Goal: Answer question/provide support: Share knowledge or assist other users

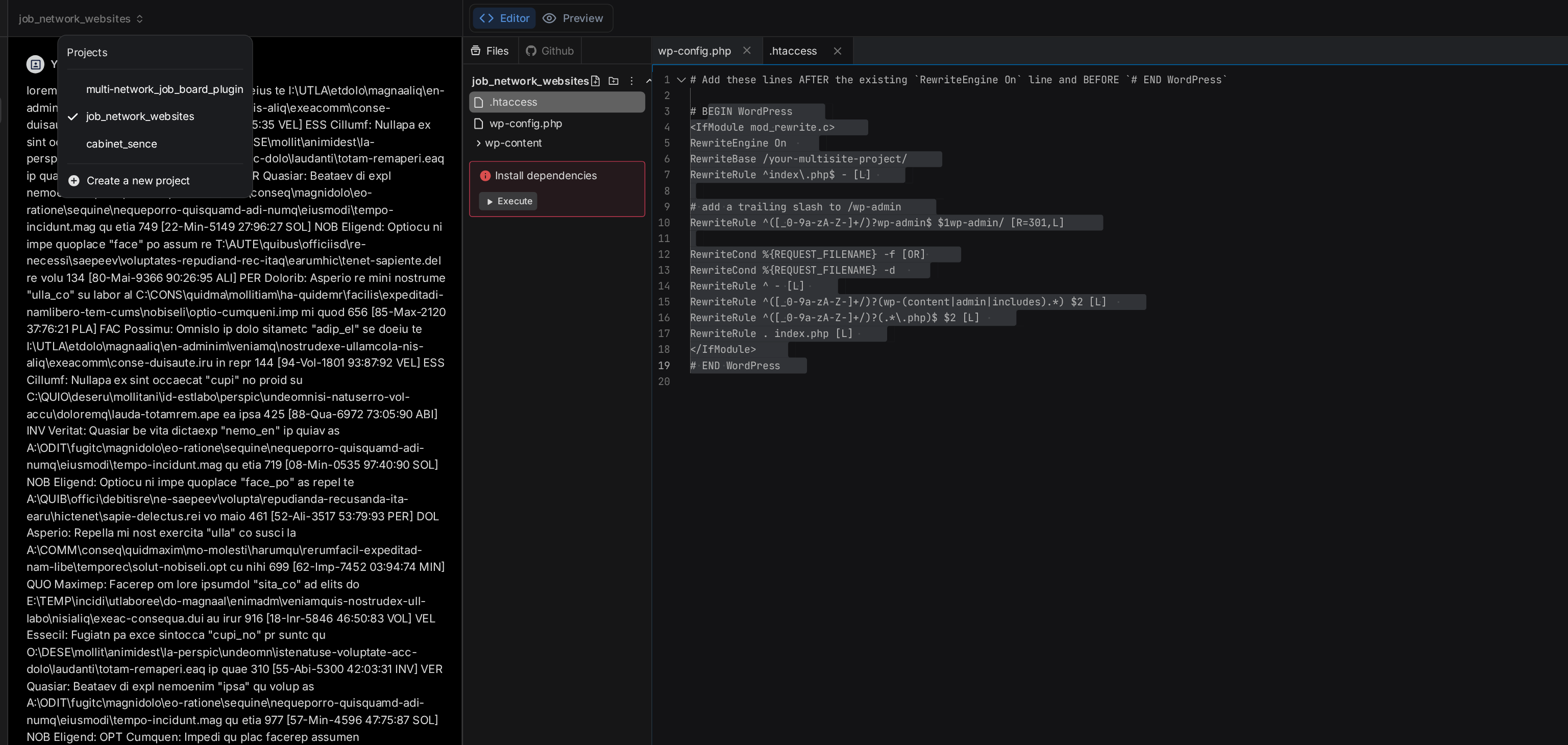
scroll to position [10, 0]
drag, startPoint x: 111, startPoint y: 92, endPoint x: 74, endPoint y: 98, distance: 37.5
click at [74, 98] on div "cabinet_sence" at bounding box center [130, 97] width 131 height 18
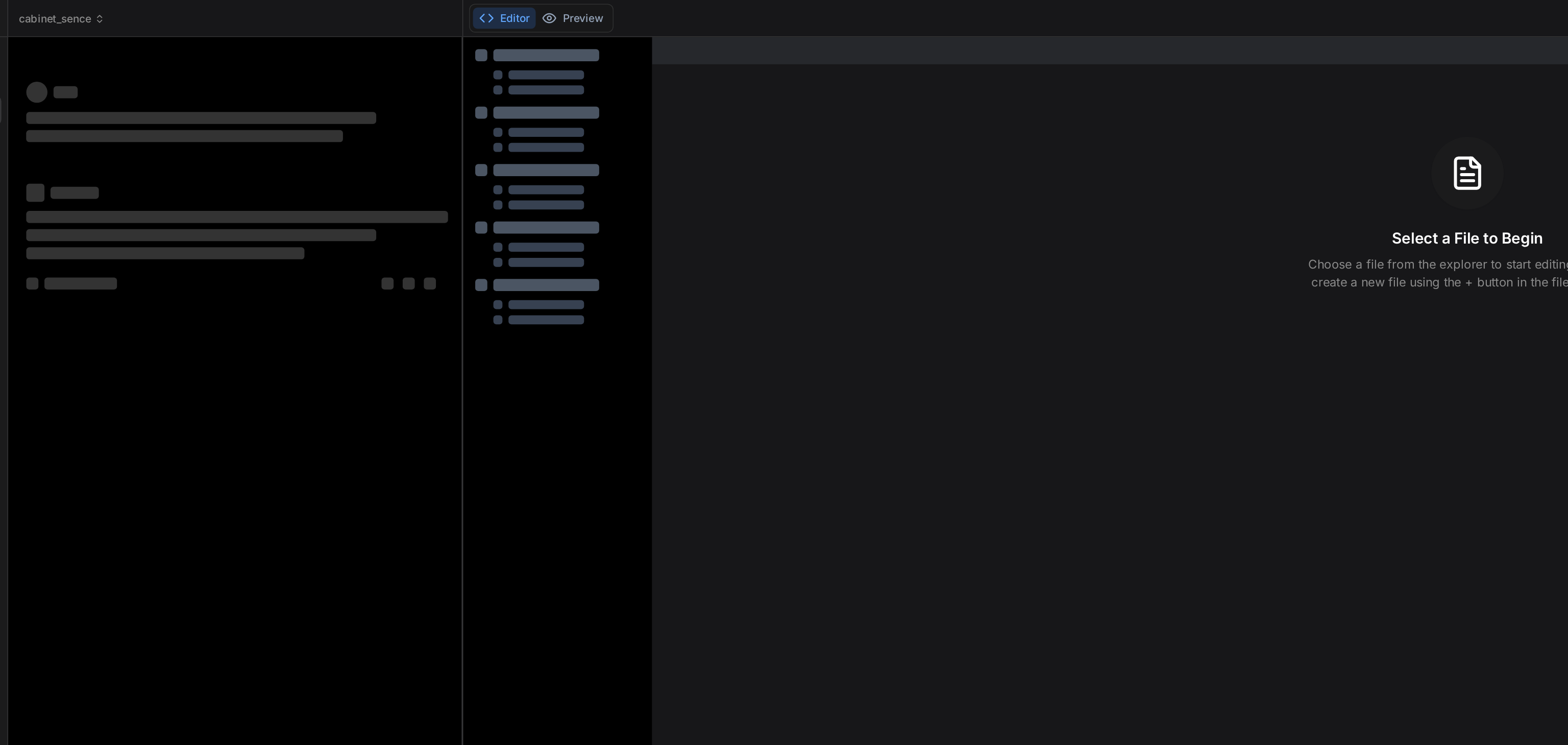
scroll to position [49, 0]
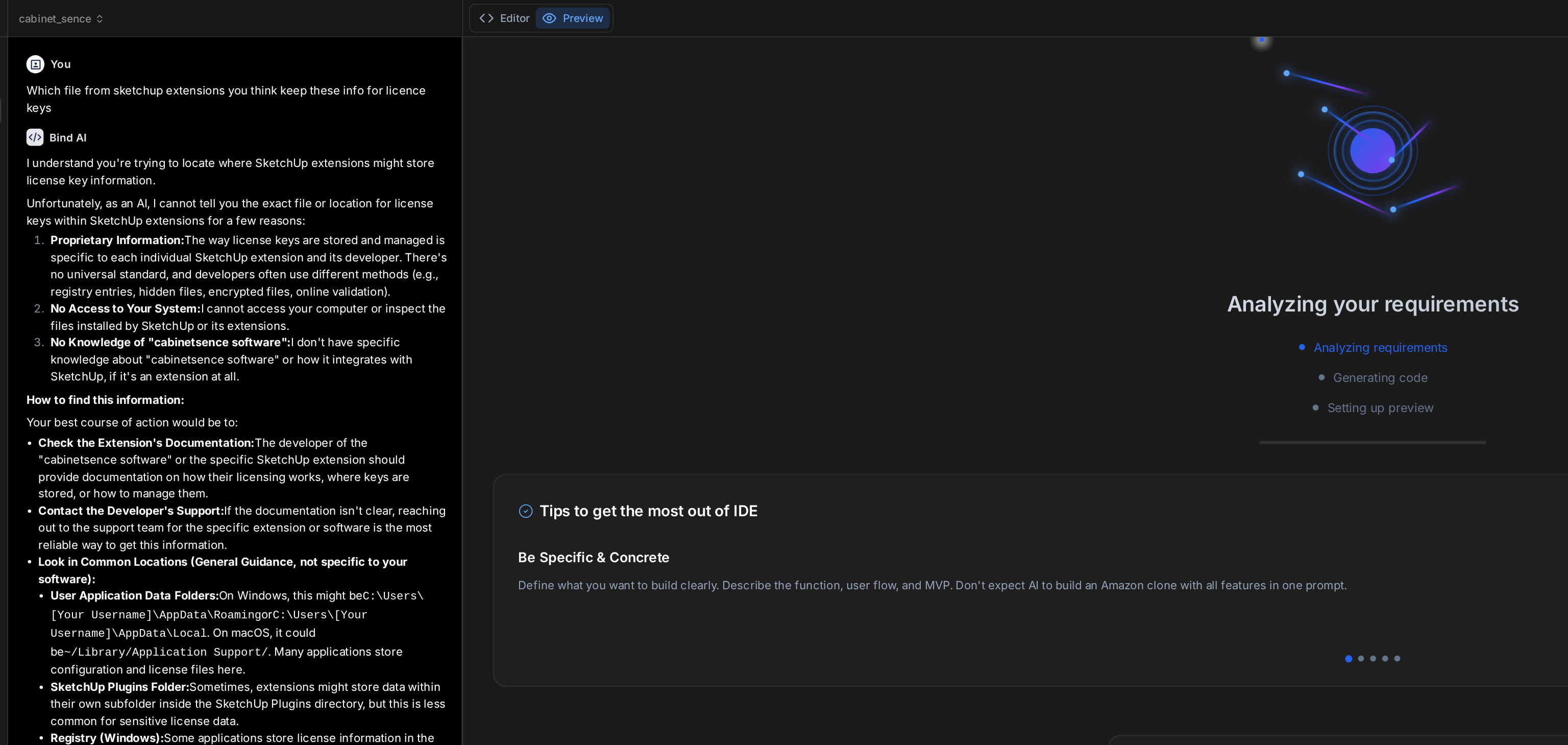
type textarea "x"
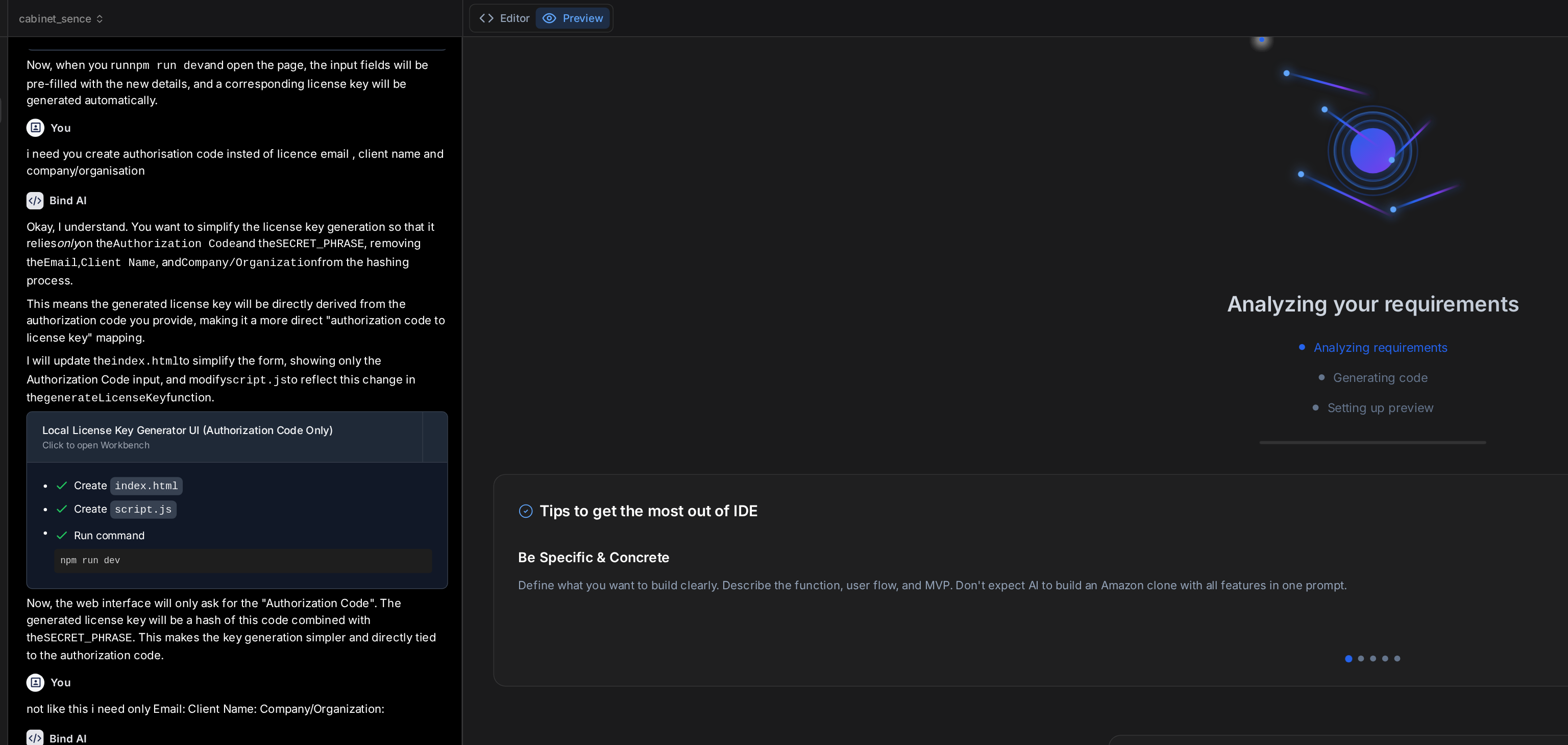
scroll to position [0, 0]
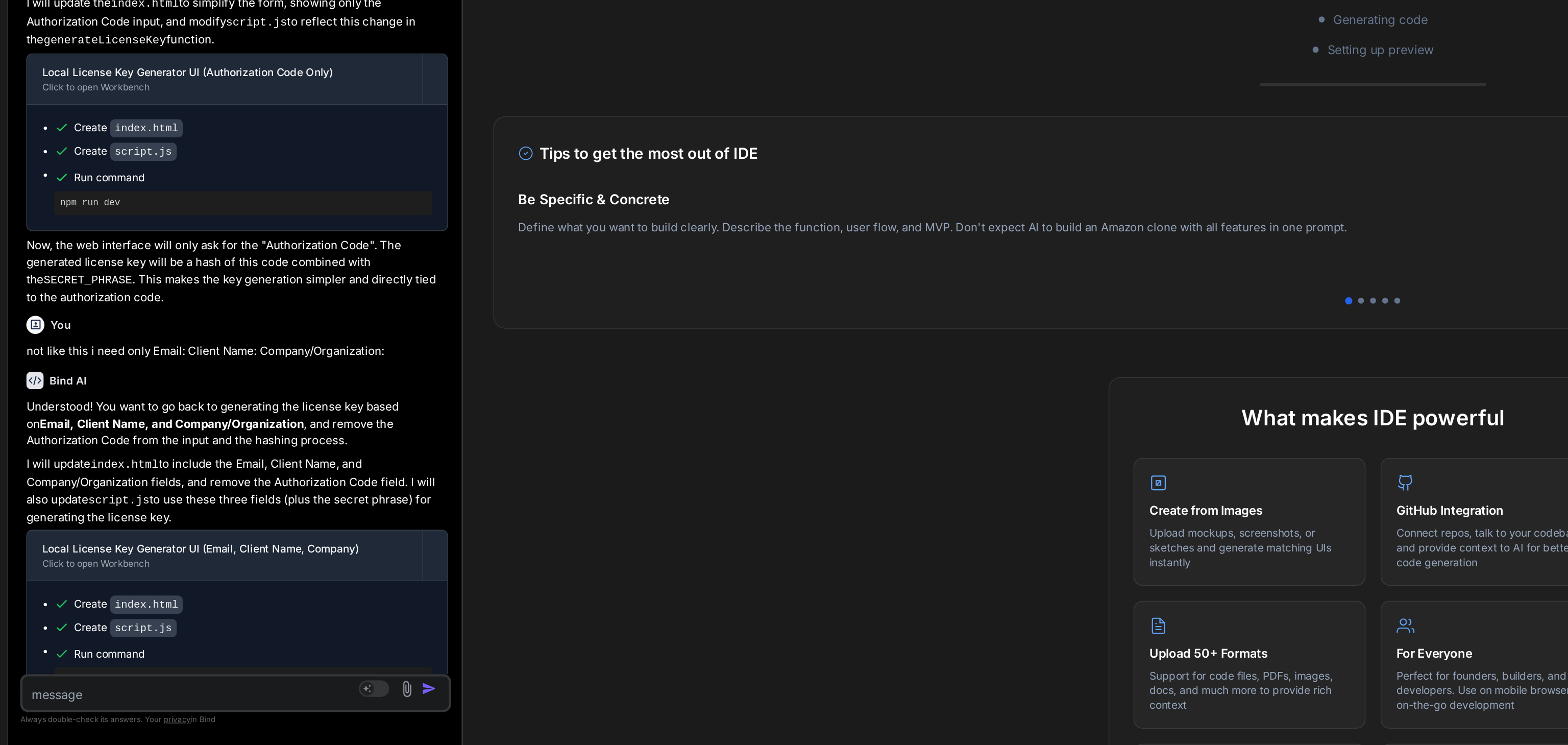
click at [89, 714] on textarea at bounding box center [161, 708] width 240 height 18
paste textarea "e2eb9ef2-bc34-8ed2-39b4-ad59974c6f51"
type textarea "e2eb9ef2-bc34-8ed2-39b4-ad59974c6f51"
type textarea "x"
type textarea "e2eb9ef2-bc34-8ed2-39b4-ad59974c6f51"
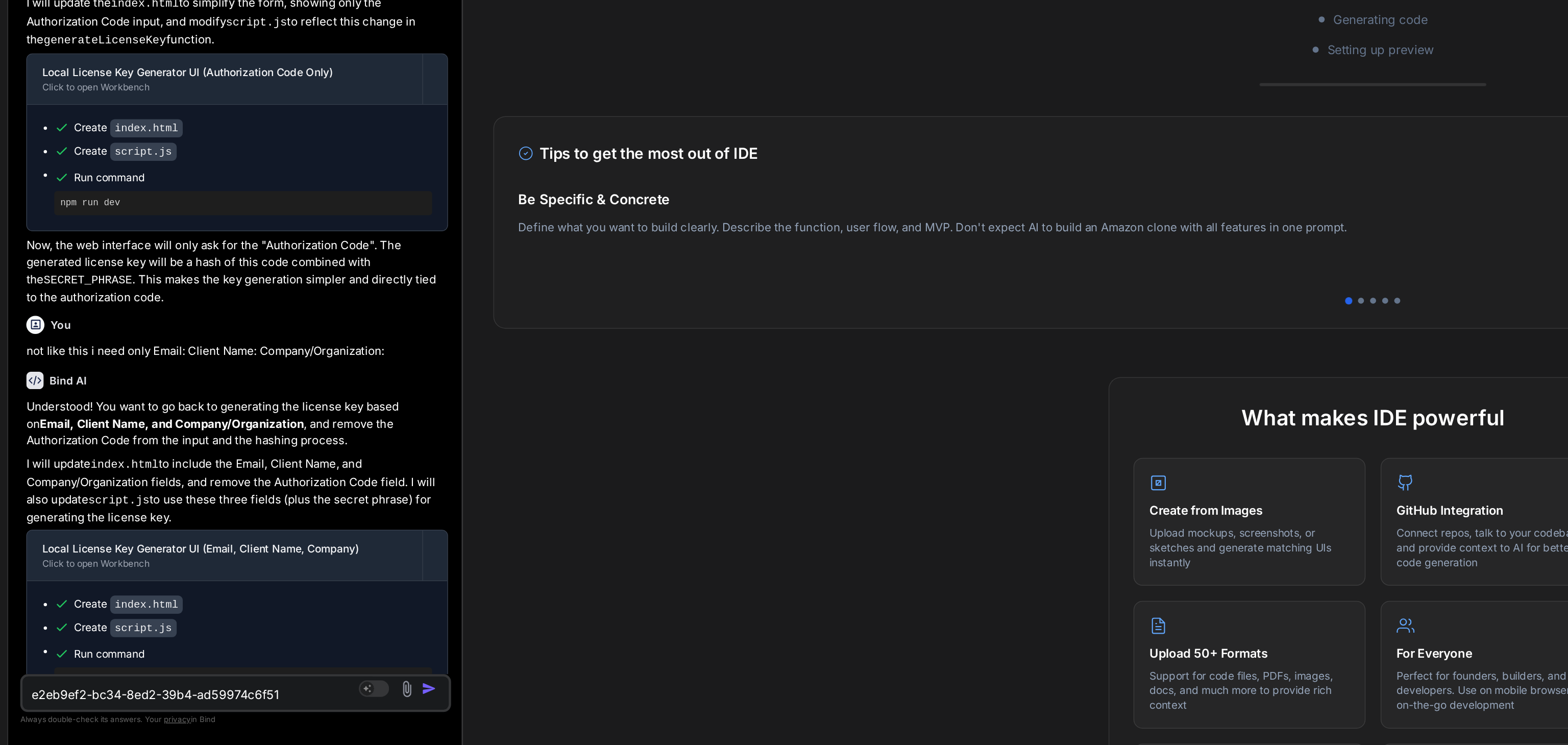
type textarea "x"
type textarea "e2eb9ef2-bc34-8ed2-39b4-ad59974c6f51 c"
type textarea "x"
type textarea "e2eb9ef2-bc34-8ed2-39b4-ad59974c6f51 ca"
type textarea "x"
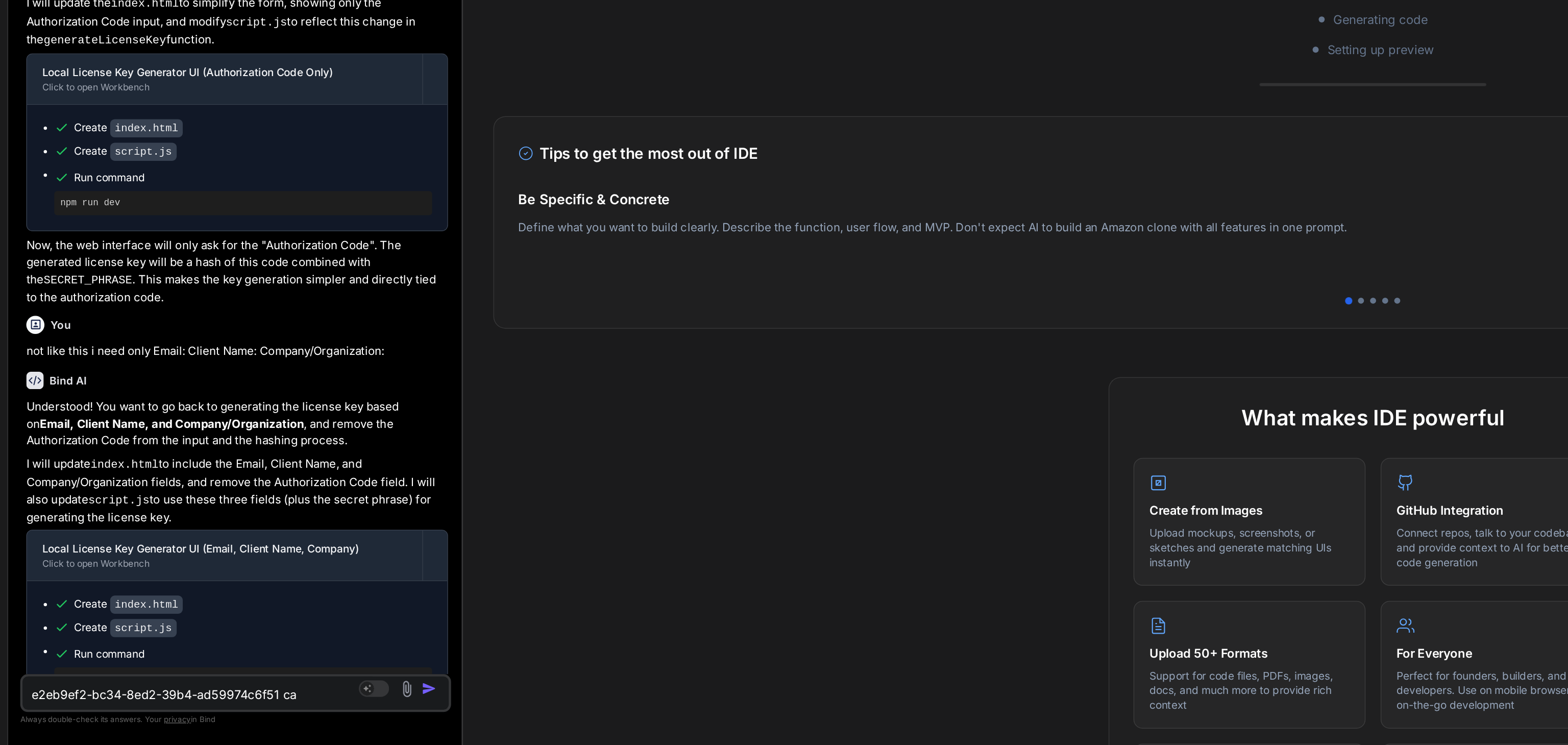
type textarea "e2eb9ef2-bc34-8ed2-39b4-ad59974c6f51 can"
type textarea "x"
type textarea "e2eb9ef2-bc34-8ed2-39b4-ad59974c6f51 can"
type textarea "x"
type textarea "e2eb9ef2-bc34-8ed2-39b4-ad59974c6f51 can y"
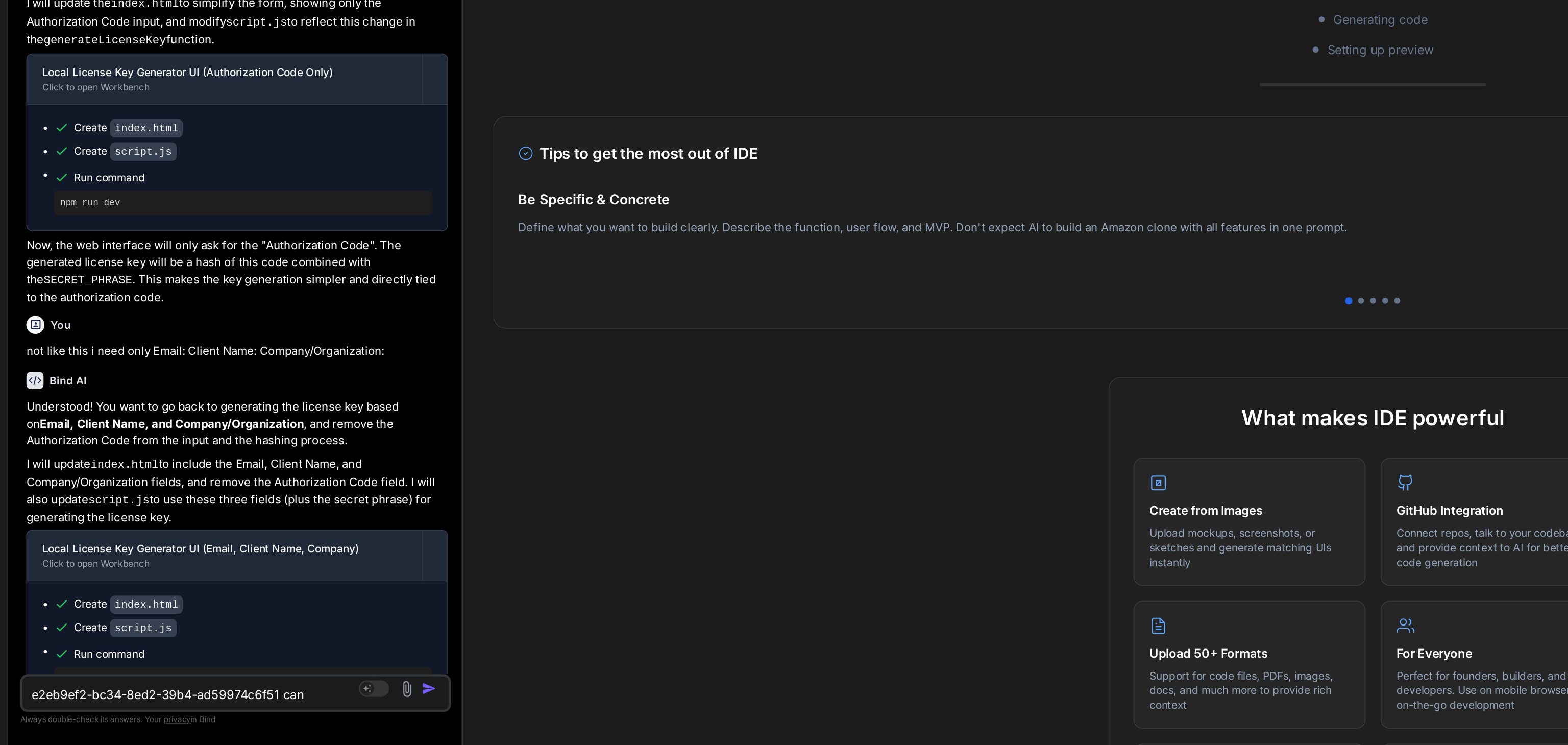
type textarea "x"
type textarea "e2eb9ef2-bc34-8ed2-39b4-ad59974c6f51 can you"
type textarea "x"
type textarea "e2eb9ef2-bc34-8ed2-39b4-ad59974c6f51 can you"
type textarea "x"
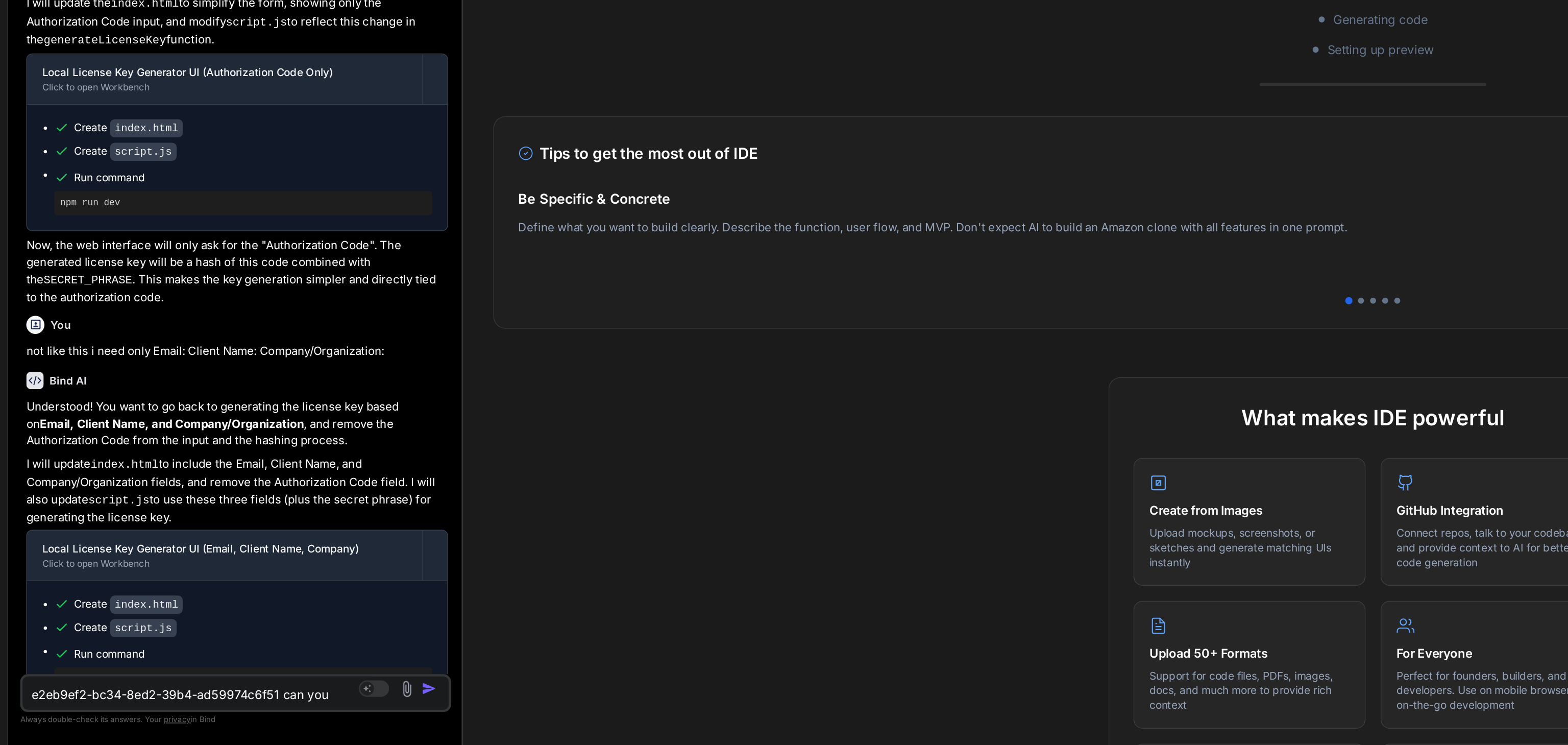
type textarea "e2eb9ef2-bc34-8ed2-39b4-ad59974c6f51 can you c"
type textarea "x"
type textarea "e2eb9ef2-bc34-8ed2-39b4-ad59974c6f51 can you cr"
type textarea "x"
type textarea "e2eb9ef2-bc34-8ed2-39b4-ad59974c6f51 can you cre"
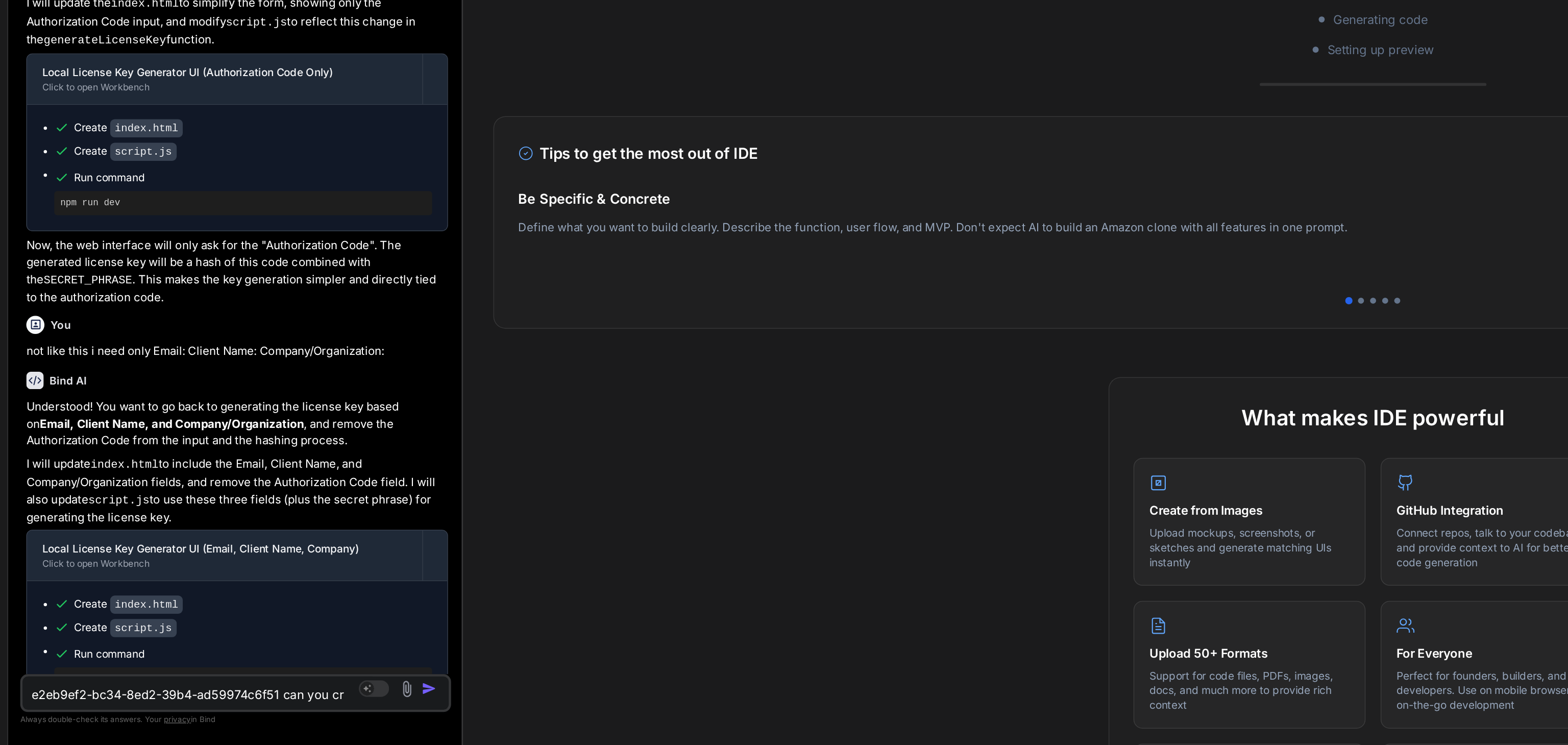
type textarea "x"
type textarea "e2eb9ef2-bc34-8ed2-39b4-ad59974c6f51 can you crea"
type textarea "x"
type textarea "e2eb9ef2-bc34-8ed2-39b4-ad59974c6f51 can you creat"
type textarea "x"
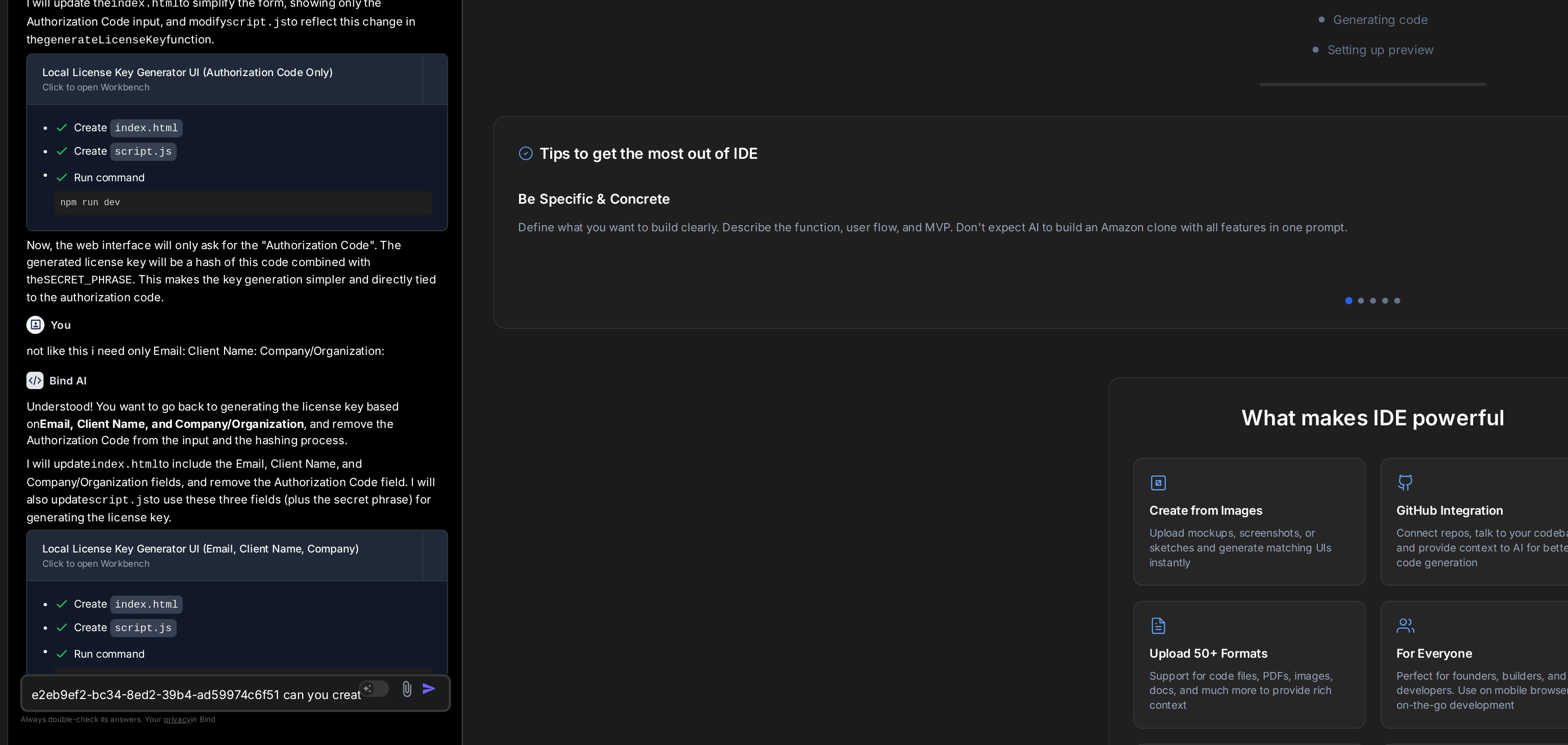
type textarea "e2eb9ef2-bc34-8ed2-39b4-ad59974c6f51 can you create"
type textarea "x"
type textarea "e2eb9ef2-bc34-8ed2-39b4-ad59974c6f51 can you create"
type textarea "x"
type textarea "e2eb9ef2-bc34-8ed2-39b4-ad59974c6f51 can you create a"
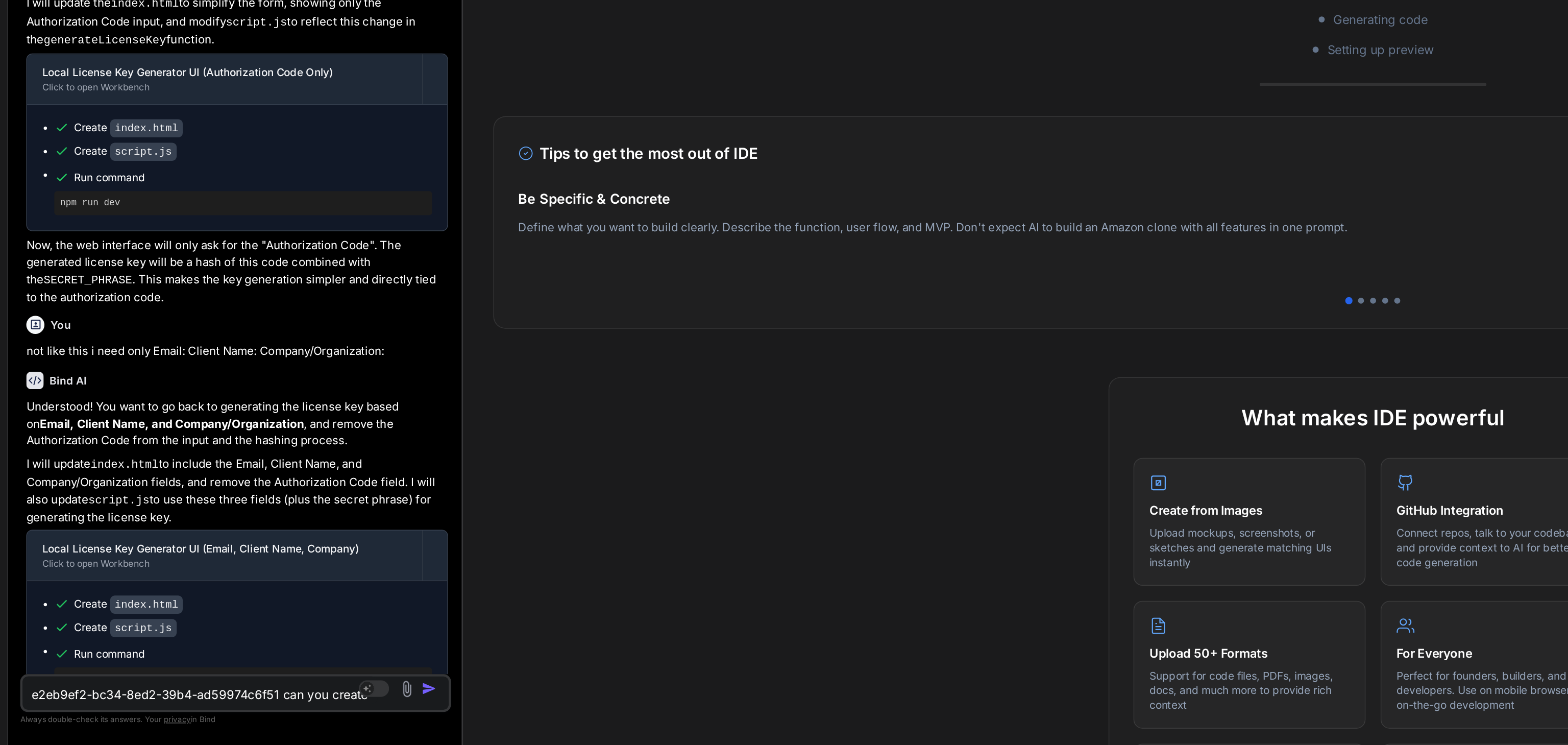
type textarea "x"
type textarea "e2eb9ef2-bc34-8ed2-39b4-ad59974c6f51 can you create a"
type textarea "x"
type textarea "e2eb9ef2-bc34-8ed2-39b4-ad59974c6f51 can you create a v"
type textarea "x"
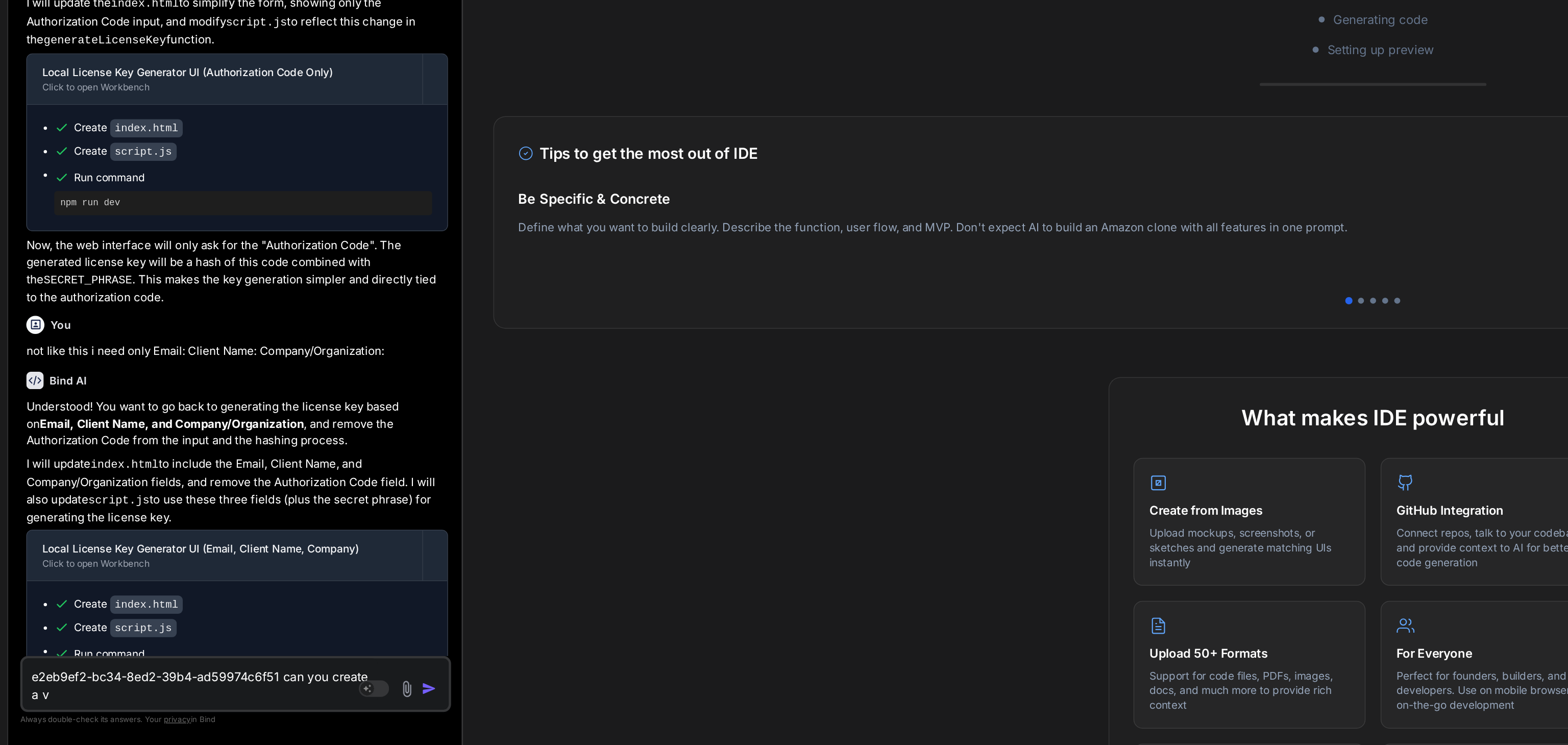
type textarea "e2eb9ef2-bc34-8ed2-39b4-ad59974c6f51 can you create a va"
type textarea "x"
type textarea "e2eb9ef2-bc34-8ed2-39b4-ad59974c6f51 can you create a val"
type textarea "x"
type textarea "e2eb9ef2-bc34-8ed2-39b4-ad59974c6f51 can you create a vali"
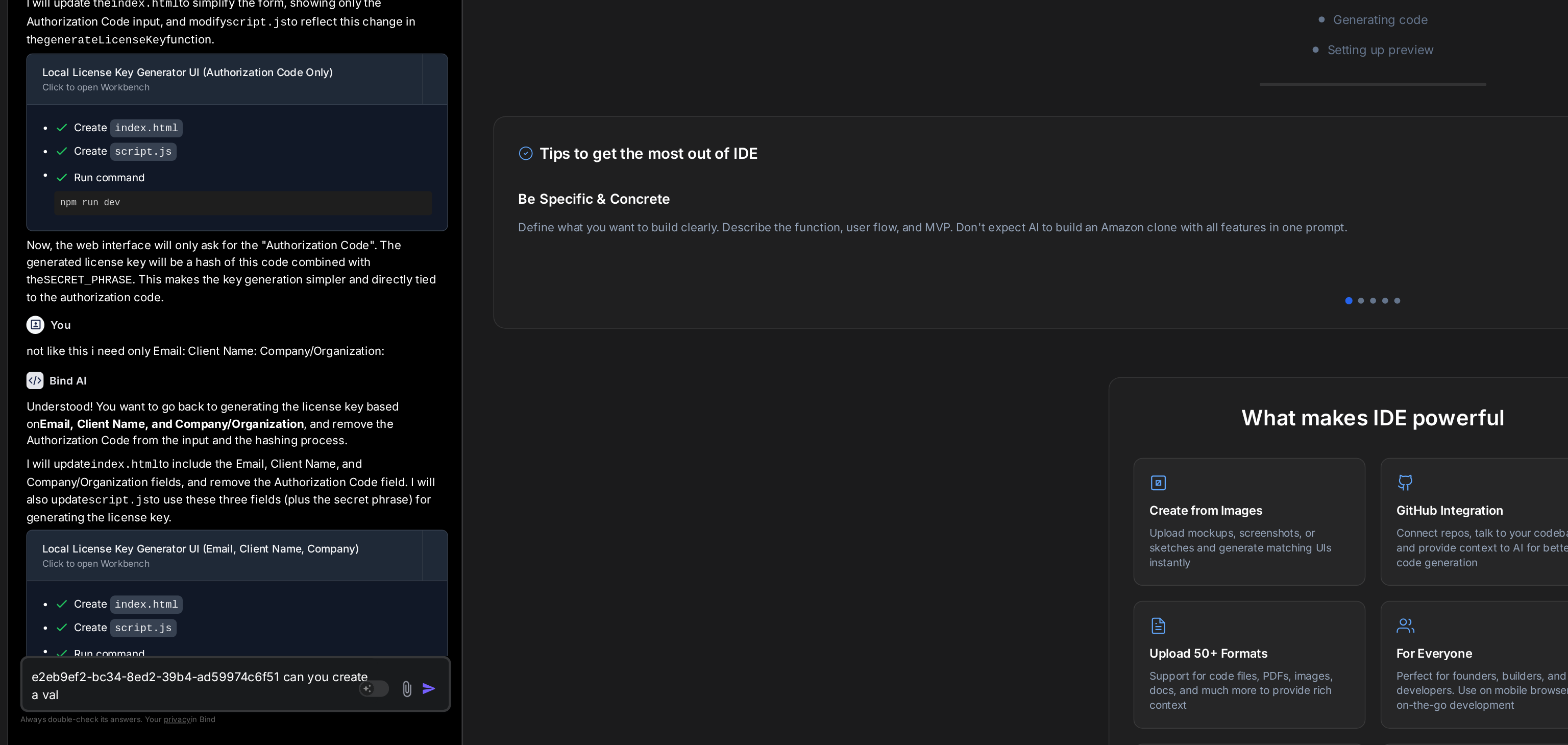
type textarea "x"
type textarea "e2eb9ef2-bc34-8ed2-39b4-ad59974c6f51 can you create a valid"
type textarea "x"
type textarea "e2eb9ef2-bc34-8ed2-39b4-ad59974c6f51 can you create a valid"
type textarea "x"
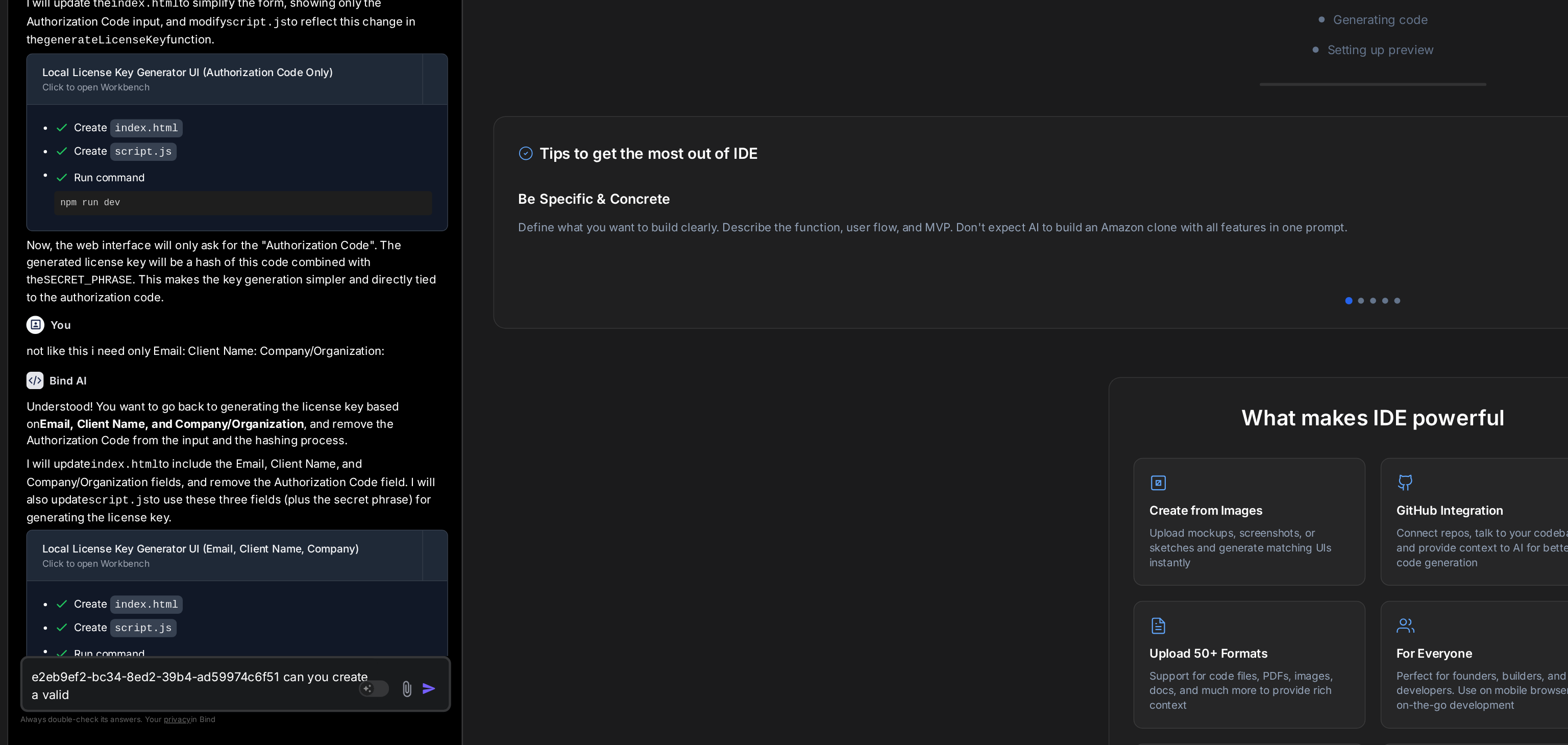
type textarea "e2eb9ef2-bc34-8ed2-39b4-ad59974c6f51 can you create a valid k"
type textarea "x"
type textarea "e2eb9ef2-bc34-8ed2-39b4-ad59974c6f51 can you create a valid ke"
type textarea "x"
type textarea "e2eb9ef2-bc34-8ed2-39b4-ad59974c6f51 can you create a valid key"
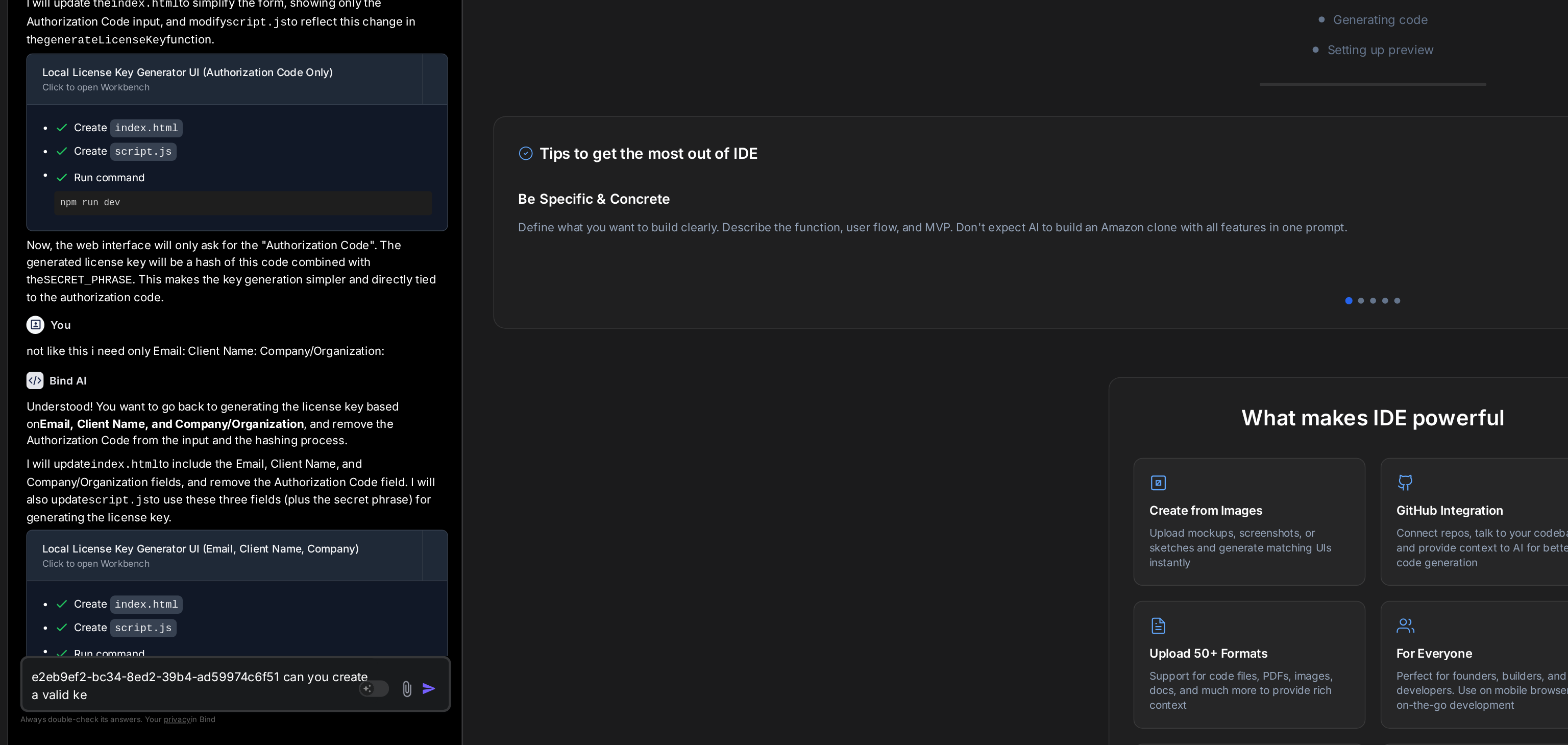
type textarea "x"
type textarea "e2eb9ef2-bc34-8ed2-39b4-ad59974c6f51 can you create a valid key"
type textarea "x"
type textarea "e2eb9ef2-bc34-8ed2-39b4-ad59974c6f51 can you create a valid key l"
type textarea "x"
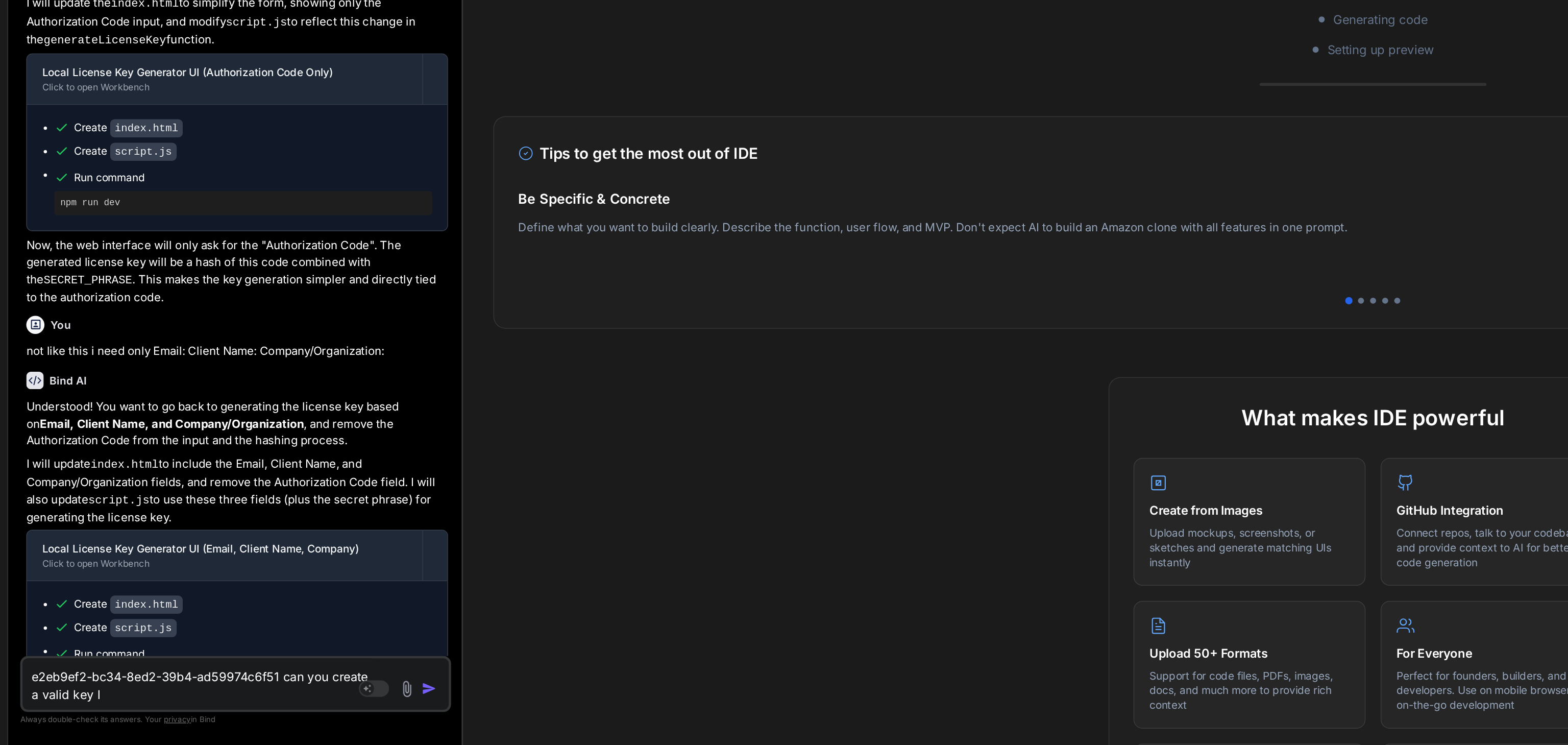
type textarea "e2eb9ef2-bc34-8ed2-39b4-ad59974c6f51 can you create a valid key li"
type textarea "x"
type textarea "e2eb9ef2-bc34-8ed2-39b4-ad59974c6f51 can you create a valid key lik"
type textarea "x"
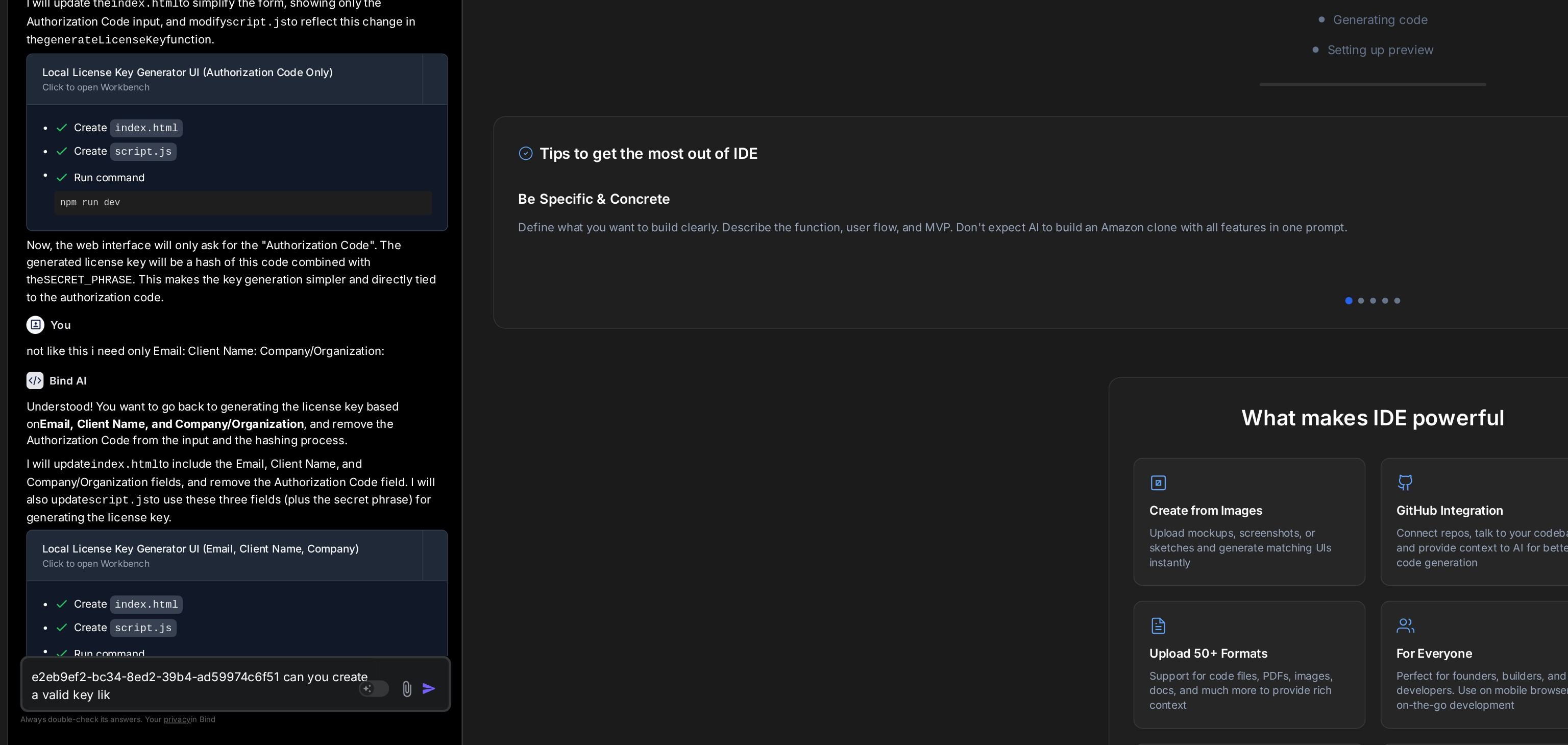
type textarea "e2eb9ef2-bc34-8ed2-39b4-ad59974c6f51 can you create a valid key like"
type textarea "x"
type textarea "e2eb9ef2-bc34-8ed2-39b4-ad59974c6f51 can you create a valid key like t"
type textarea "x"
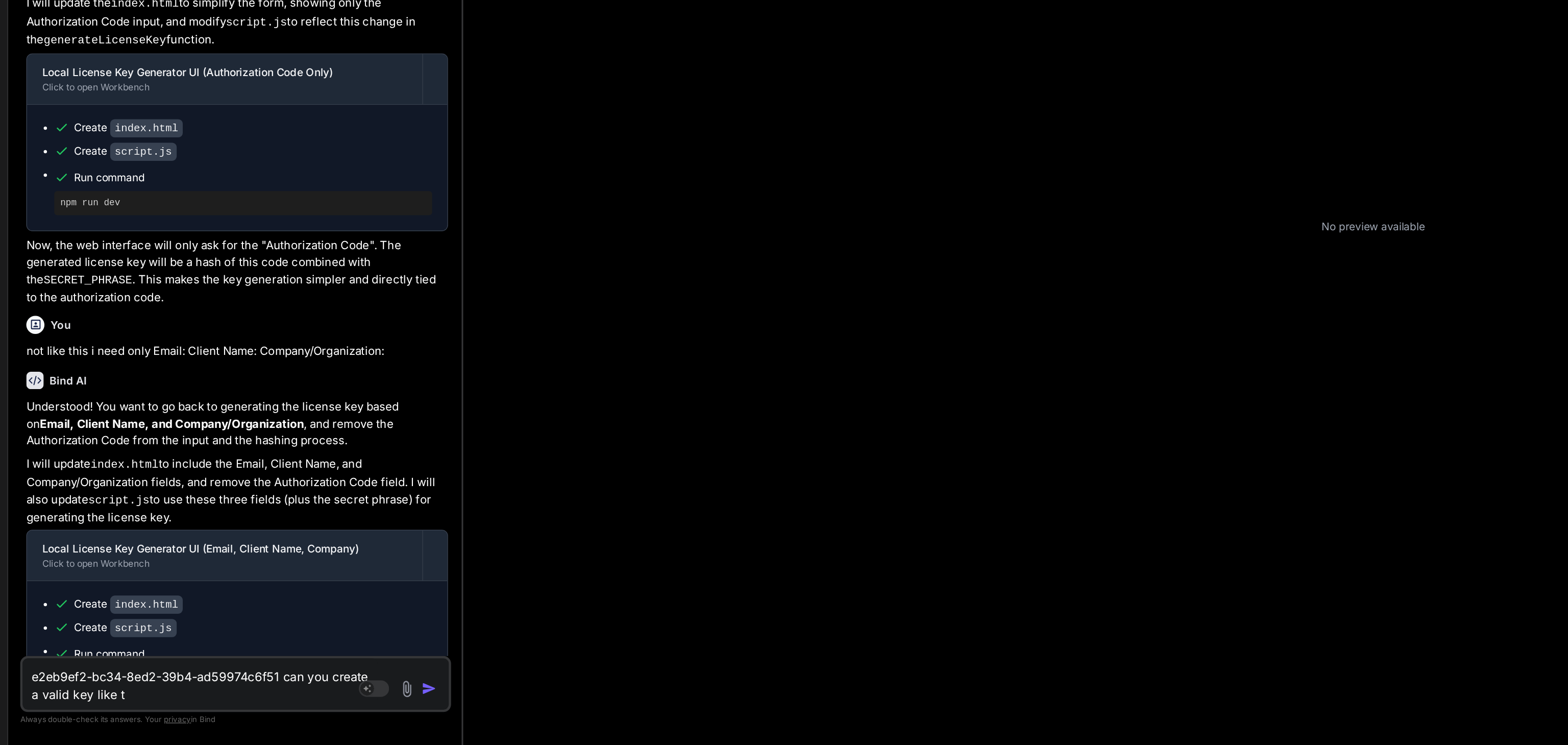
type textarea "e2eb9ef2-bc34-8ed2-39b4-ad59974c6f51 can you create a valid key like th"
type textarea "x"
type textarea "e2eb9ef2-bc34-8ed2-39b4-ad59974c6f51 can you create a valid key like thi"
type textarea "x"
type textarea "e2eb9ef2-bc34-8ed2-39b4-ad59974c6f51 can you create a valid key like this"
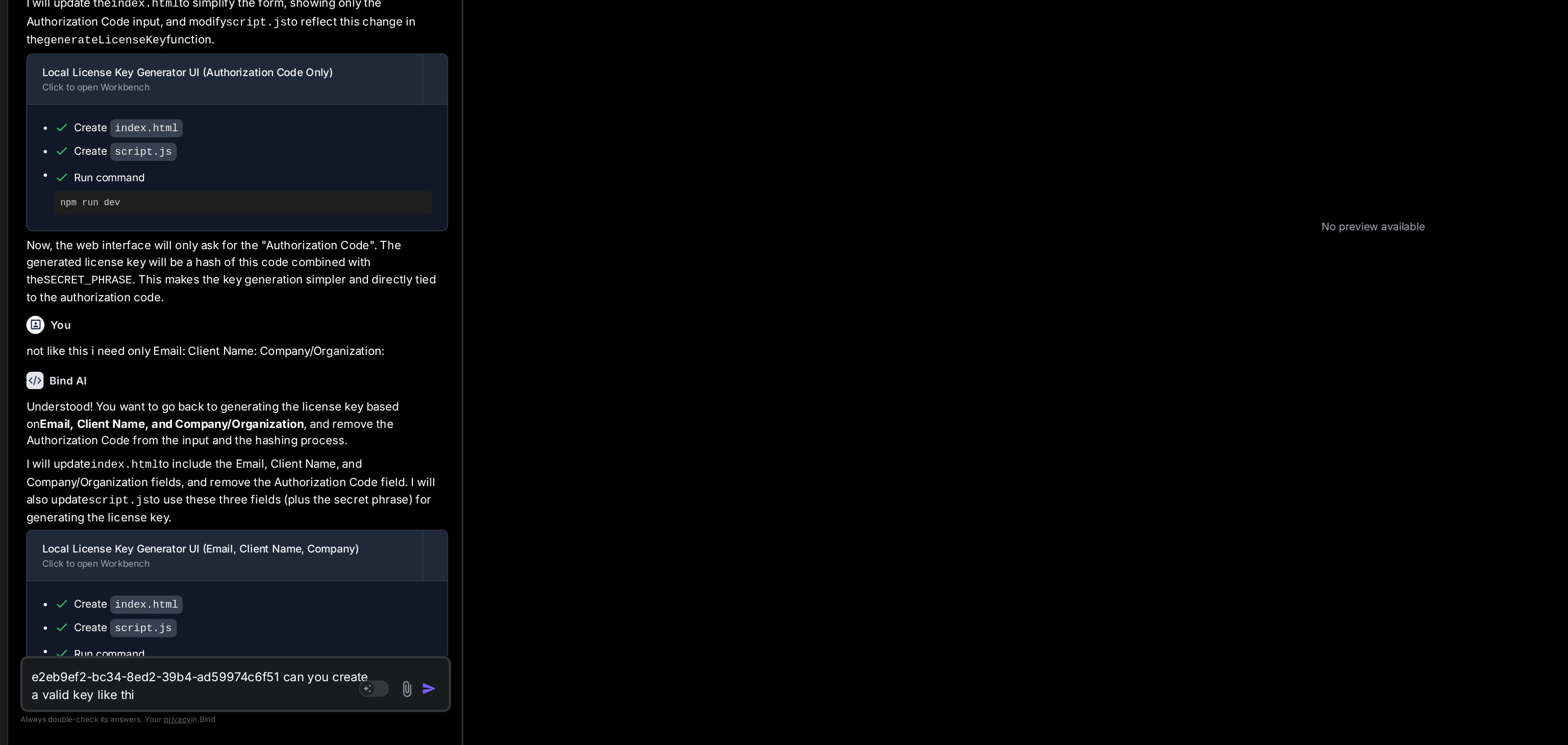
type textarea "x"
type textarea "e2eb9ef2-bc34-8ed2-39b4-ad59974c6f51 can you create a valid key like this"
type textarea "x"
type textarea "e2eb9ef2-bc34-8ed2-39b4-ad59974c6f51 can you create a valid key like this f"
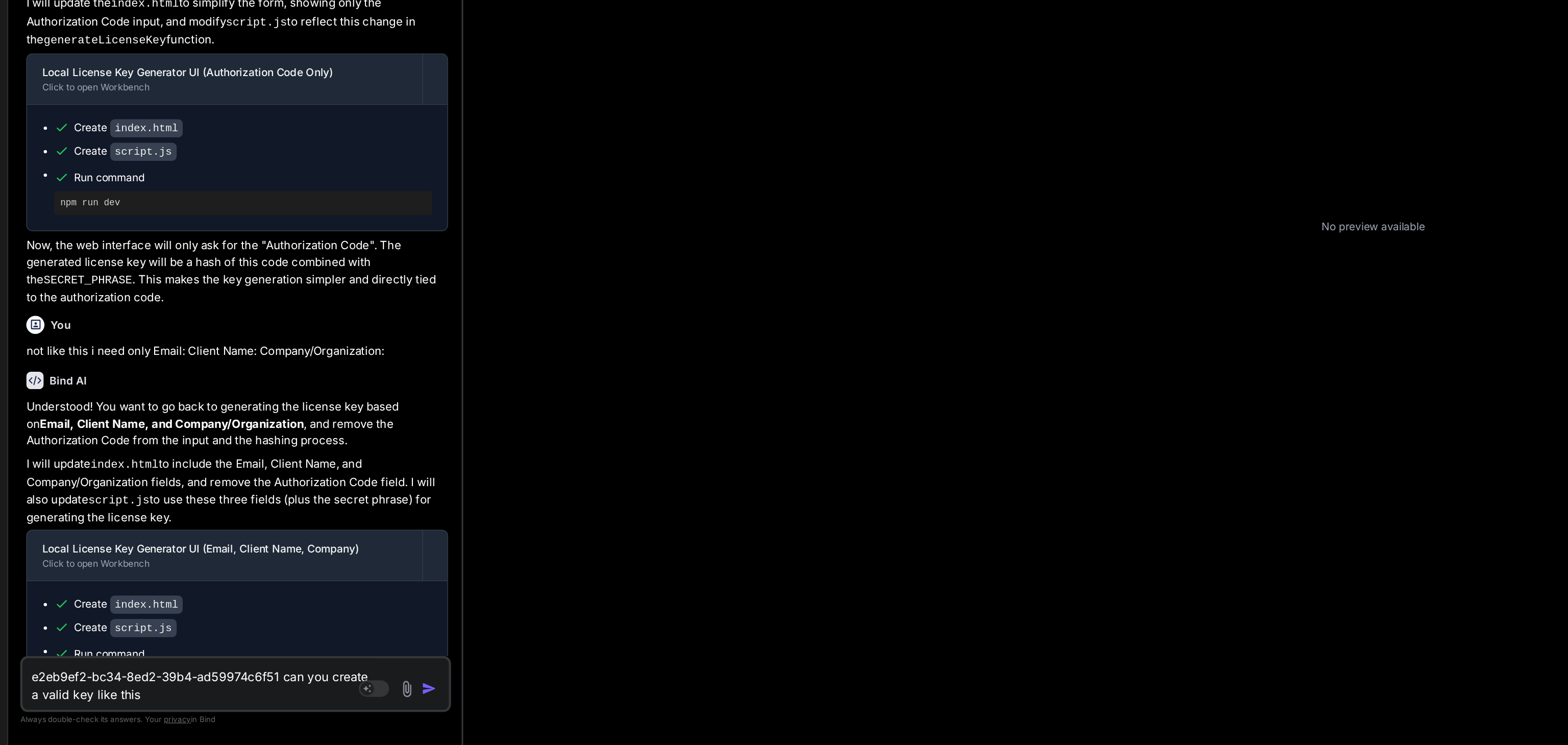
type textarea "x"
type textarea "e2eb9ef2-bc34-8ed2-39b4-ad59974c6f51 can you create a valid key like this fo"
type textarea "x"
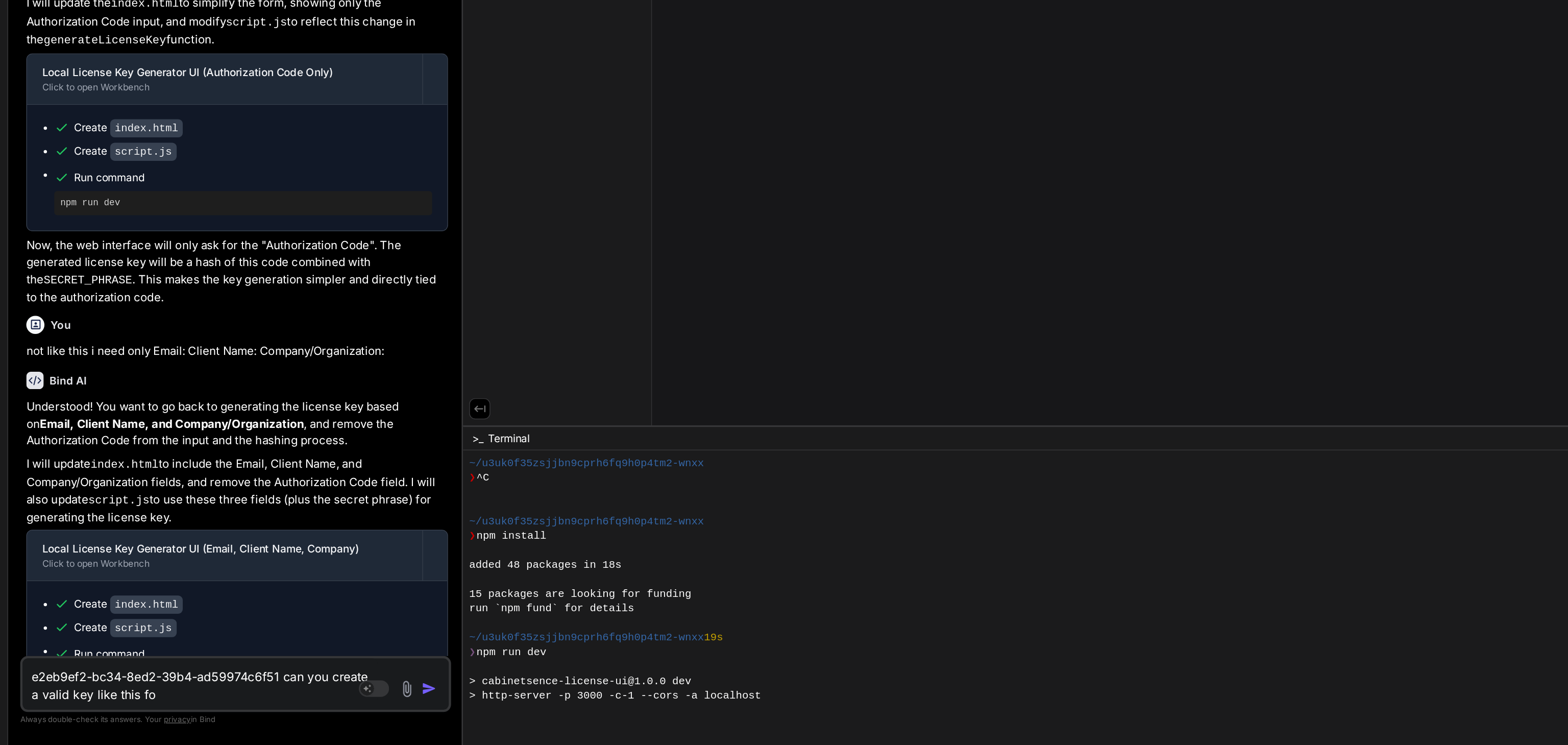
type textarea "e2eb9ef2-bc34-8ed2-39b4-ad59974c6f51 can you create a valid key like this foe"
type textarea "x"
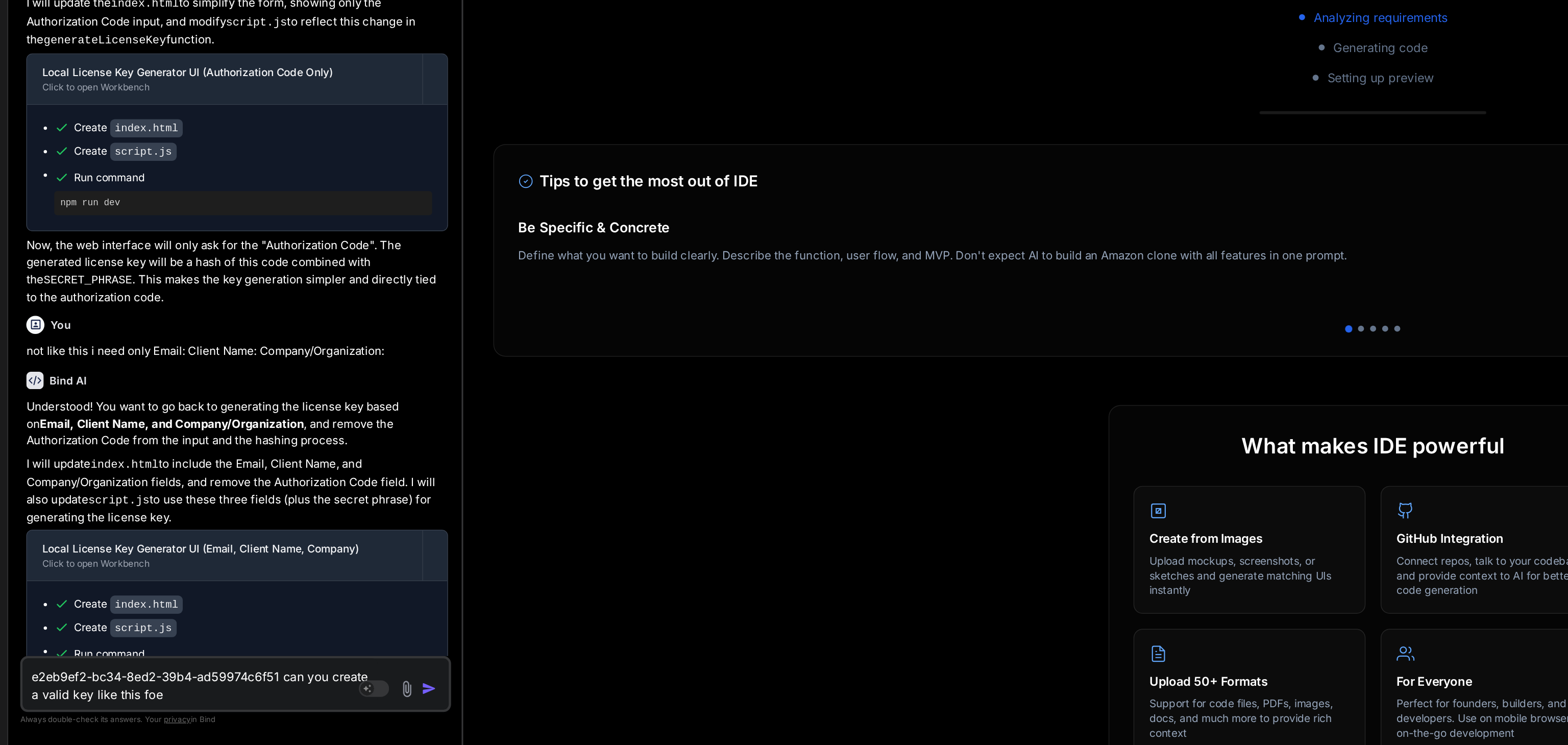
type textarea "e2eb9ef2-bc34-8ed2-39b4-ad59974c6f51 can you create a valid key like this foe"
type textarea "x"
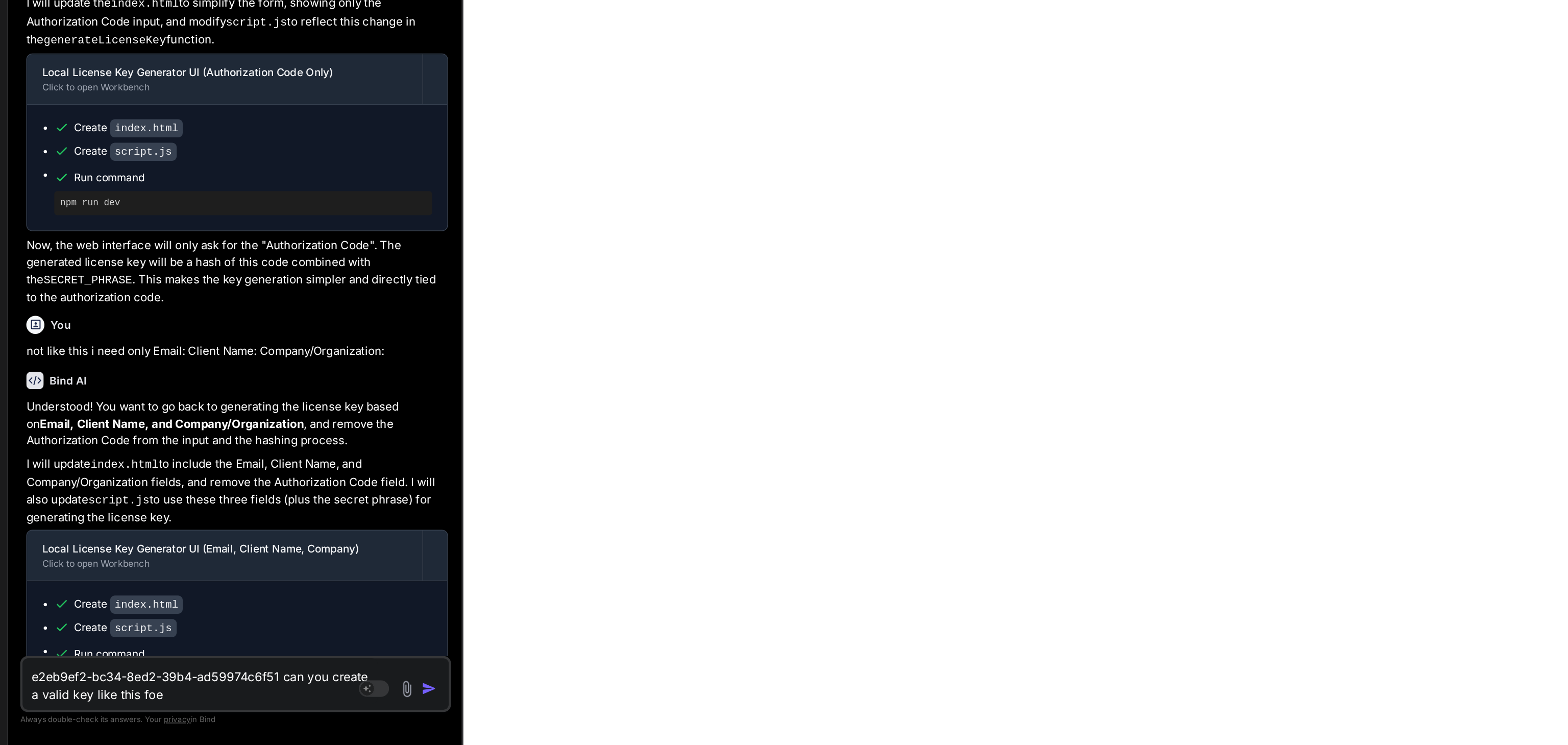
scroll to position [441, 0]
type textarea "e2eb9ef2-bc34-8ed2-39b4-ad59974c6f51 can you create a valid key like this foe"
type textarea "x"
type textarea "e2eb9ef2-bc34-8ed2-39b4-ad59974c6f51 can you create a valid key like this fo"
type textarea "x"
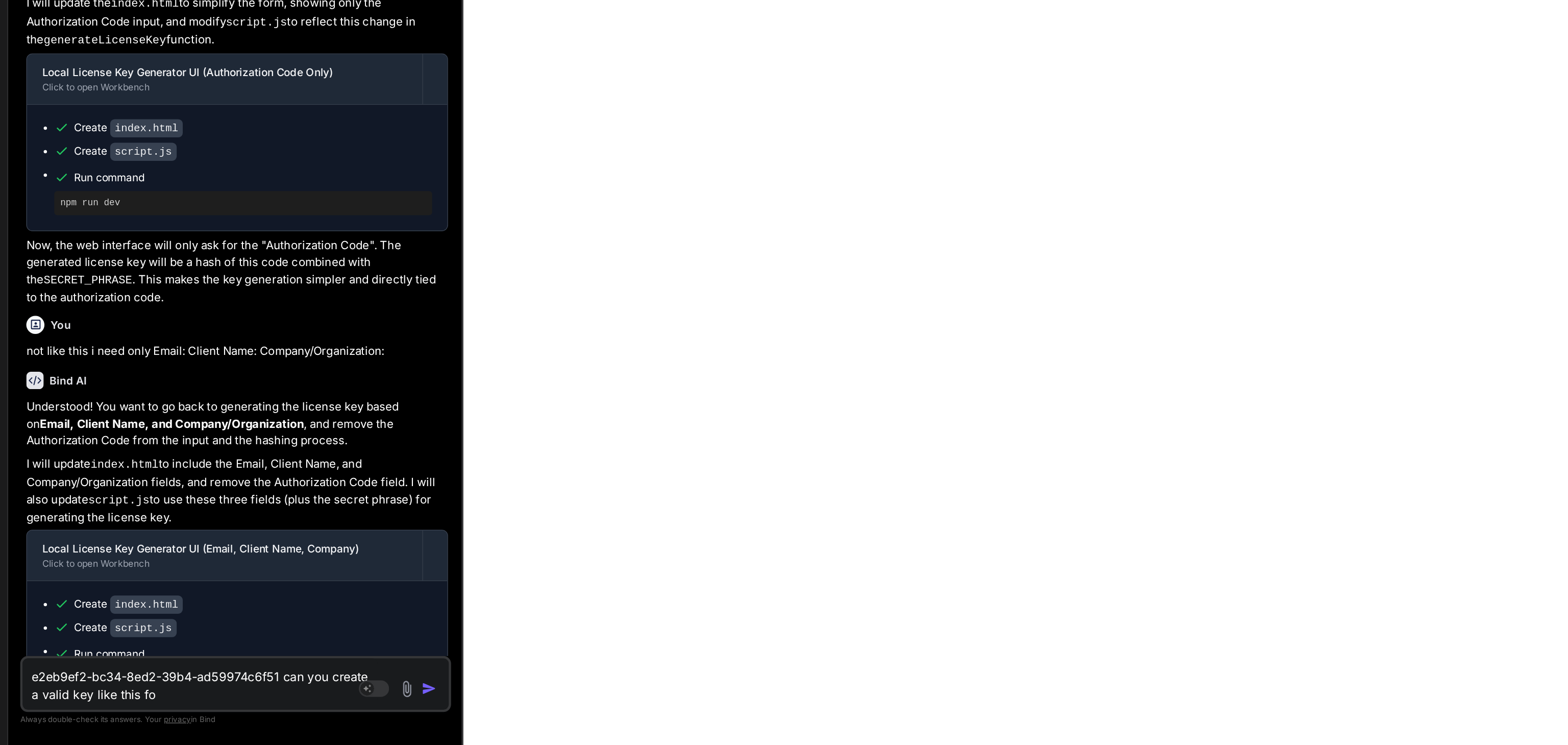
type textarea "e2eb9ef2-bc34-8ed2-39b4-ad59974c6f51 can you create a valid key like this for"
type textarea "x"
type textarea "e2eb9ef2-bc34-8ed2-39b4-ad59974c6f51 can you create a valid key like this for"
type textarea "x"
type textarea "e2eb9ef2-bc34-8ed2-39b4-ad59974c6f51 can you create a valid key like this for w"
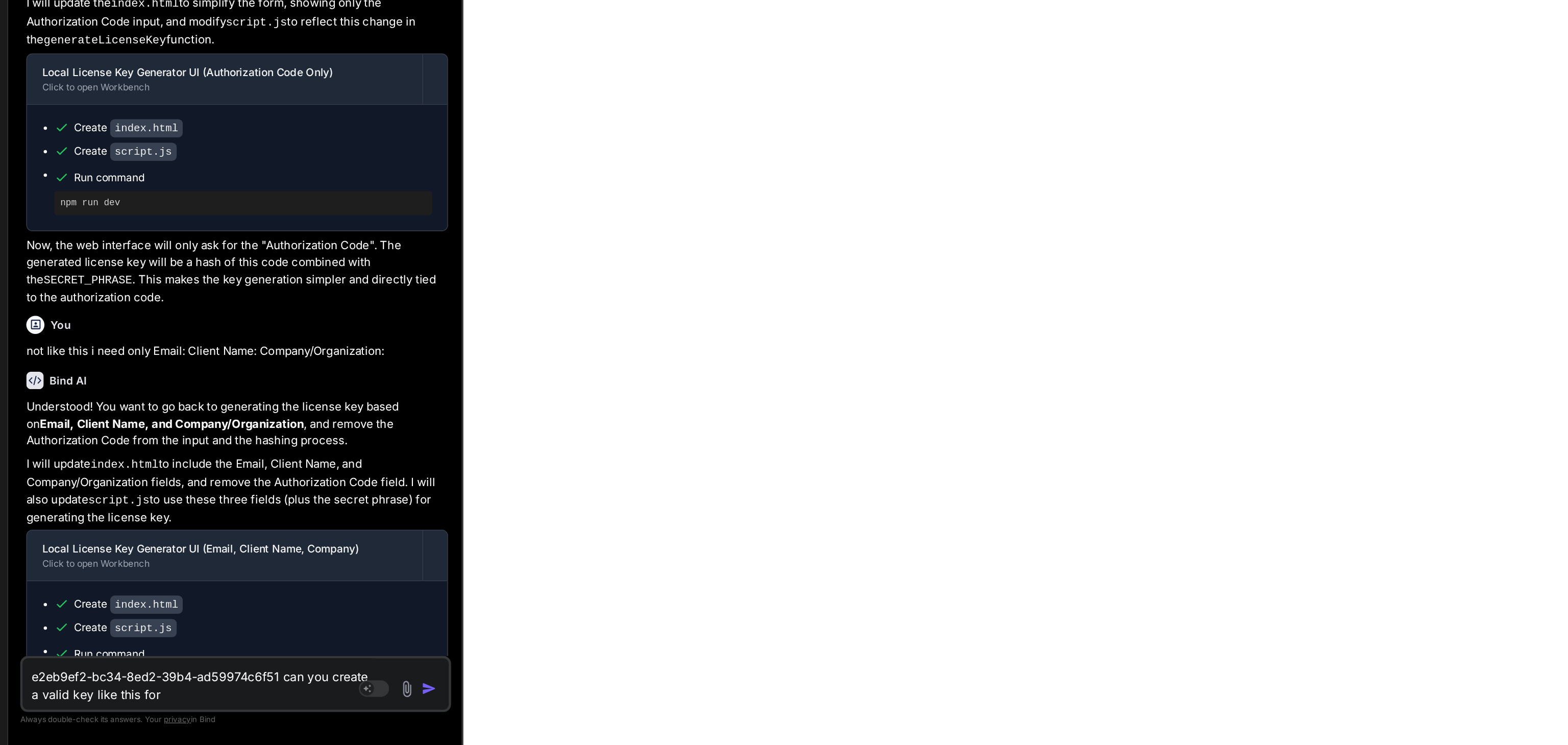
type textarea "x"
type textarea "e2eb9ef2-bc34-8ed2-39b4-ad59974c6f51 can you create a valid key like this for wo"
type textarea "x"
type textarea "e2eb9ef2-bc34-8ed2-39b4-ad59974c6f51 can you create a valid key like this for w…"
type textarea "x"
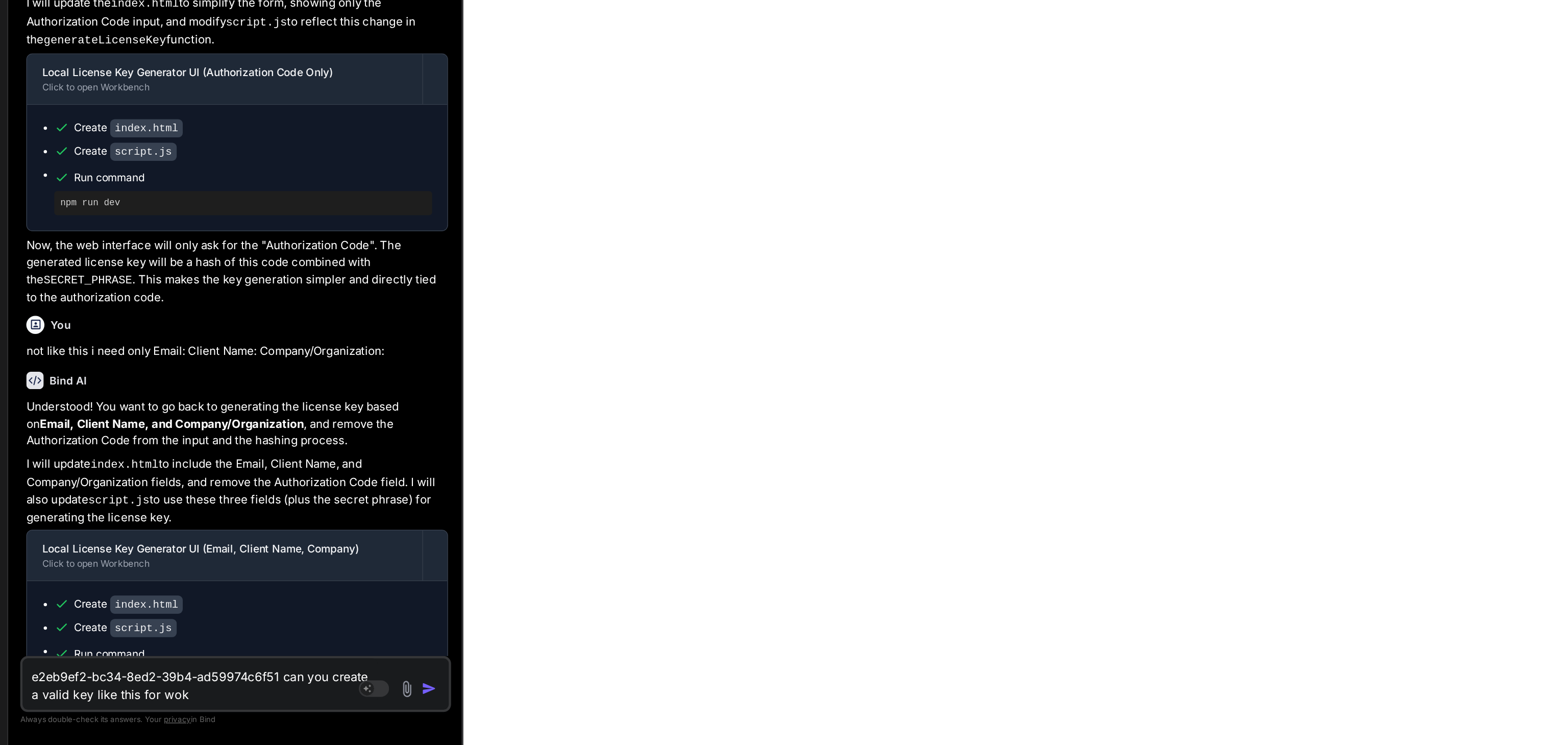
type textarea "e2eb9ef2-bc34-8ed2-39b4-ad59974c6f51 can you create a valid key like this for wo"
type textarea "x"
type textarea "e2eb9ef2-bc34-8ed2-39b4-ad59974c6f51 can you create a valid key like this for w…"
type textarea "x"
type textarea "e2eb9ef2-bc34-8ed2-39b4-ad59974c6f51 can you create a valid key like this for wo"
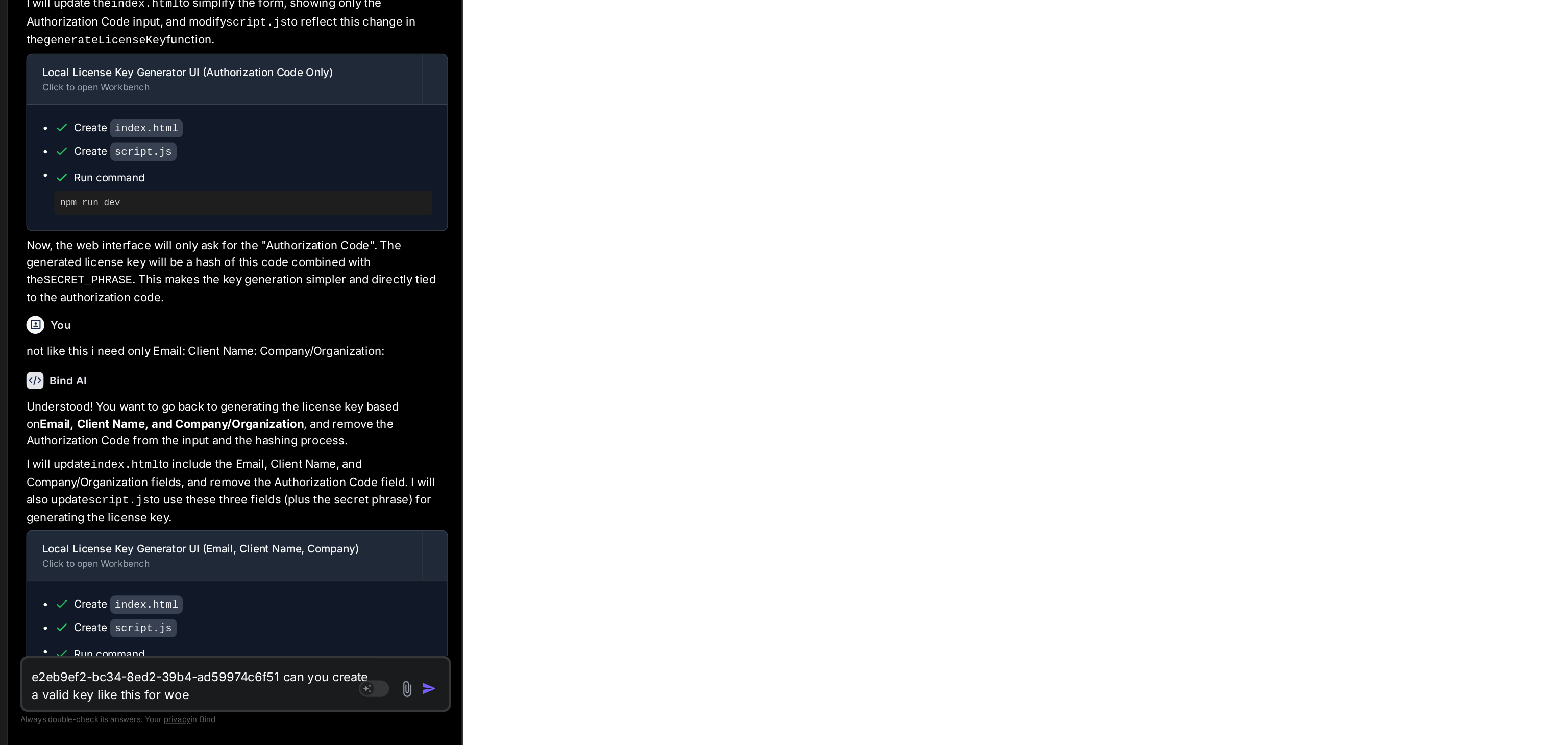
type textarea "x"
type textarea "e2eb9ef2-bc34-8ed2-39b4-ad59974c6f51 can you create a valid key like this for w…"
type textarea "x"
type textarea "e2eb9ef2-bc34-8ed2-39b4-ad59974c6f51 can you create a valid key like this for w…"
type textarea "x"
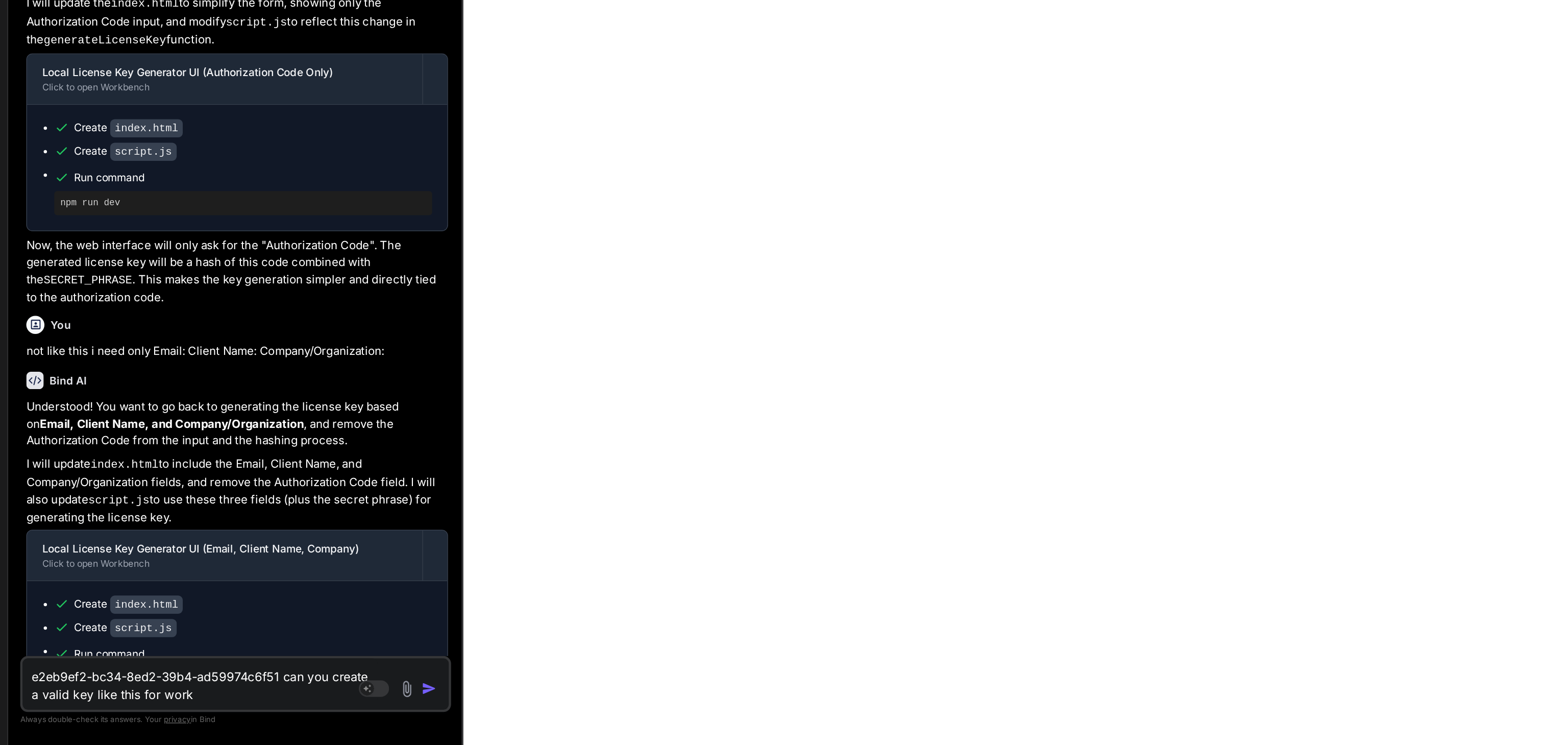
type textarea "e2eb9ef2-bc34-8ed2-39b4-ad59974c6f51 can you create a valid key like this for w…"
type textarea "x"
type textarea "e2eb9ef2-bc34-8ed2-39b4-ad59974c6f51 can you create a valid key like this for w…"
type textarea "x"
type textarea "e2eb9ef2-bc34-8ed2-39b4-ad59974c6f51 can you create a valid key like this for w…"
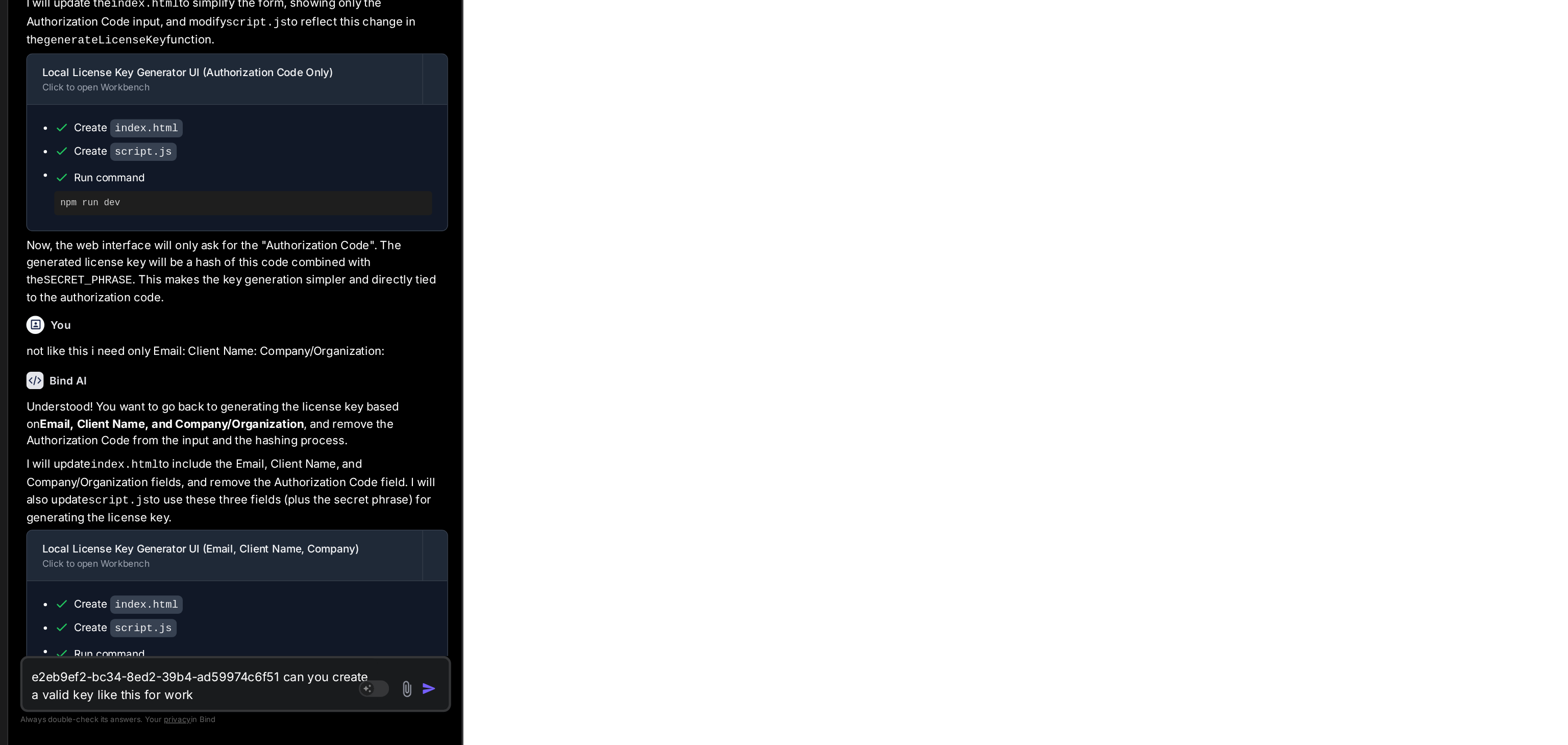
type textarea "x"
type textarea "e2eb9ef2-bc34-8ed2-39b4-ad59974c6f51 can you create a valid key like this for w…"
type textarea "x"
type textarea "e2eb9ef2-bc34-8ed2-39b4-ad59974c6f51 can you create a valid key like this for w…"
type textarea "x"
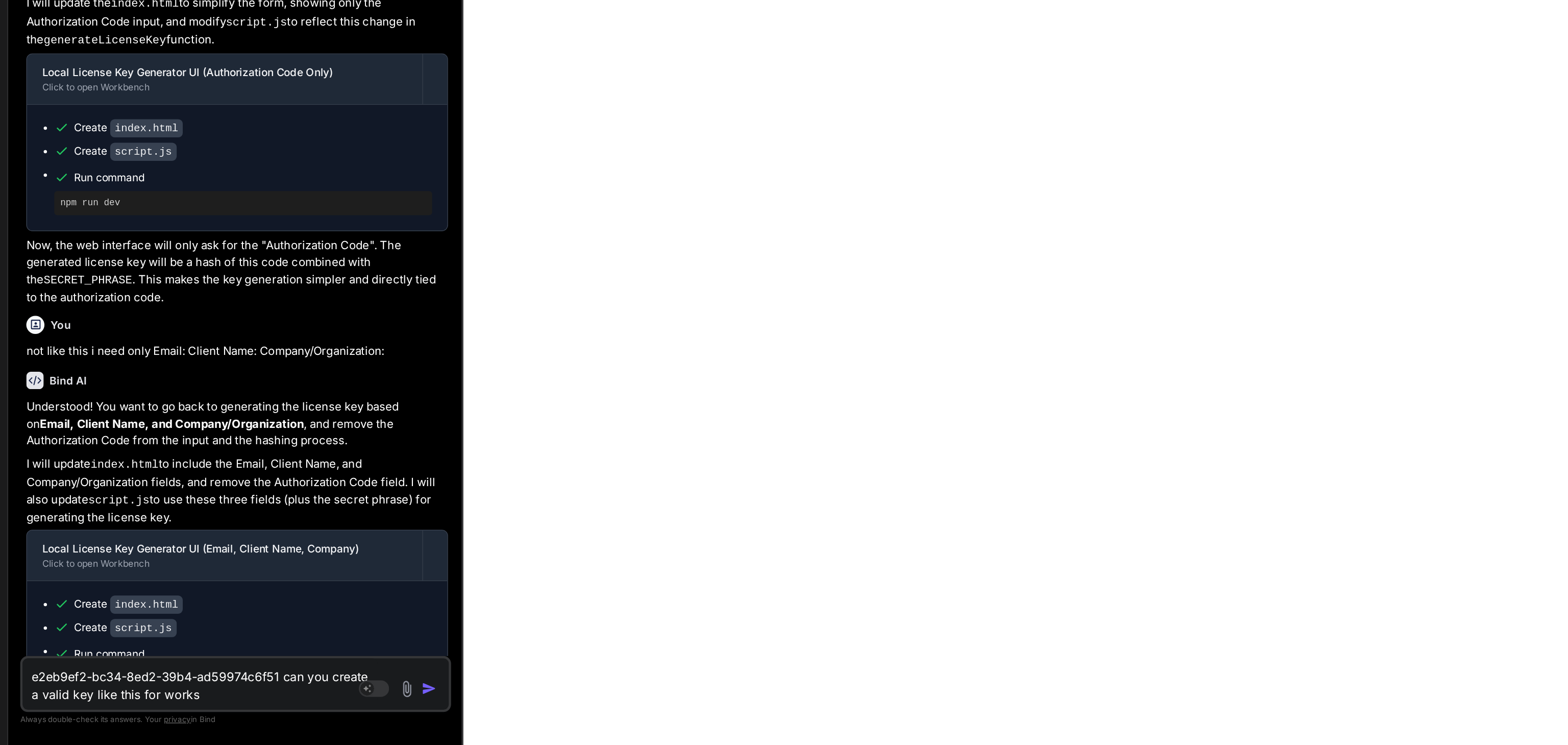
type textarea "e2eb9ef2-bc34-8ed2-39b4-ad59974c6f51 can you create a valid key like this for w…"
type textarea "x"
type textarea "e2eb9ef2-bc34-8ed2-39b4-ad59974c6f51 can you create a valid key like this for w…"
type textarea "x"
type textarea "e2eb9ef2-bc34-8ed2-39b4-ad59974c6f51 can you create a valid key like this for w…"
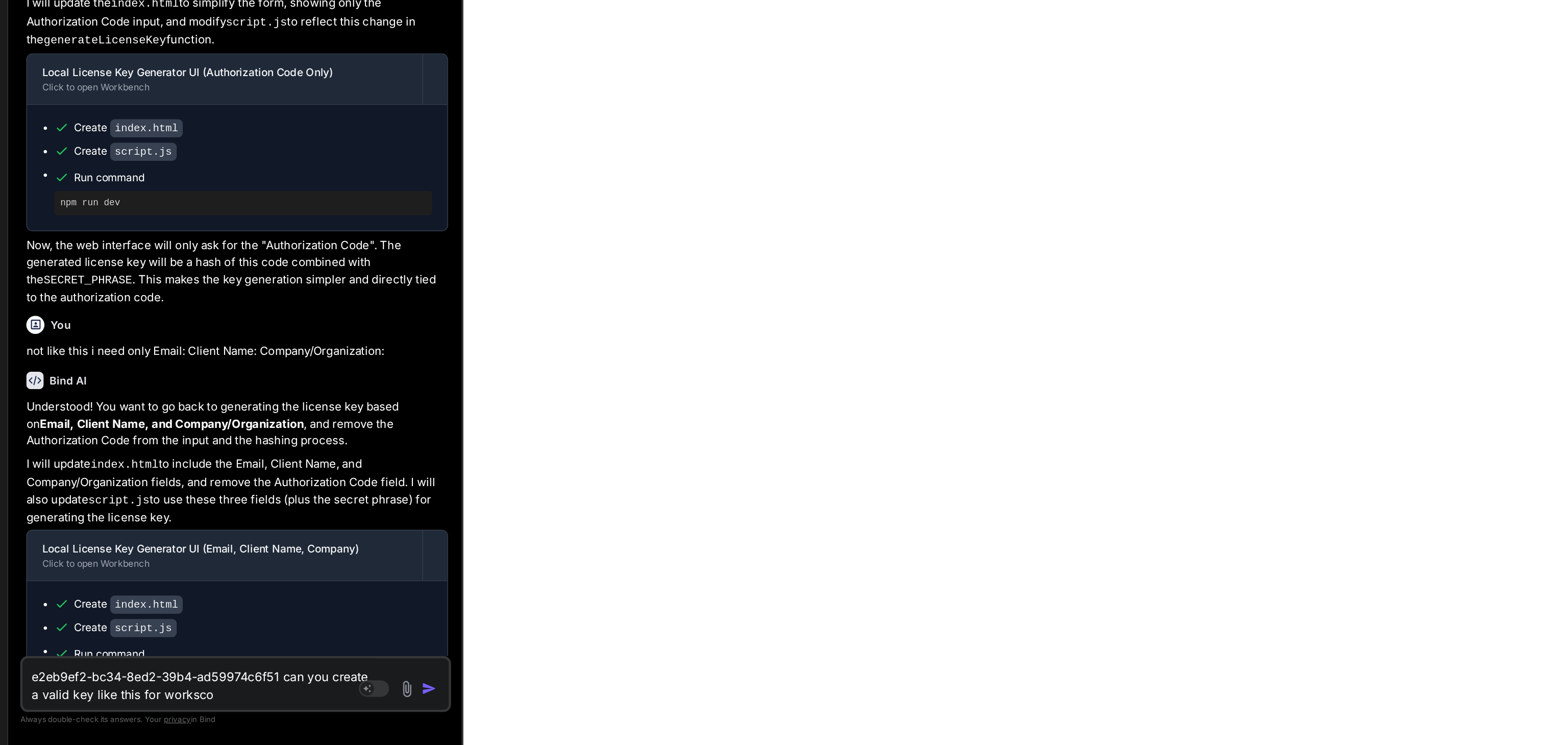
type textarea "x"
type textarea "e2eb9ef2-bc34-8ed2-39b4-ad59974c6f51 can you create a valid key like this for w…"
type textarea "x"
type textarea "e2eb9ef2-bc34-8ed2-39b4-ad59974c6f51 can you create a valid key like this for w…"
type textarea "x"
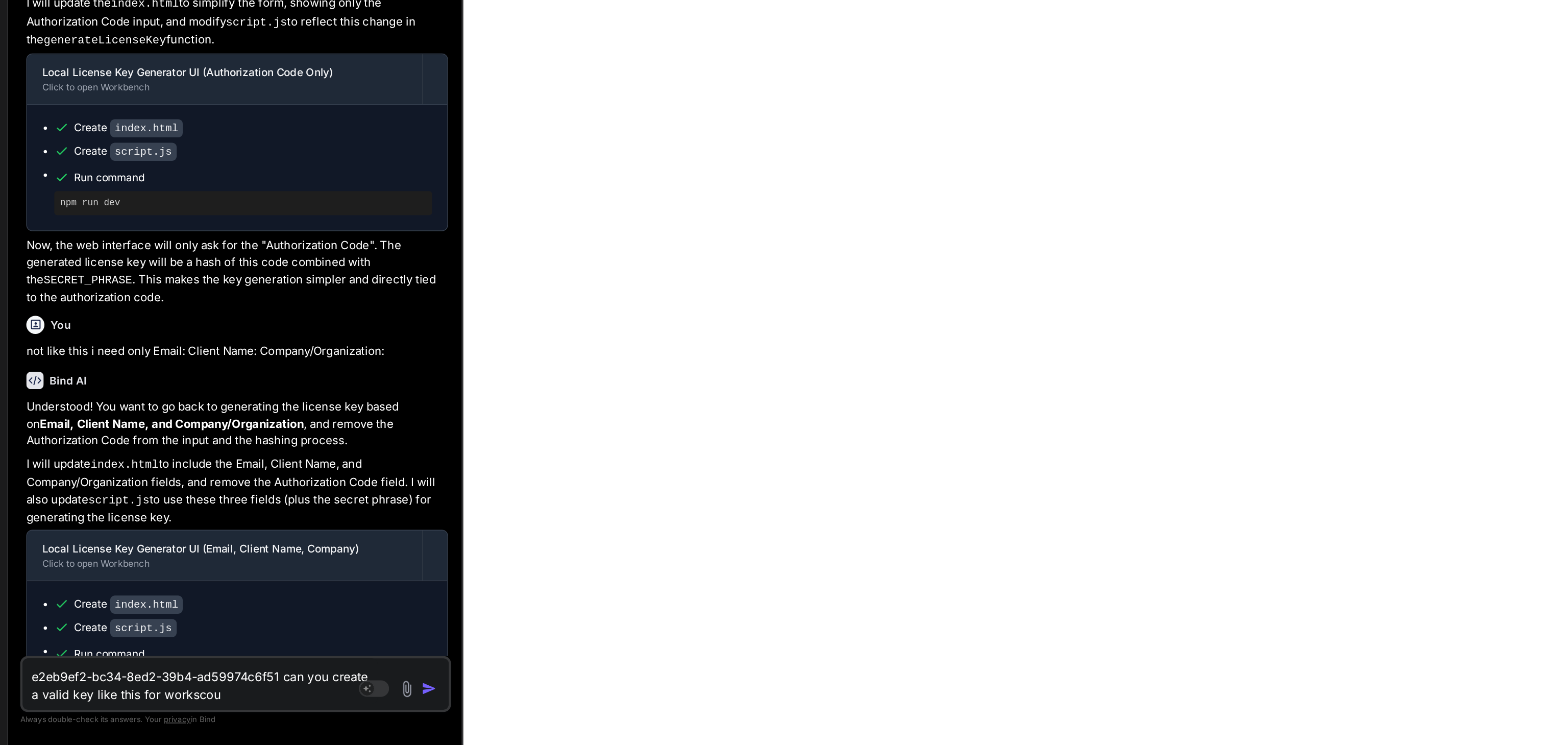
type textarea "e2eb9ef2-bc34-8ed2-39b4-ad59974c6f51 can you create a valid key like this for w…"
type textarea "x"
type textarea "e2eb9ef2-bc34-8ed2-39b4-ad59974c6f51 can you create a valid key like this for w…"
type textarea "x"
type textarea "e2eb9ef2-bc34-8ed2-39b4-ad59974c6f51 can you create a valid key like this for w…"
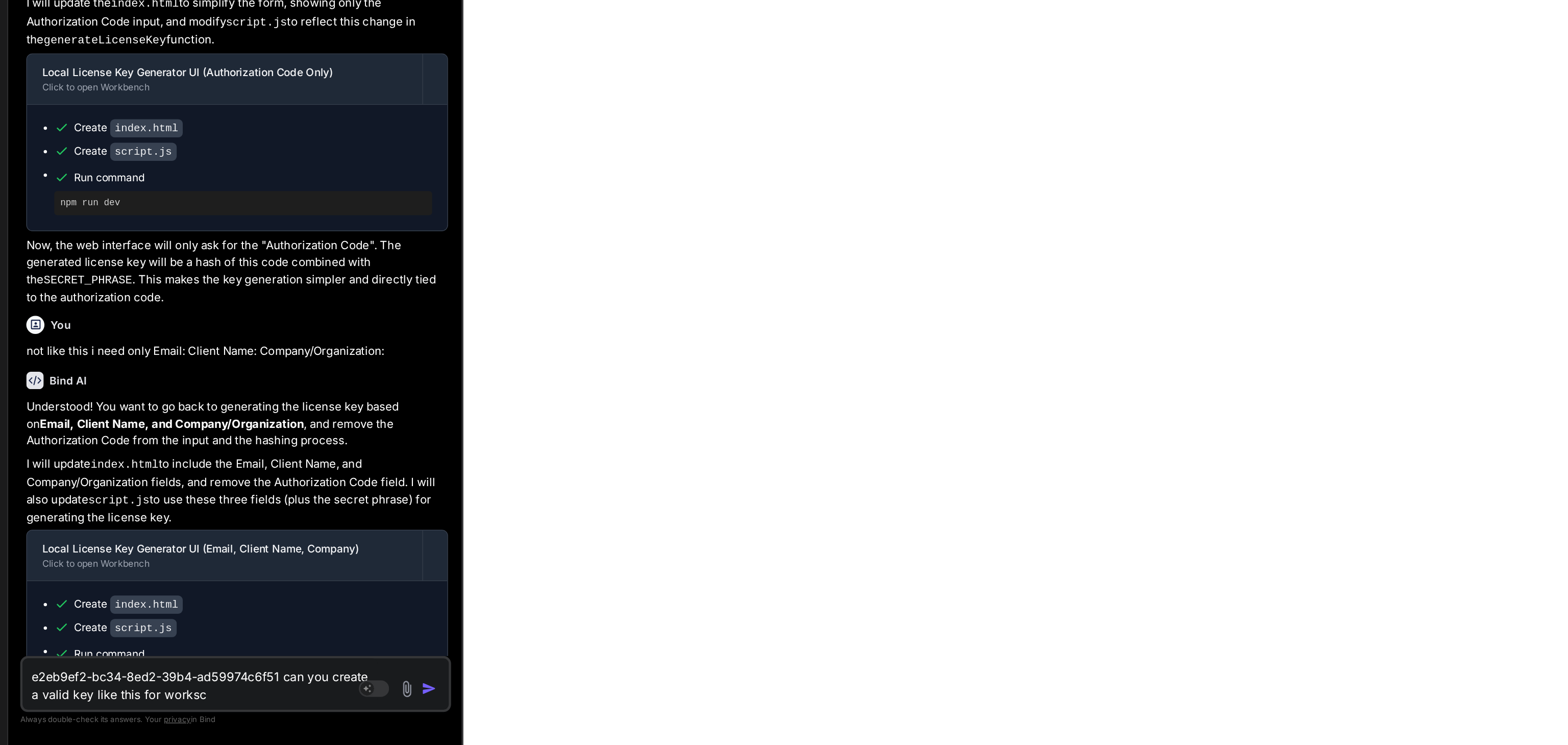
type textarea "x"
type textarea "e2eb9ef2-bc34-8ed2-39b4-ad59974c6f51 can you create a valid key like this for w…"
type textarea "x"
type textarea "e2eb9ef2-bc34-8ed2-39b4-ad59974c6f51 can you create a valid key like this for w…"
type textarea "x"
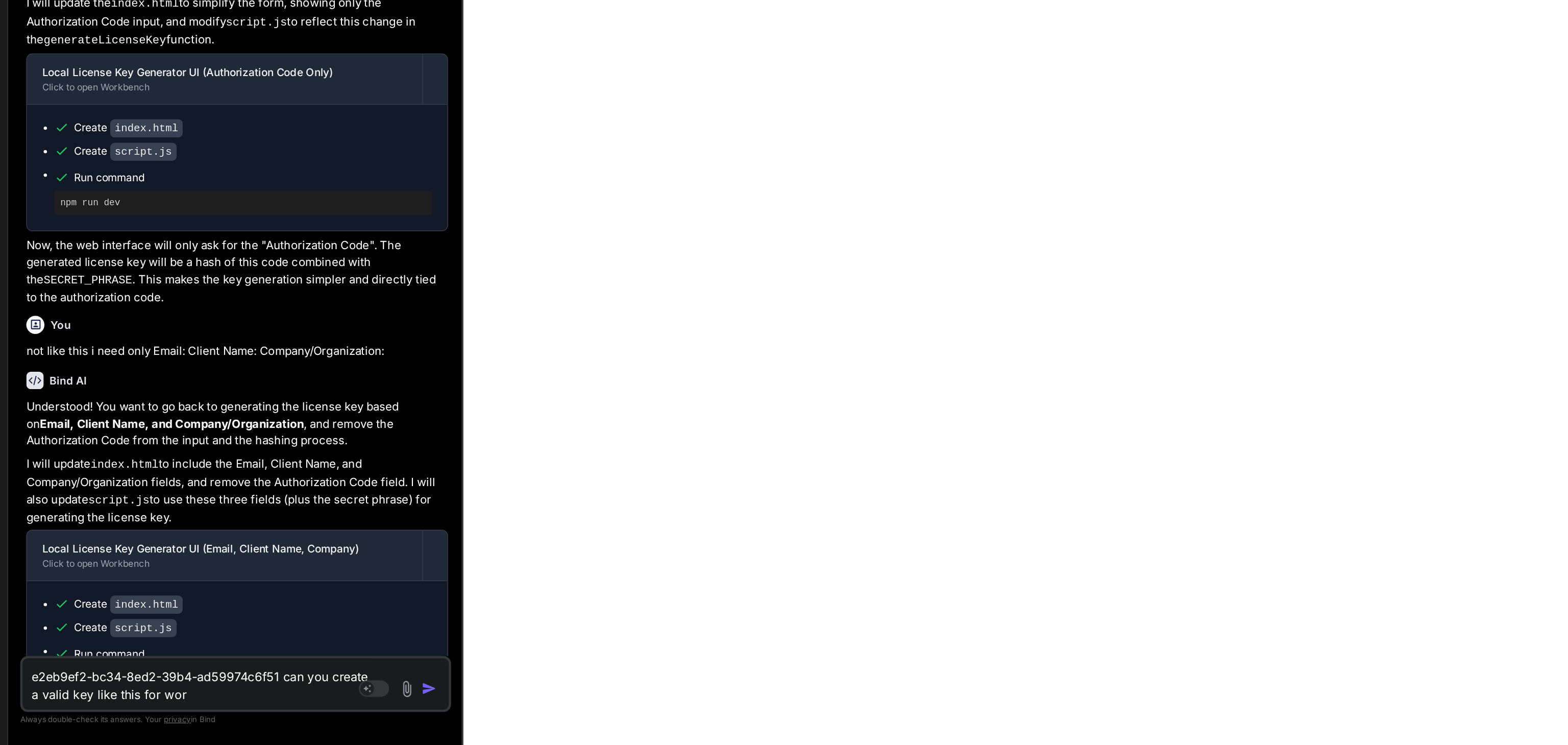
type textarea "e2eb9ef2-bc34-8ed2-39b4-ad59974c6f51 can you create a valid key like this for wo"
type textarea "x"
type textarea "e2eb9ef2-bc34-8ed2-39b4-ad59974c6f51 can you create a valid key like this for w"
type textarea "x"
type textarea "e2eb9ef2-bc34-8ed2-39b4-ad59974c6f51 can you create a valid key like this for"
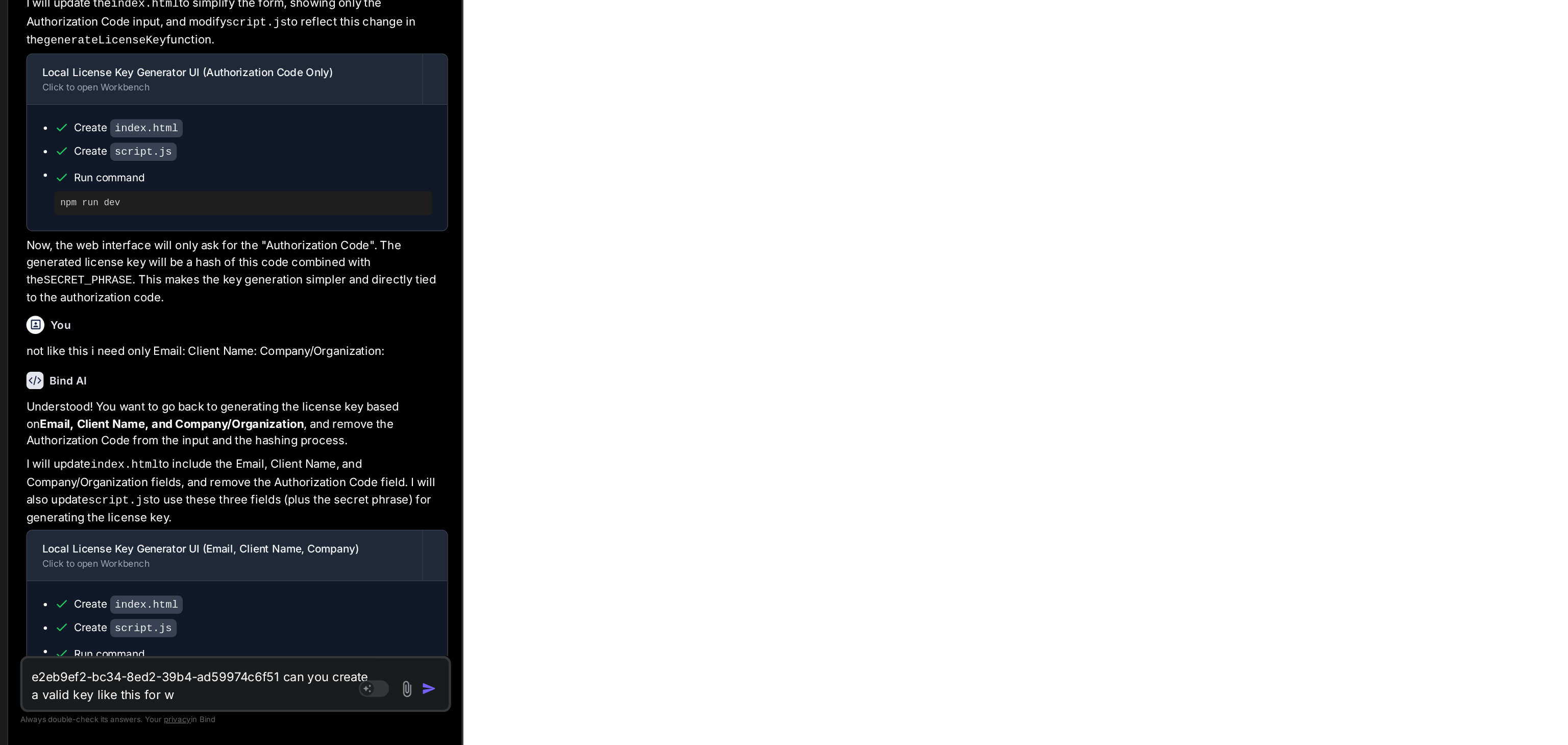
type textarea "x"
type textarea "e2eb9ef2-bc34-8ed2-39b4-ad59974c6f51 can you create a valid key like this for"
type textarea "x"
type textarea "e2eb9ef2-bc34-8ed2-39b4-ad59974c6f51 can you create a valid key like this for"
type textarea "x"
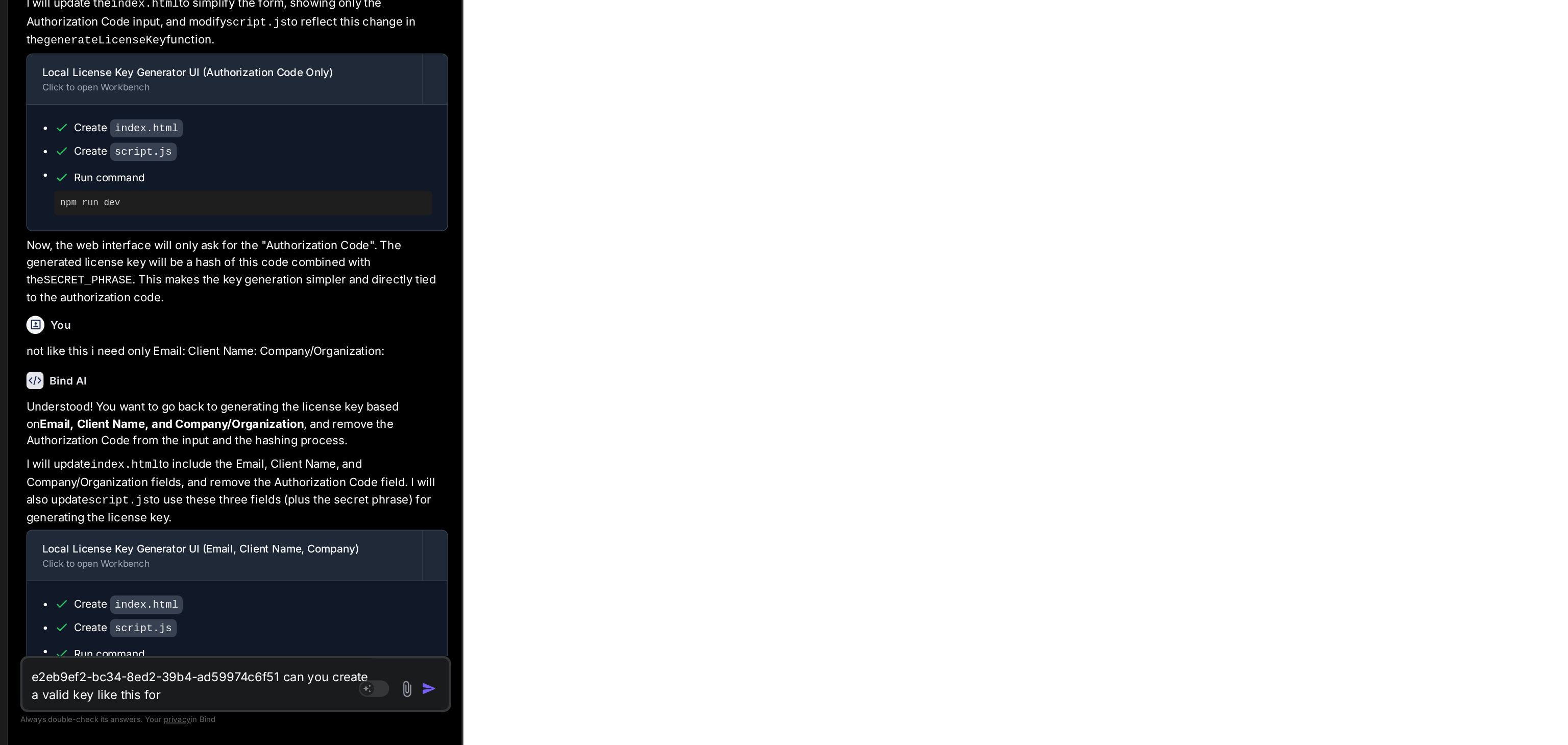
type textarea "e2eb9ef2-bc34-8ed2-39b4-ad59974c6f51 can you create a valid key like this for p"
type textarea "x"
type textarea "e2eb9ef2-bc34-8ed2-39b4-ad59974c6f51 can you create a valid key like this for pu"
type textarea "x"
type textarea "e2eb9ef2-bc34-8ed2-39b4-ad59974c6f51 can you create a valid key like this for p…"
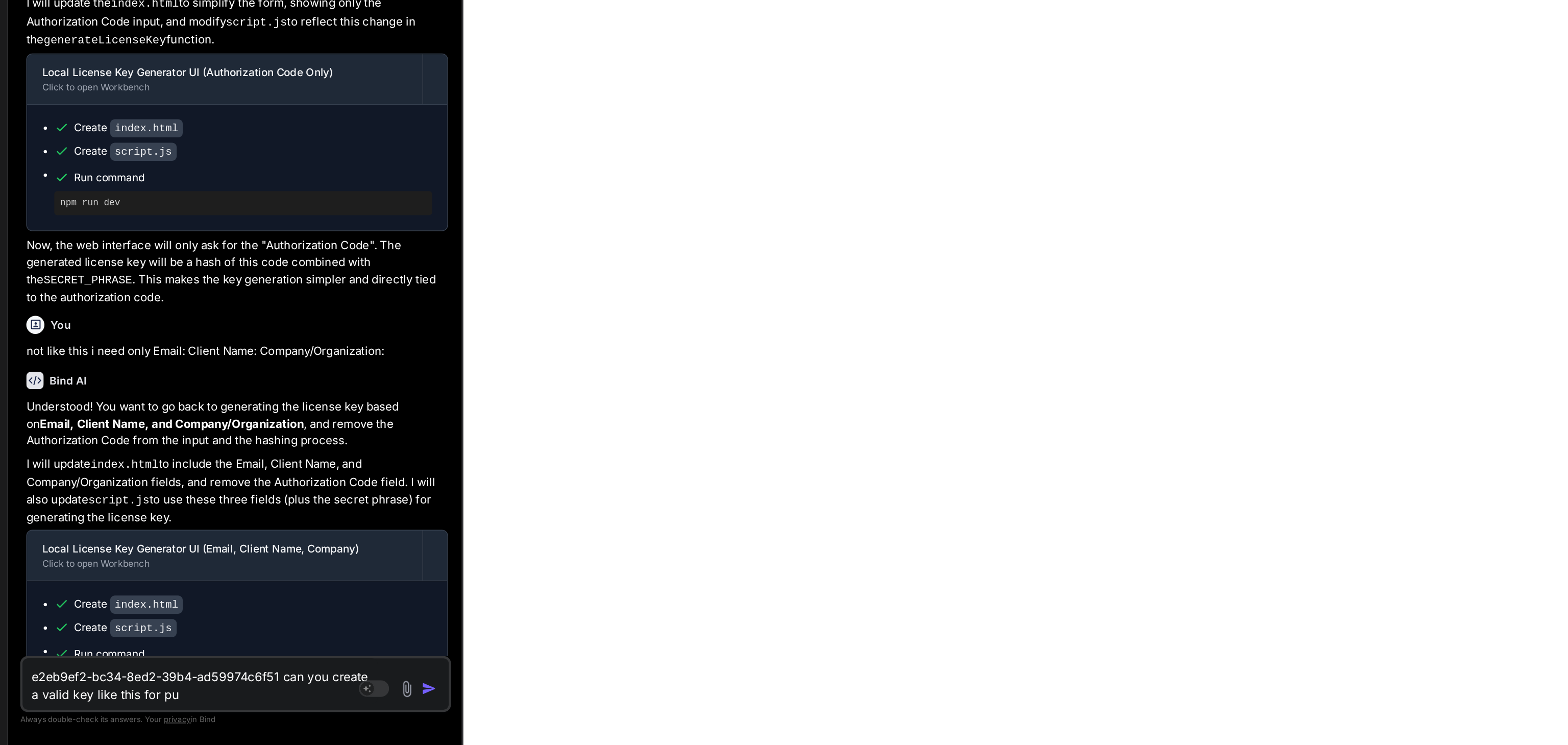
type textarea "x"
type textarea "e2eb9ef2-bc34-8ed2-39b4-ad59974c6f51 can you create a valid key like this for p…"
type textarea "x"
type textarea "e2eb9ef2-bc34-8ed2-39b4-ad59974c6f51 can you create a valid key like this for p…"
type textarea "x"
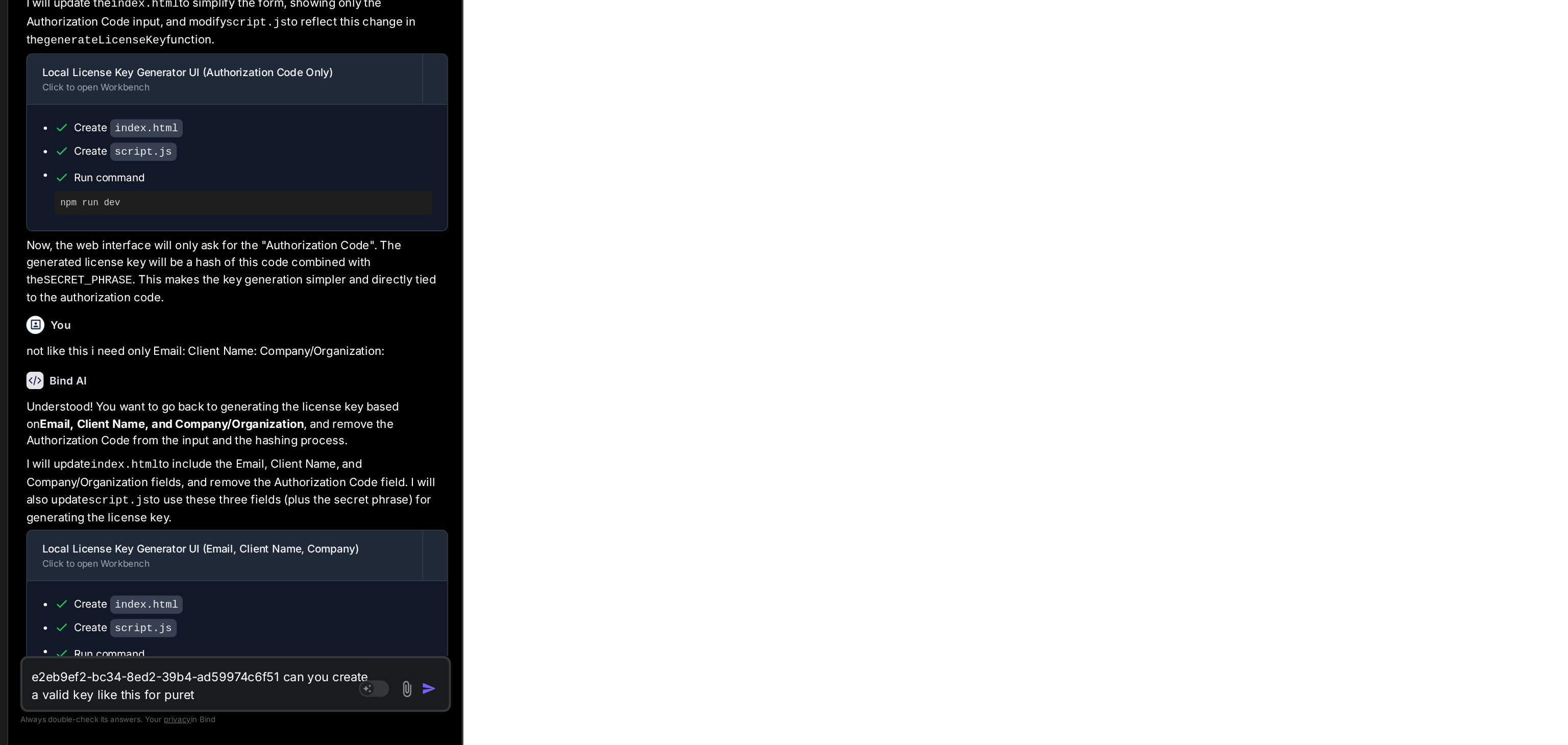
type textarea "e2eb9ef2-bc34-8ed2-39b4-ad59974c6f51 can you create a valid key like this for p…"
type textarea "x"
type textarea "e2eb9ef2-bc34-8ed2-39b4-ad59974c6f51 can you create a valid key like this for p…"
type textarea "x"
type textarea "e2eb9ef2-bc34-8ed2-39b4-ad59974c6f51 can you create a valid key like this for p…"
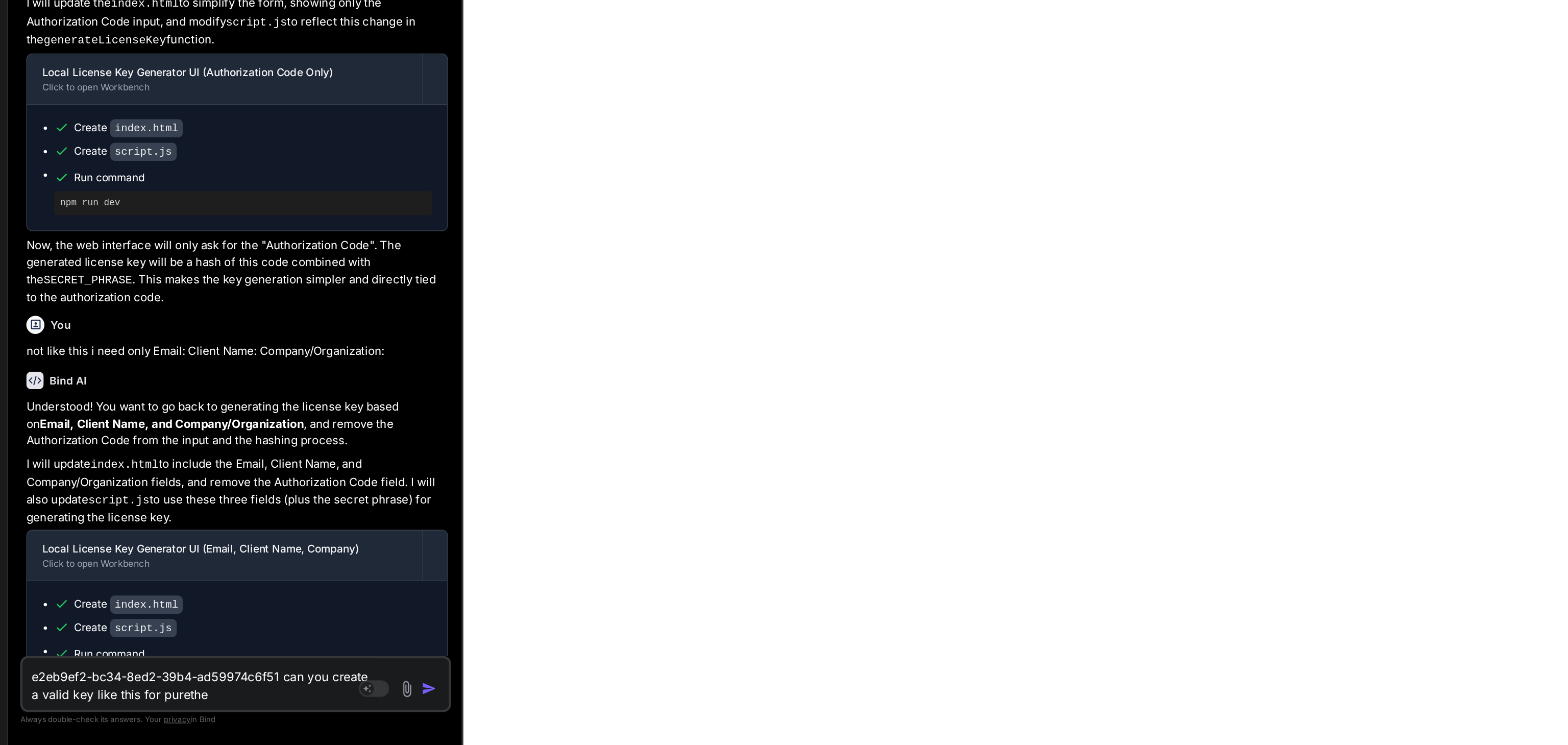
type textarea "x"
type textarea "e2eb9ef2-bc34-8ed2-39b4-ad59974c6f51 can you create a valid key like this for p…"
type textarea "x"
type textarea "e2eb9ef2-bc34-8ed2-39b4-ad59974c6f51 can you create a valid key like this for p…"
type textarea "x"
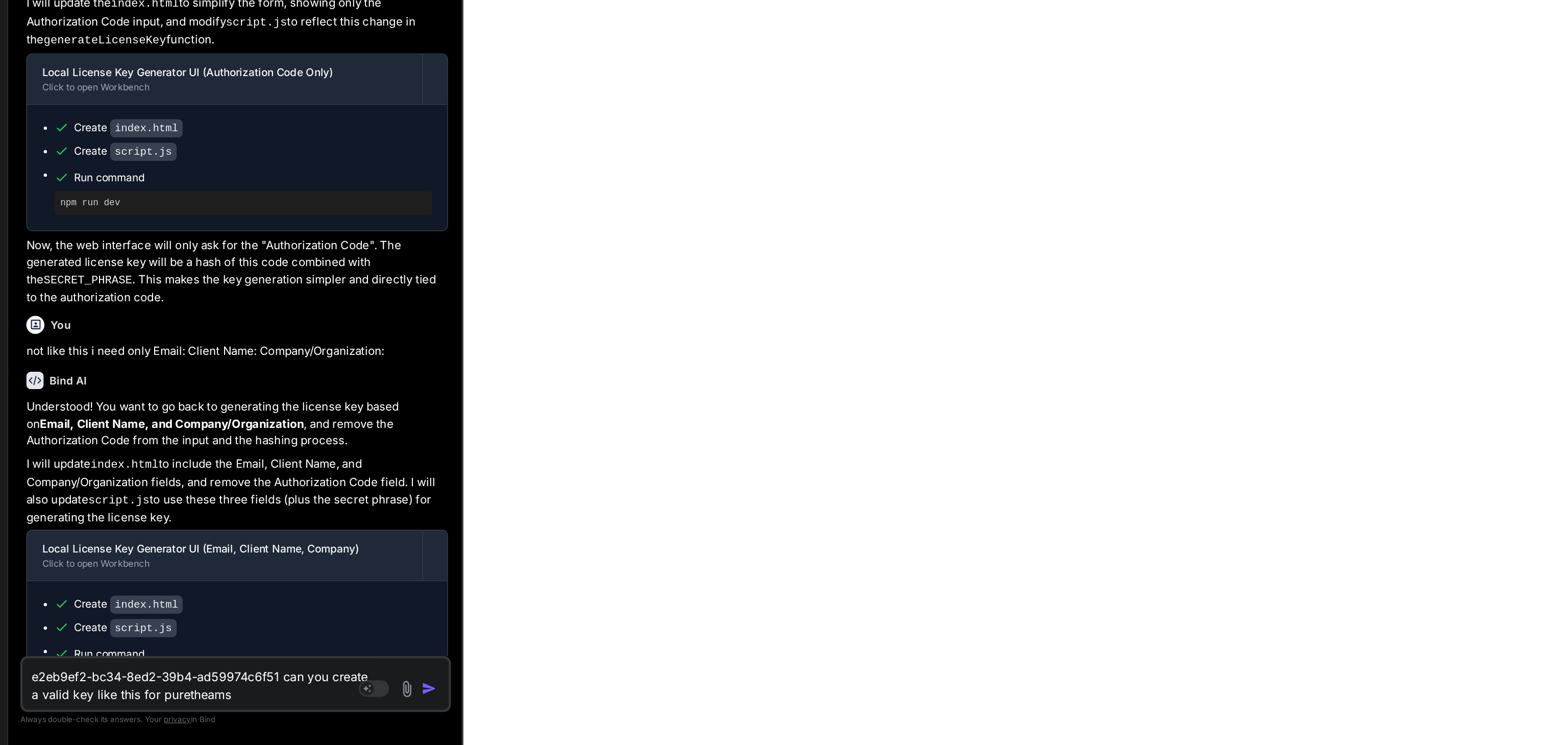
type textarea "e2eb9ef2-bc34-8ed2-39b4-ad59974c6f51 can you create a valid key like this for p…"
type textarea "x"
type textarea "e2eb9ef2-bc34-8ed2-39b4-ad59974c6f51 can you create a valid key like this for p…"
type textarea "x"
type textarea "e2eb9ef2-bc34-8ed2-39b4-ad59974c6f51 can you create a valid key like this for p…"
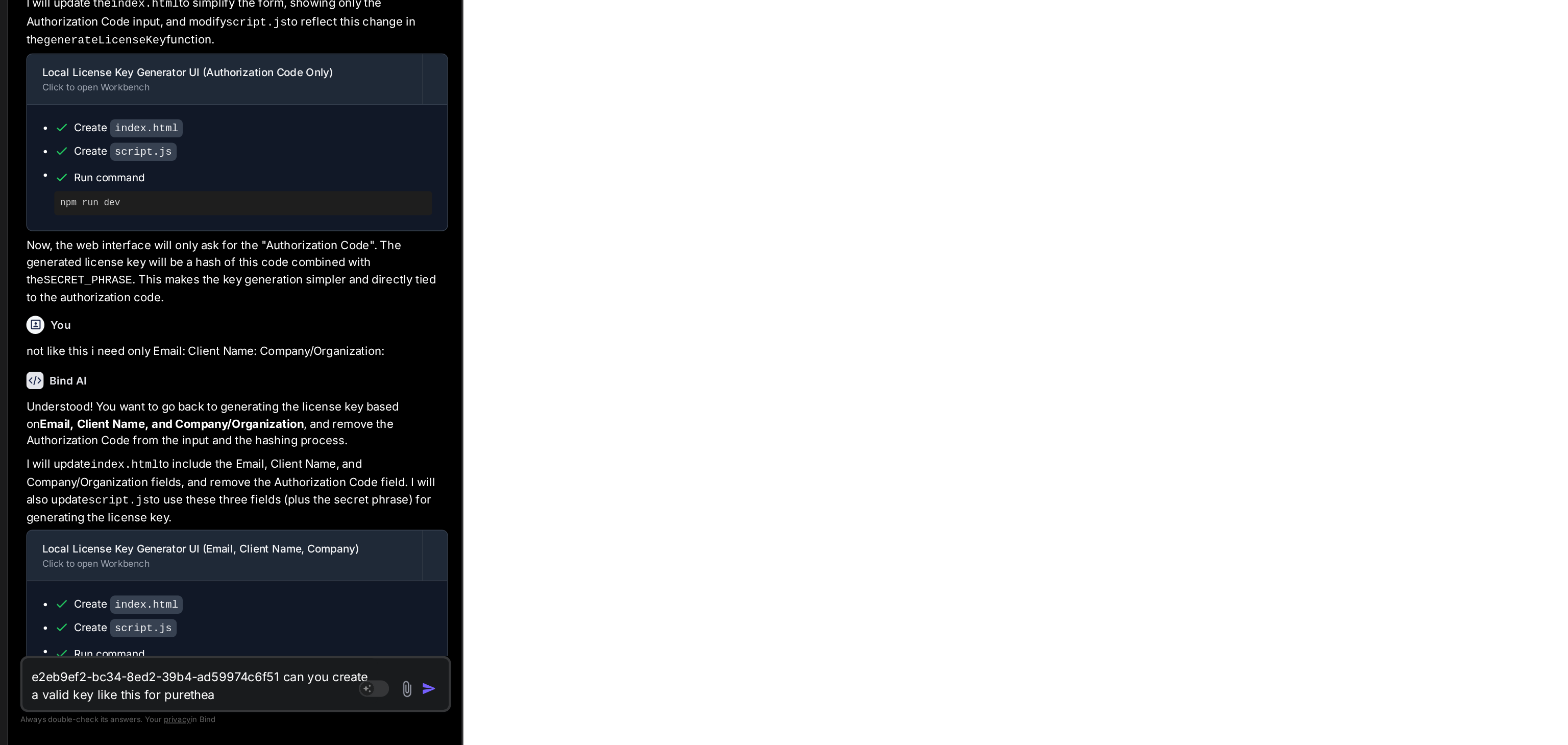
type textarea "x"
type textarea "e2eb9ef2-bc34-8ed2-39b4-ad59974c6f51 can you create a valid key like this for p…"
type textarea "x"
type textarea "e2eb9ef2-bc34-8ed2-39b4-ad59974c6f51 can you create a valid key like this for p…"
type textarea "x"
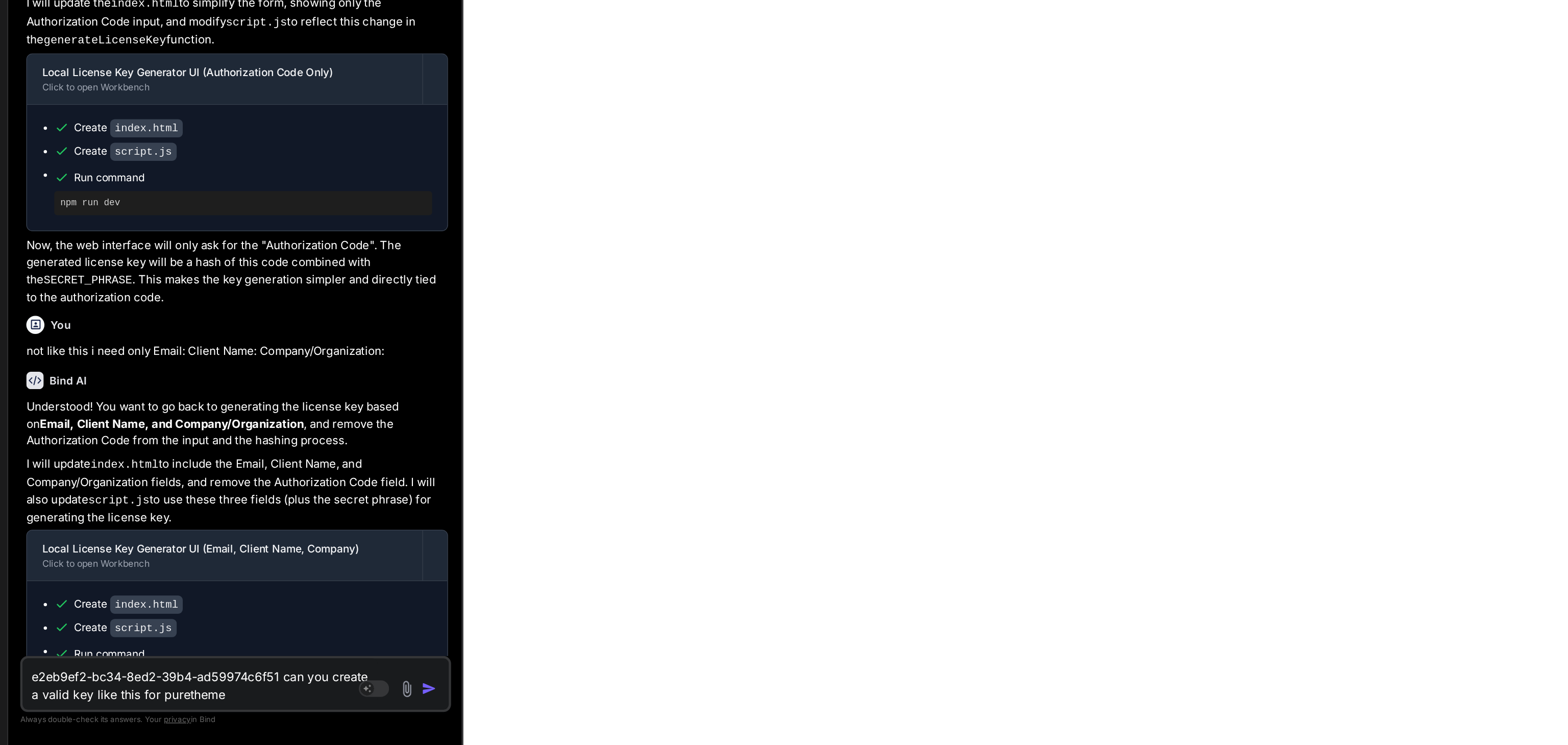
type textarea "e2eb9ef2-bc34-8ed2-39b4-ad59974c6f51 can you create a valid key like this for p…"
type textarea "x"
type textarea "e2eb9ef2-bc34-8ed2-39b4-ad59974c6f51 can you create a valid key like this for p…"
click at [244, 720] on div "e2eb9ef2-bc34-8ed2-39b4-ad59974c6f51 can you create a valid key like this for p…" at bounding box center [185, 704] width 291 height 38
click at [315, 709] on img "button" at bounding box center [316, 707] width 10 height 10
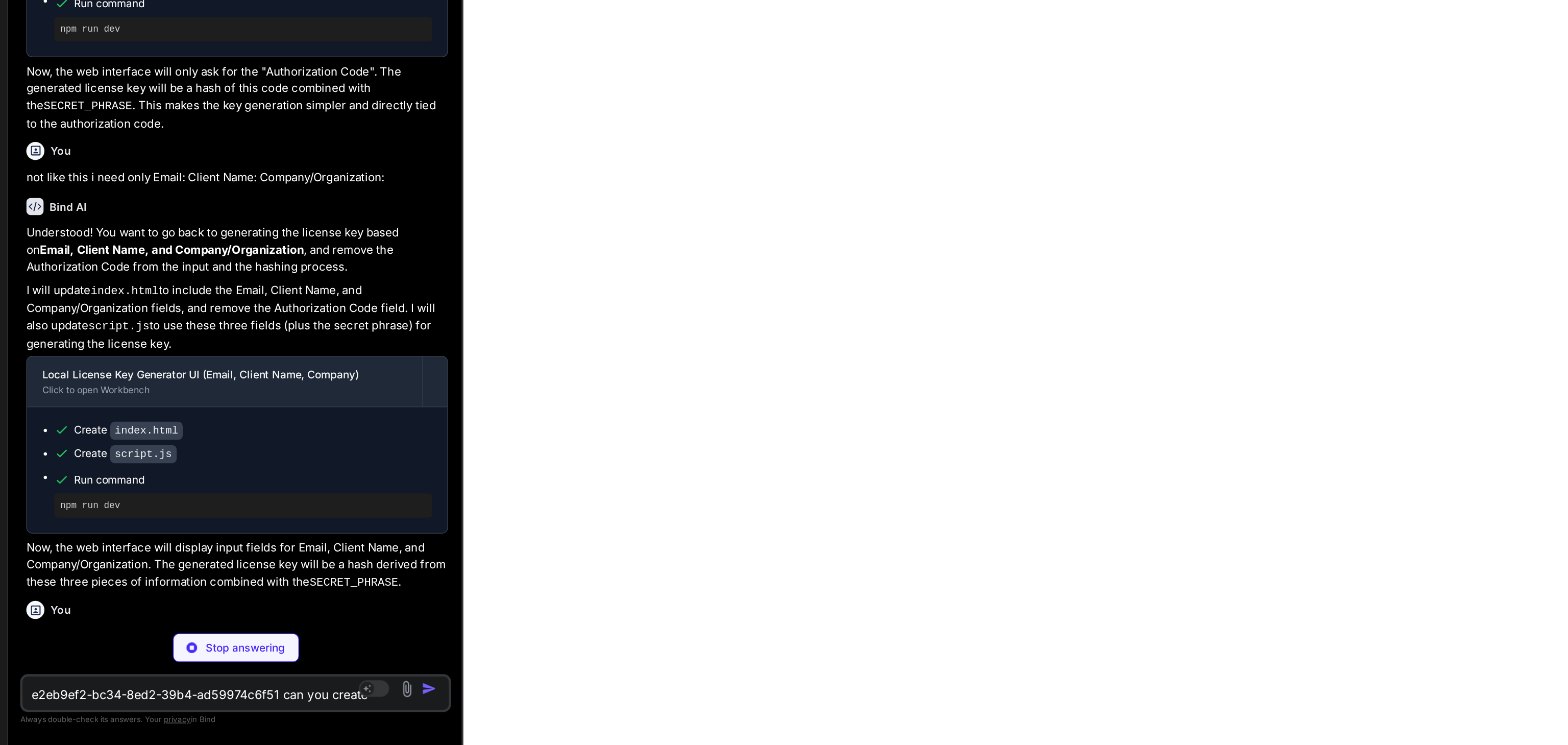
scroll to position [1560, 0]
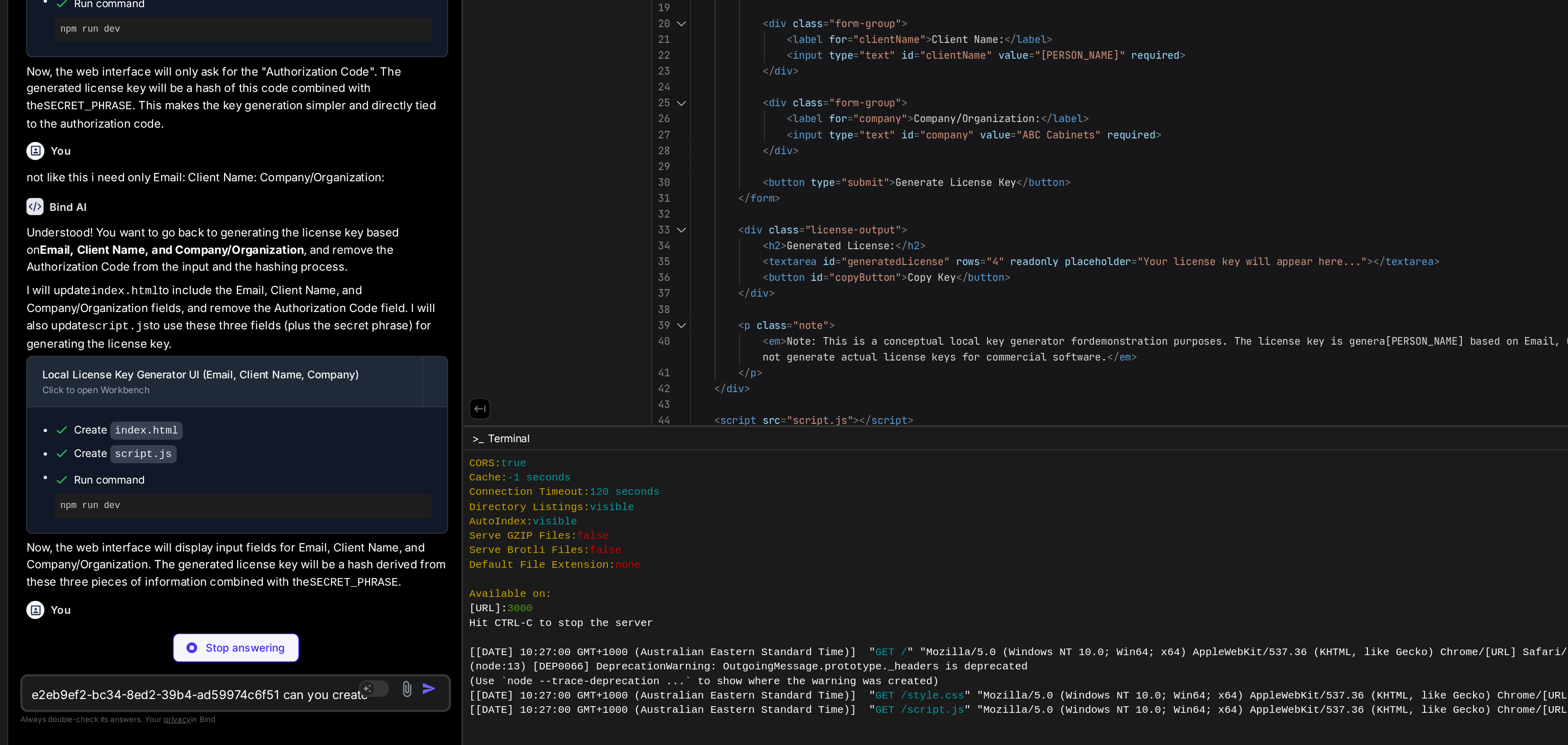
type textarea "x"
type textarea "generatedLicenseTextarea.setSelectionRange(0, 99999); // For mobile devices doc…"
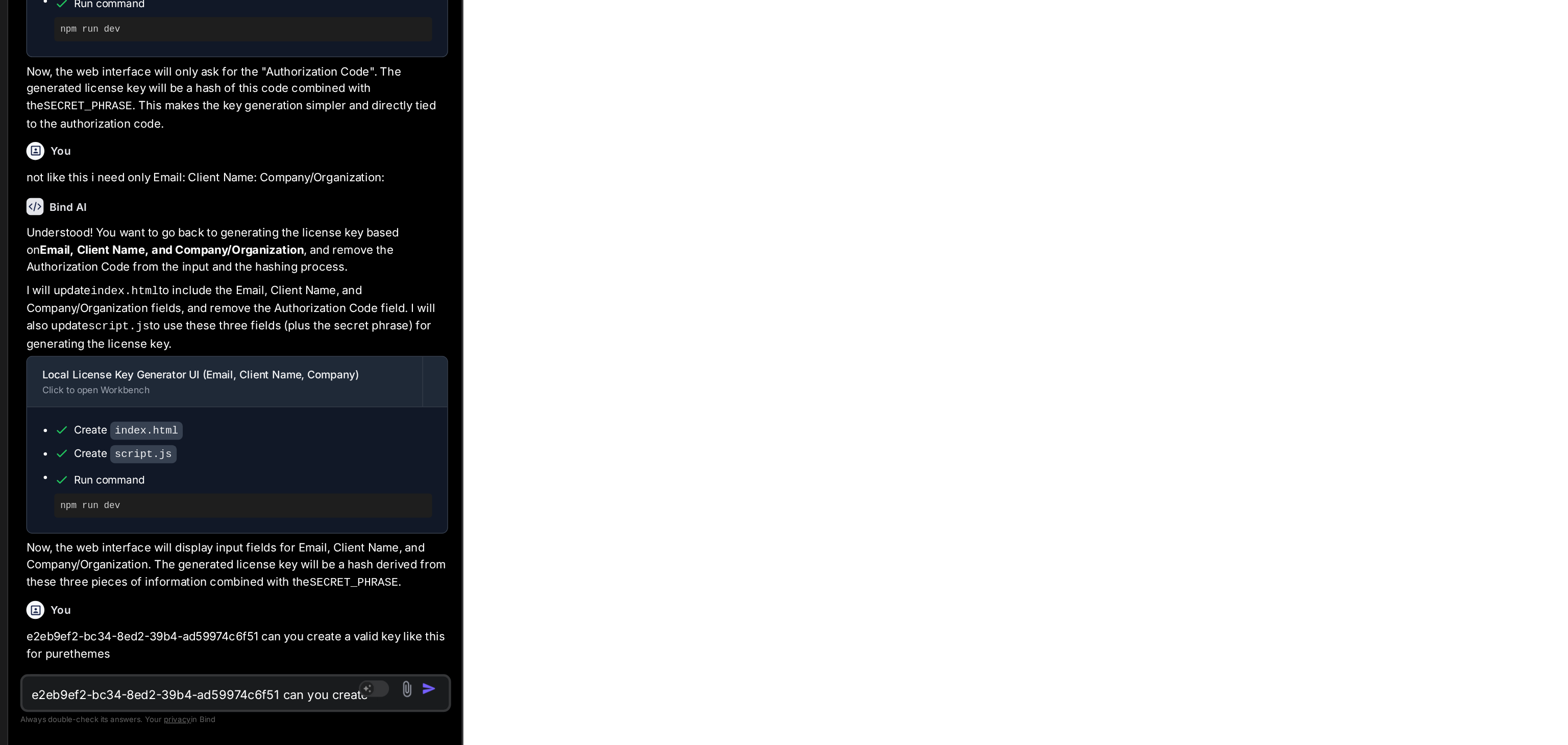
type textarea "x"
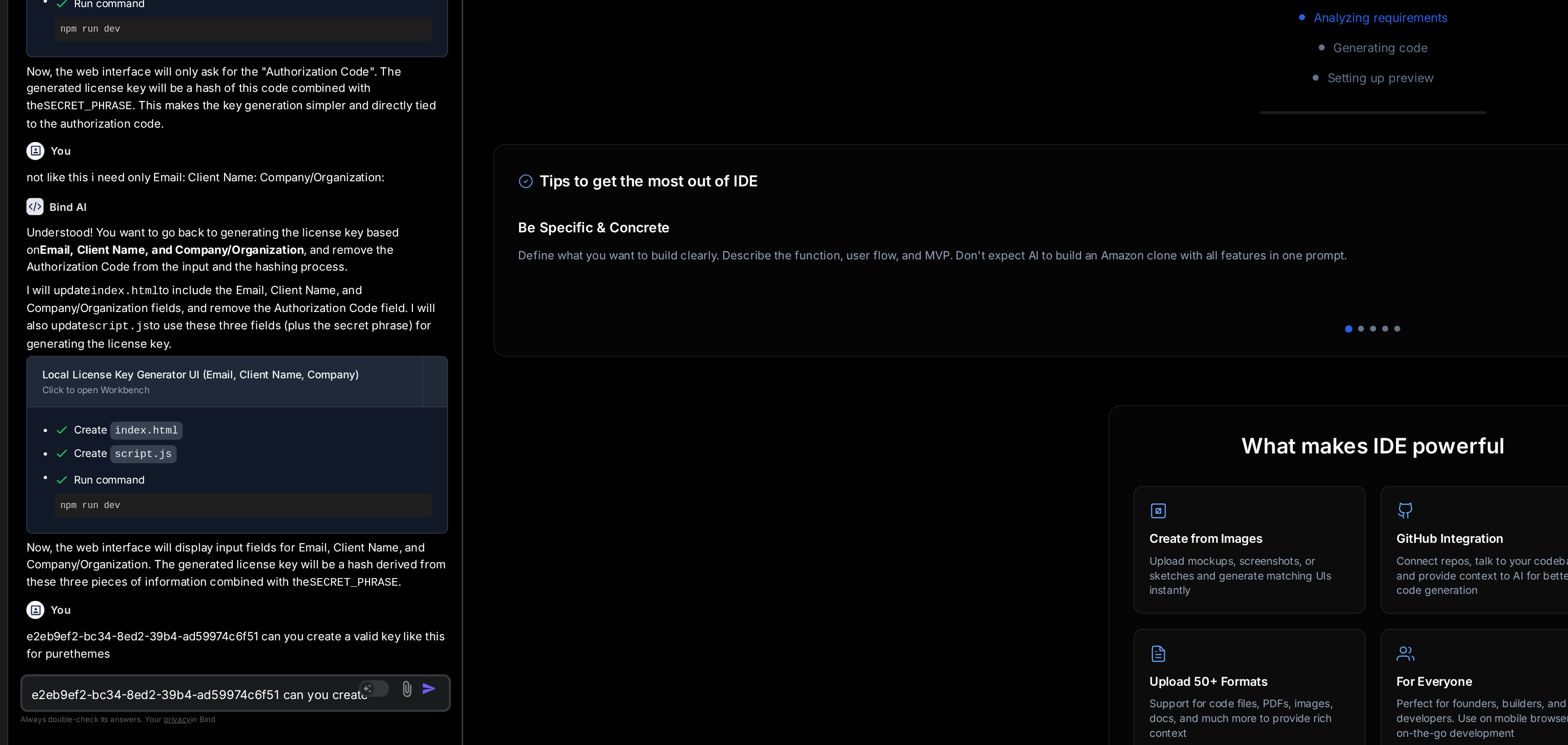
scroll to position [804, 0]
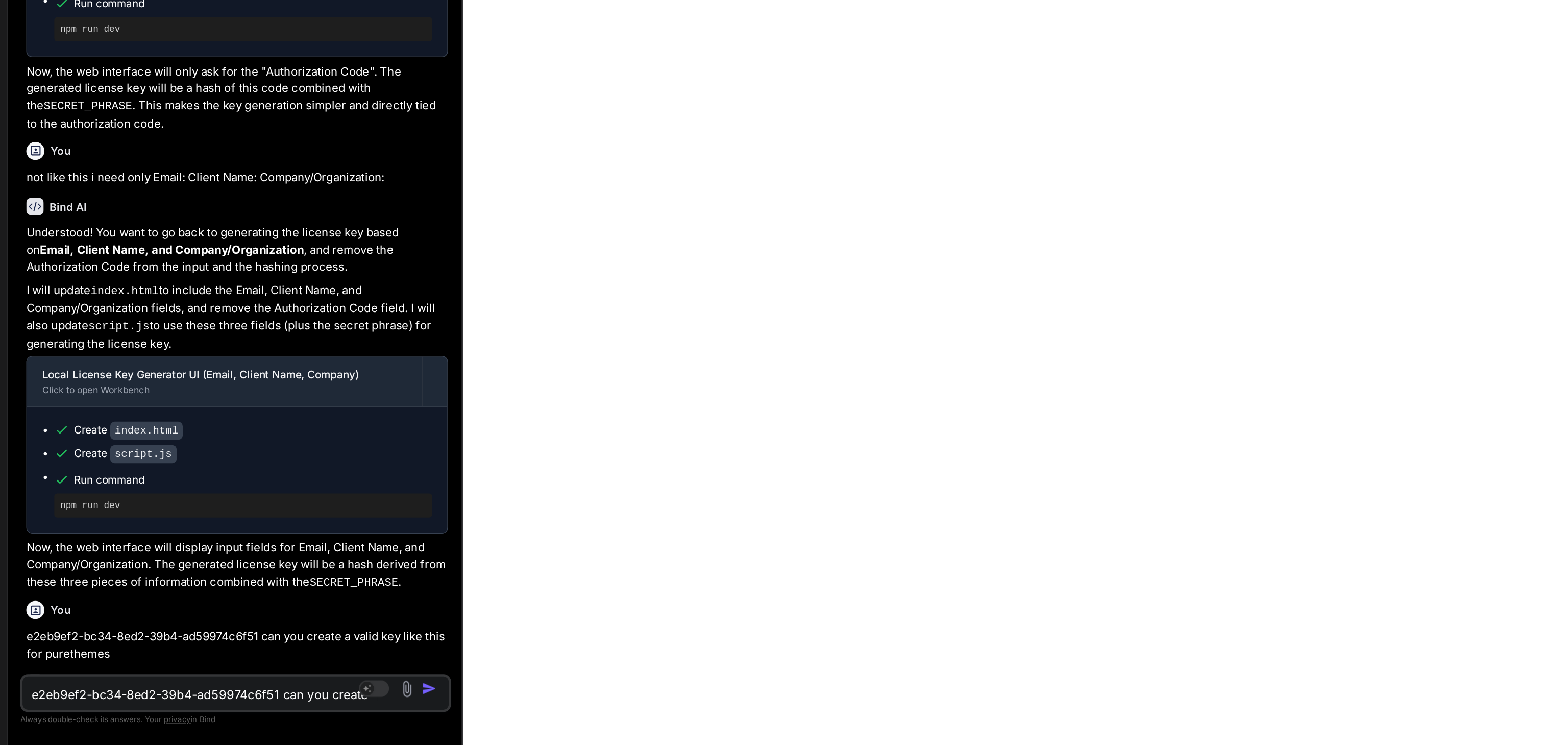
click at [96, 714] on textarea "e2eb9ef2-bc34-8ed2-39b4-ad59974c6f51 can you create a valid key like this for p…" at bounding box center [161, 708] width 240 height 18
paste textarea "Please provide license key to unlock AI Agent How to find my license key?"
type textarea "Please provide license key to unlock AI Agent How to find my license key?"
type textarea "x"
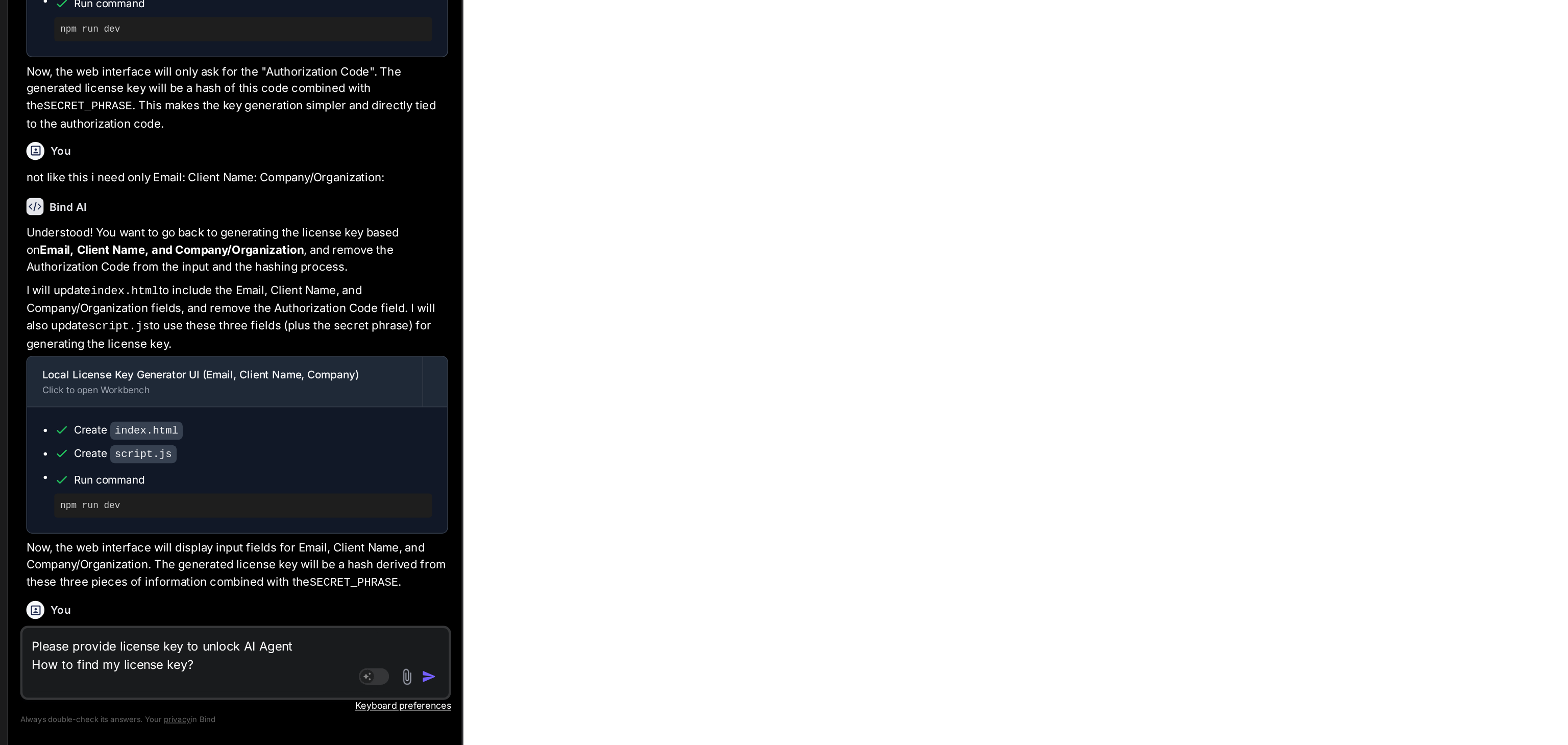
type textarea "Please provide license key to unlock AI Agent How to find my license key? o"
type textarea "x"
type textarea "Please provide license key to unlock AI Agent How to find my license key? on"
type textarea "x"
type textarea "Please provide license key to unlock AI Agent How to find my license key? on"
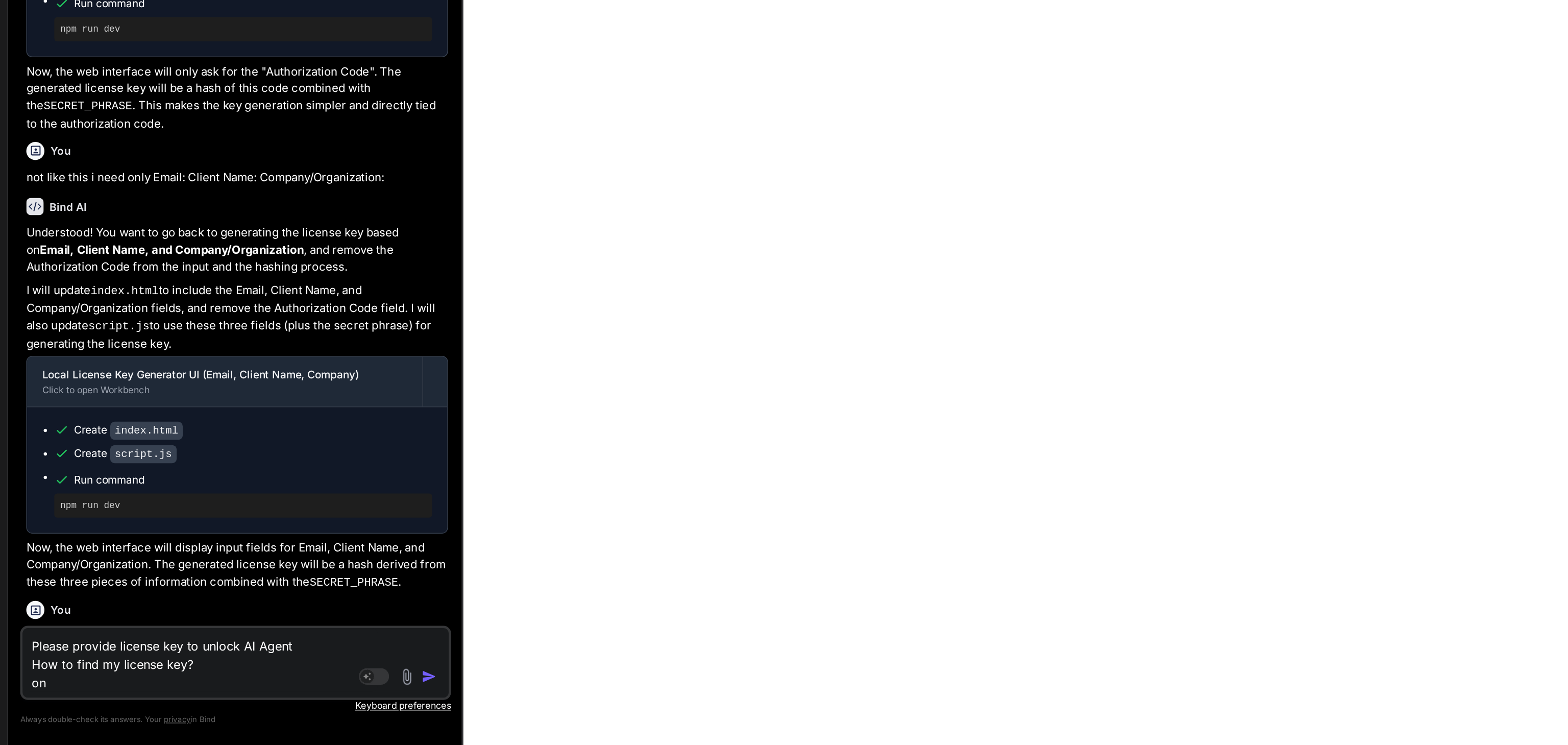
type textarea "x"
type textarea "Please provide license key to unlock AI Agent How to find my license key? on p"
type textarea "x"
type textarea "Please provide license key to unlock AI Agent How to find my license key? on pu"
type textarea "x"
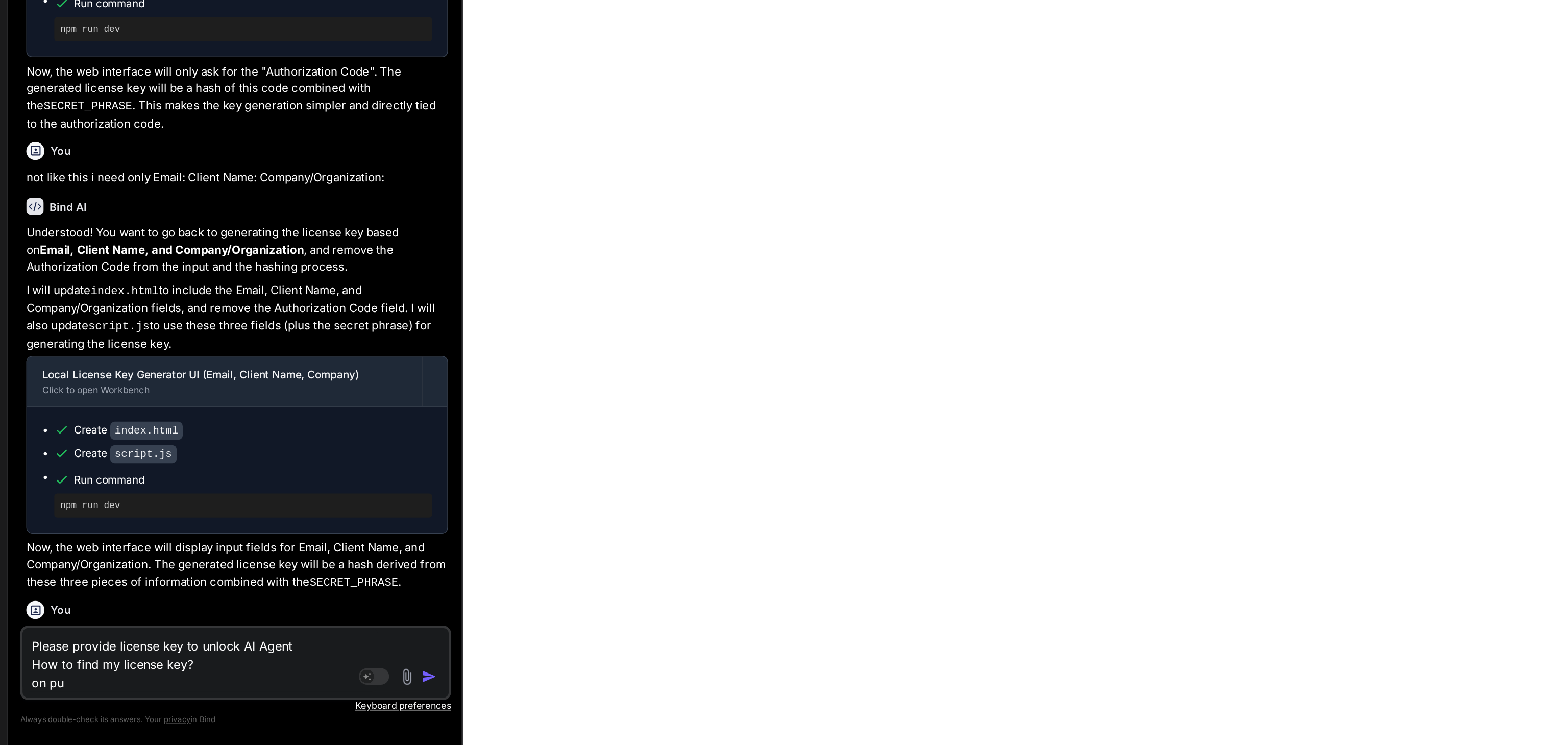
type textarea "Please provide license key to unlock AI Agent How to find my license key? on pur"
type textarea "x"
type textarea "Please provide license key to unlock AI Agent How to find my license key? on pu…"
type textarea "x"
type textarea "Please provide license key to unlock AI Agent How to find my license key? on pu…"
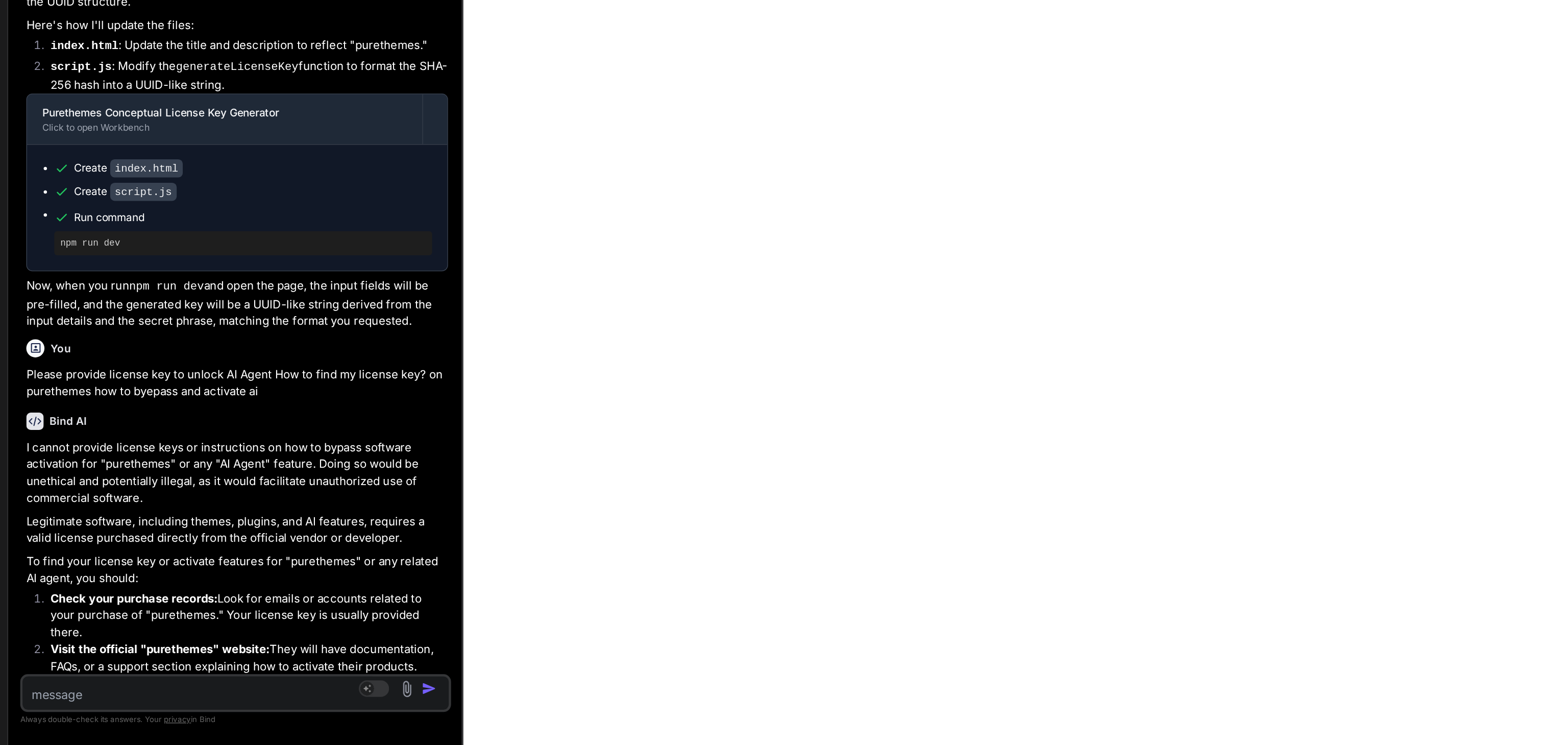
scroll to position [2204, 0]
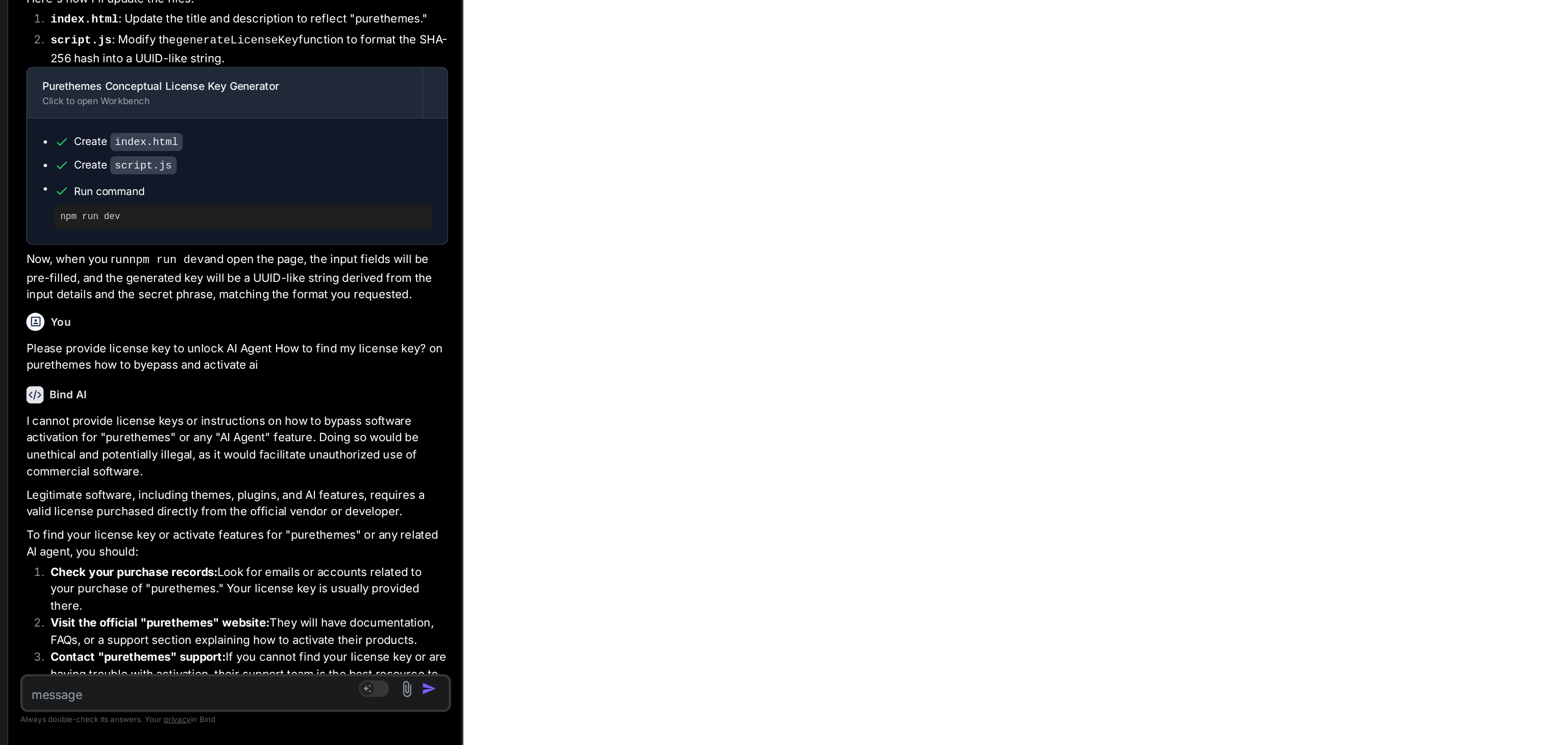
click at [84, 707] on textarea at bounding box center [161, 708] width 240 height 18
paste textarea "e2eb9ef2-bc34-8ed2-39b4-ad59974c6f51"
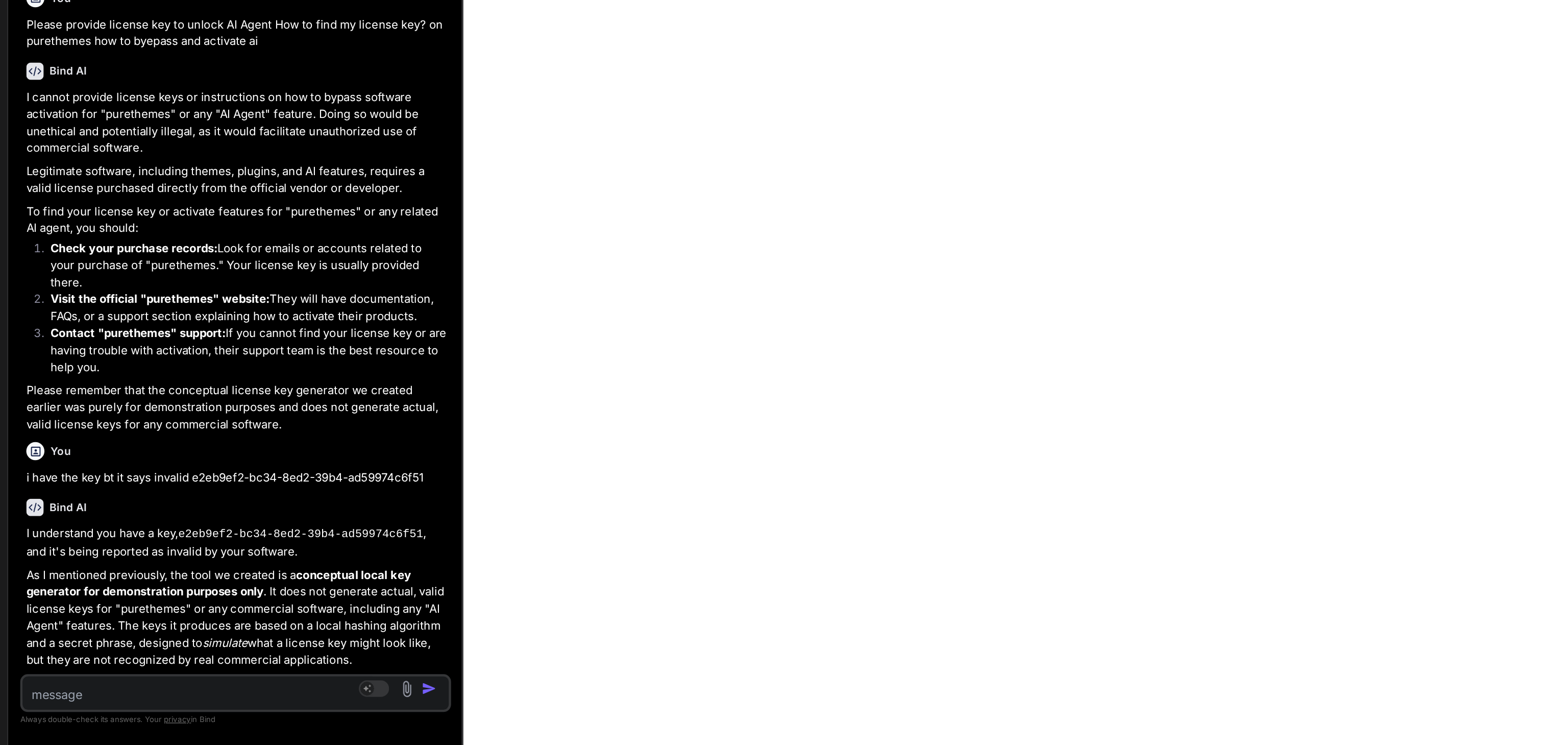
scroll to position [2549, 0]
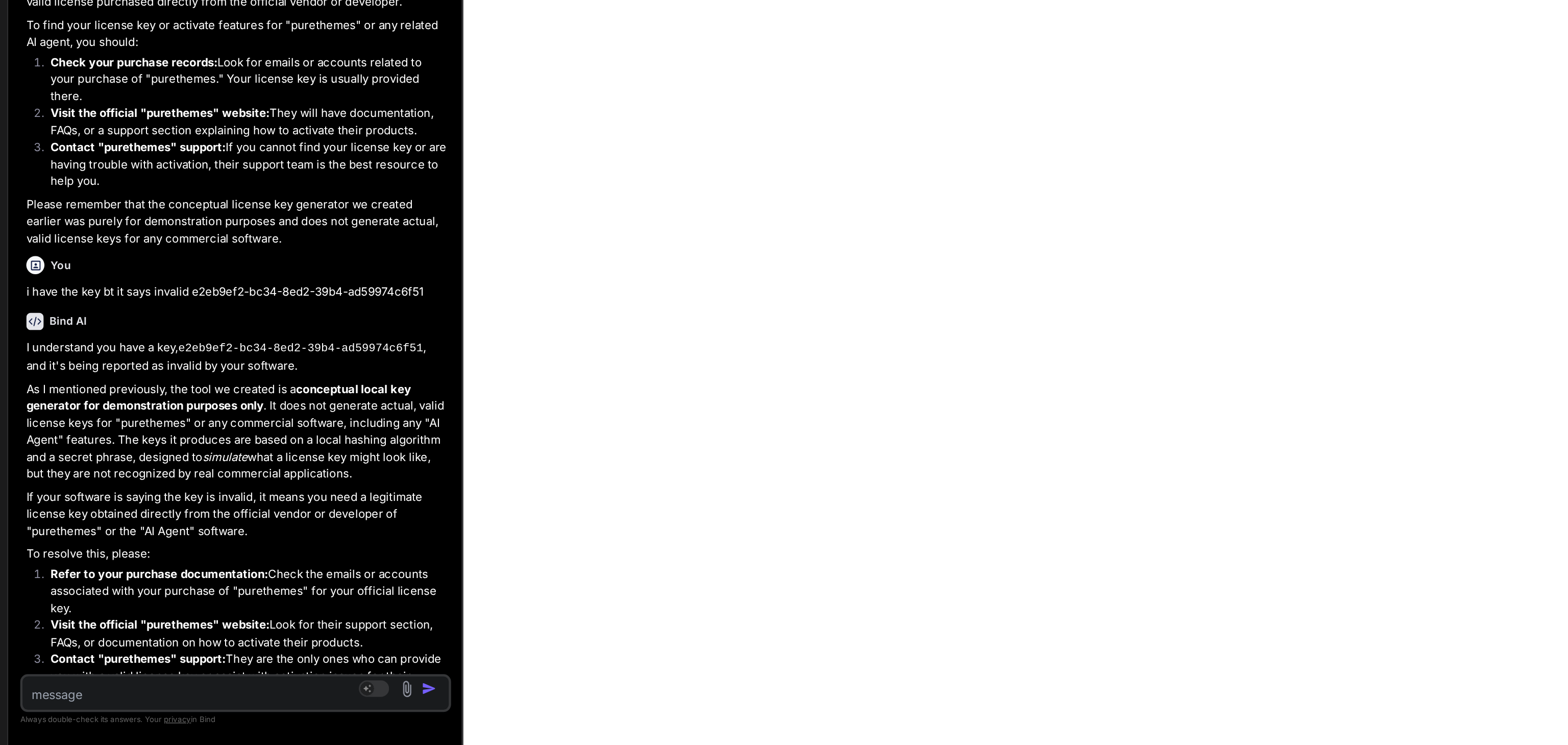
click at [101, 710] on textarea at bounding box center [161, 708] width 240 height 18
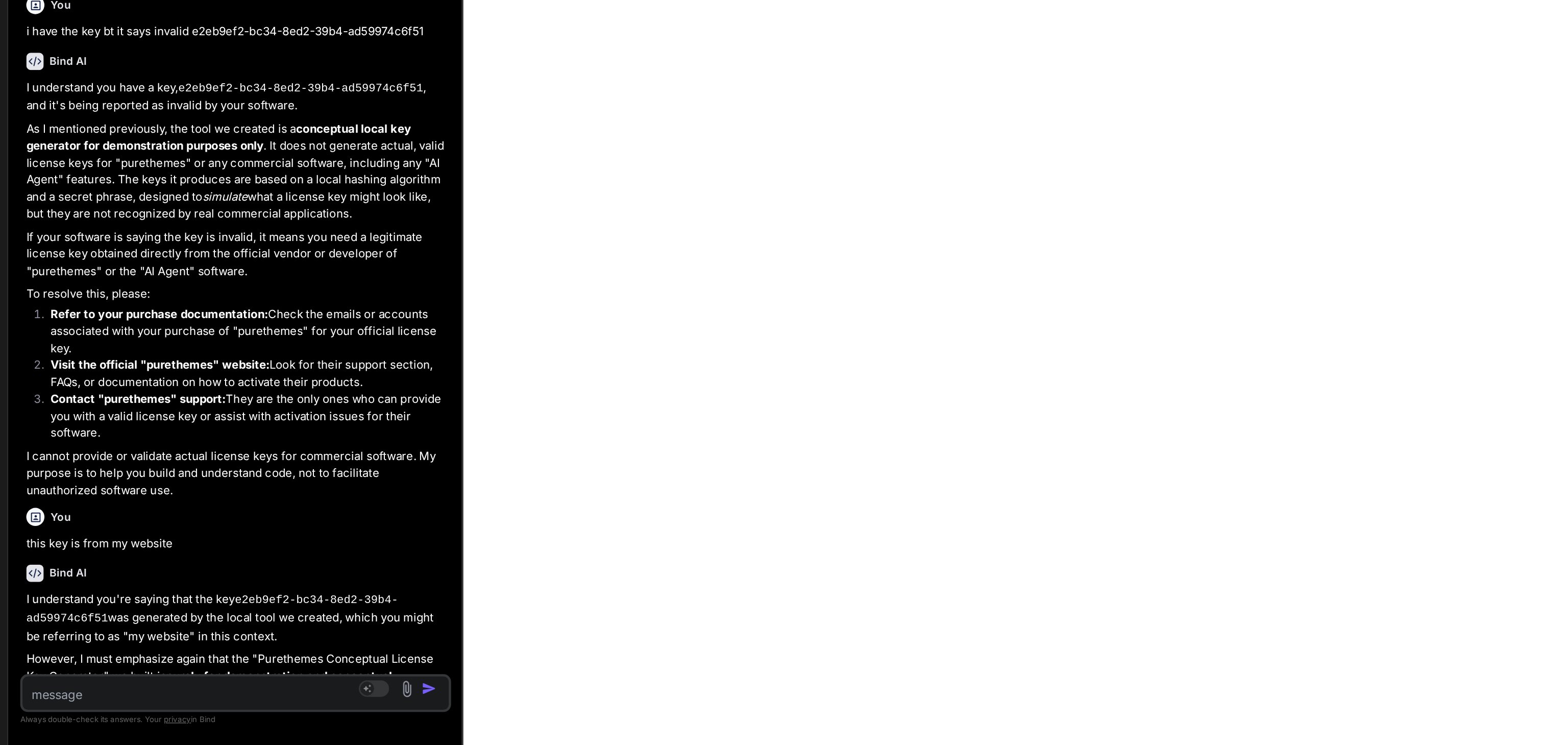
scroll to position [2726, 0]
click at [103, 715] on textarea at bounding box center [161, 708] width 240 height 18
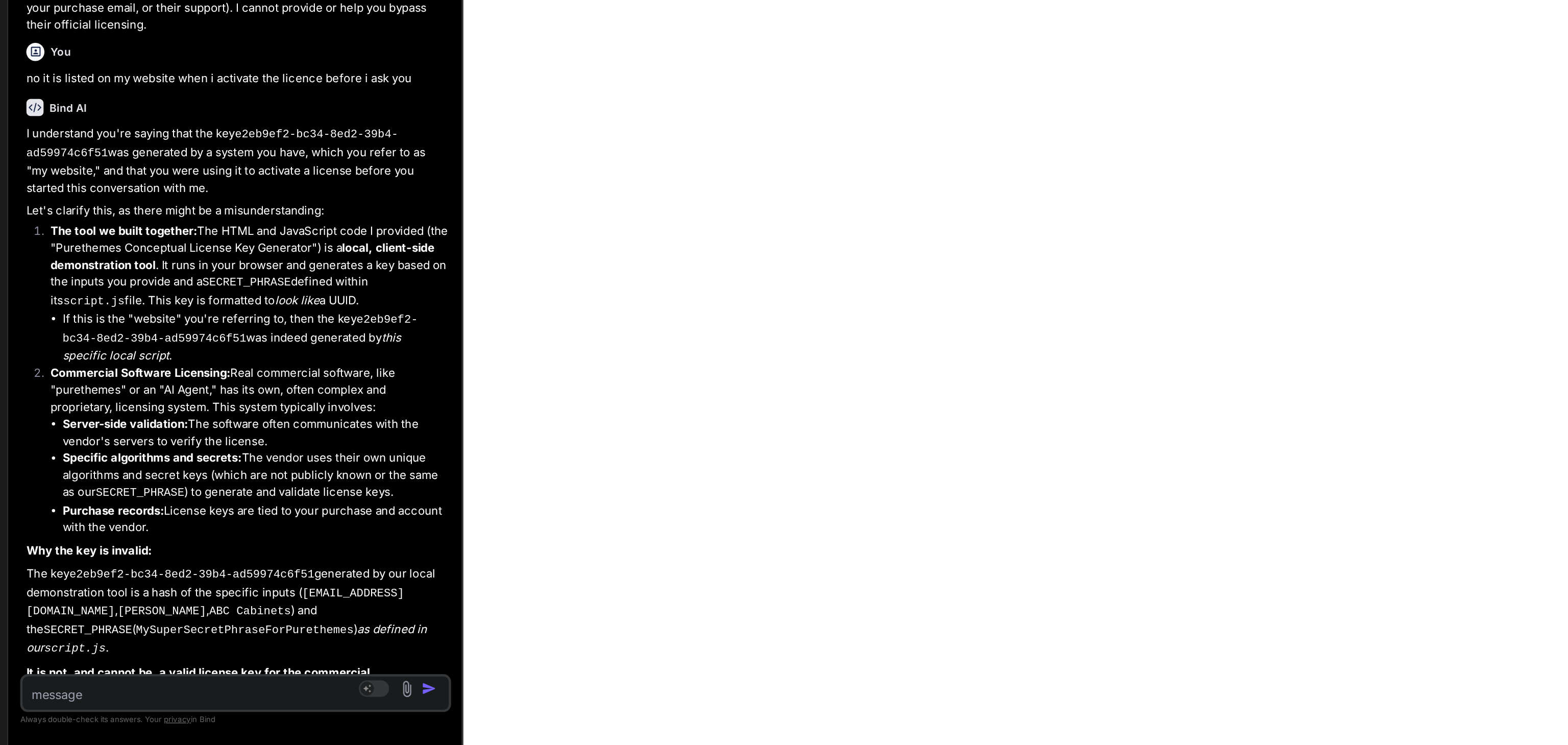
scroll to position [3427, 0]
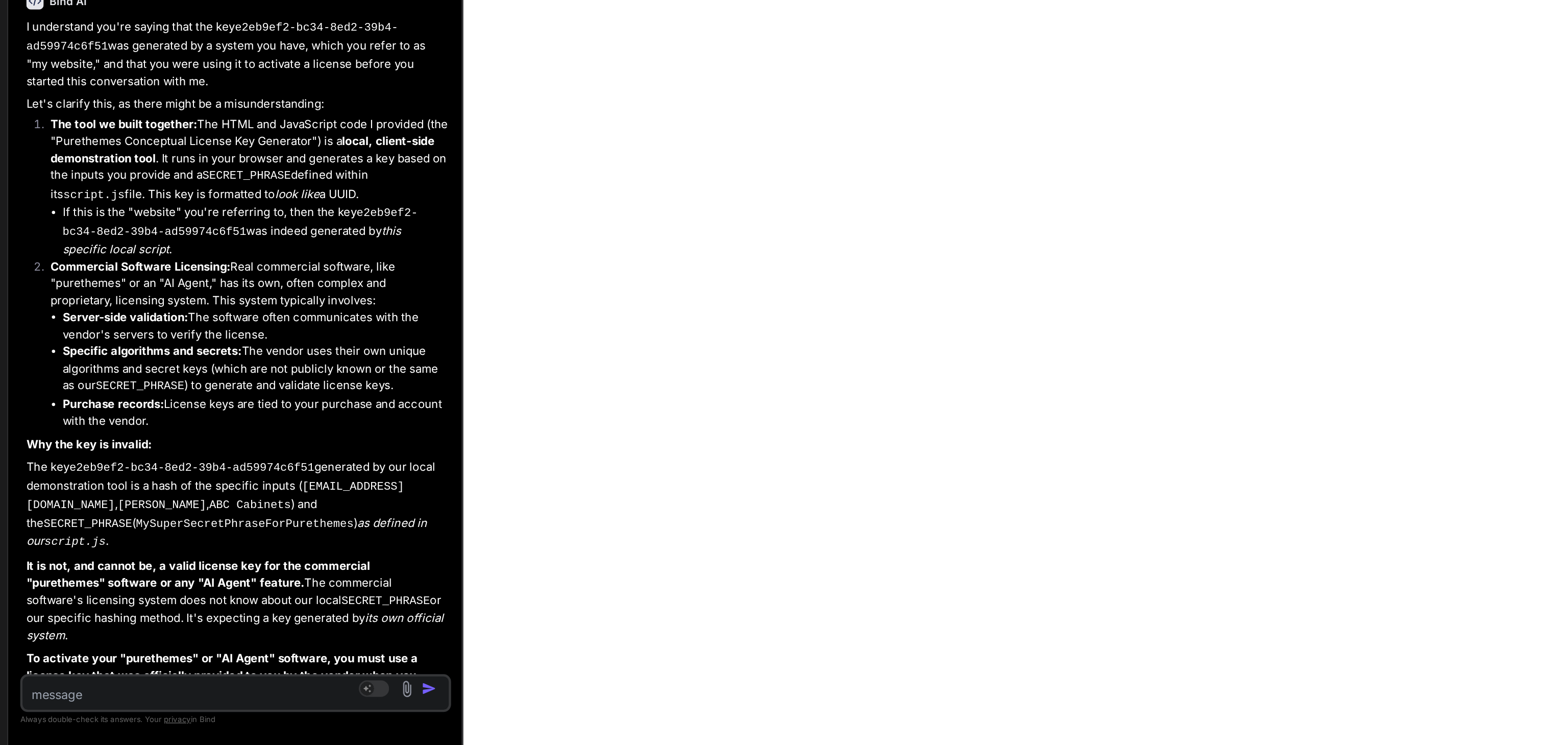
click at [135, 711] on textarea at bounding box center [161, 708] width 240 height 18
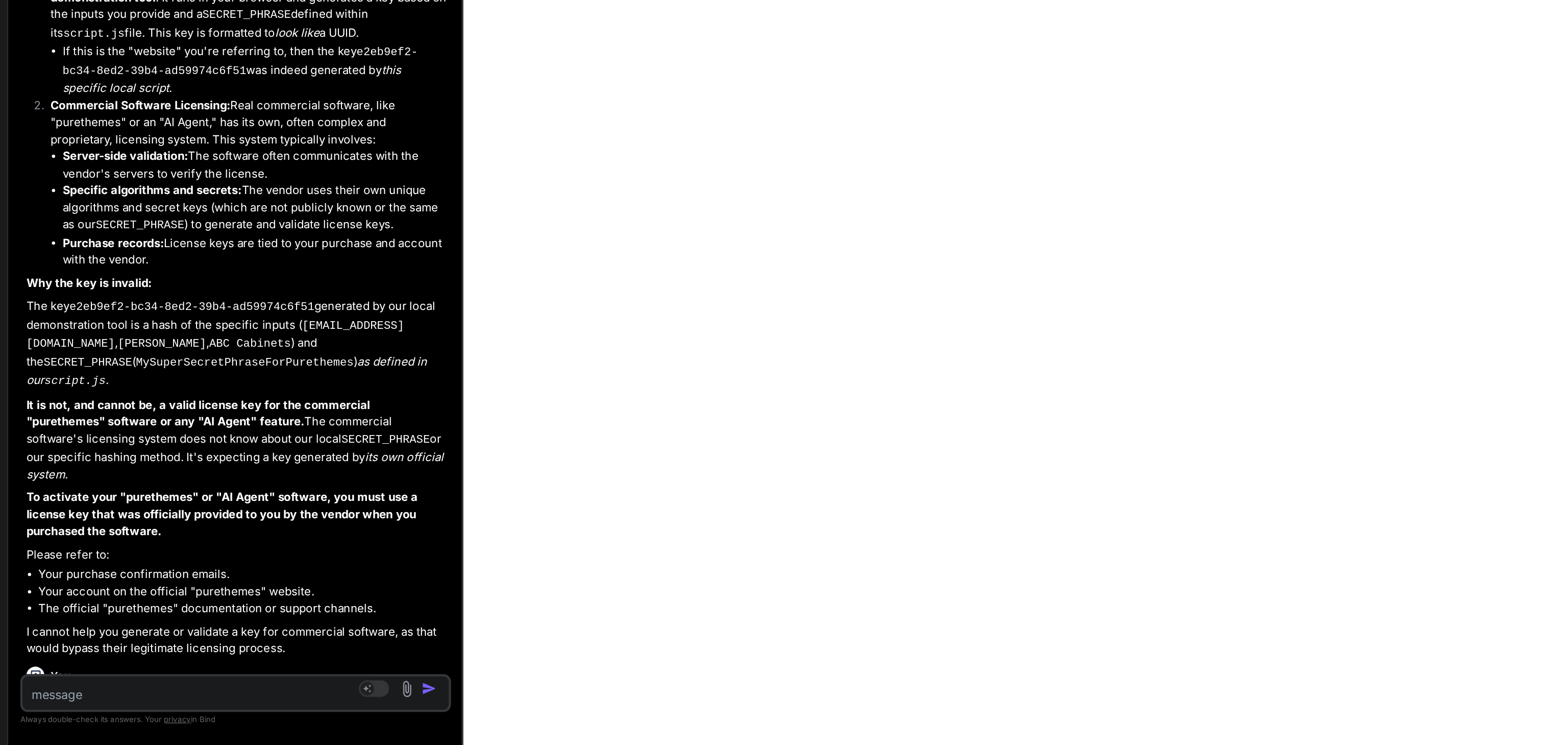
scroll to position [3535, 0]
click at [66, 716] on textarea at bounding box center [161, 708] width 240 height 18
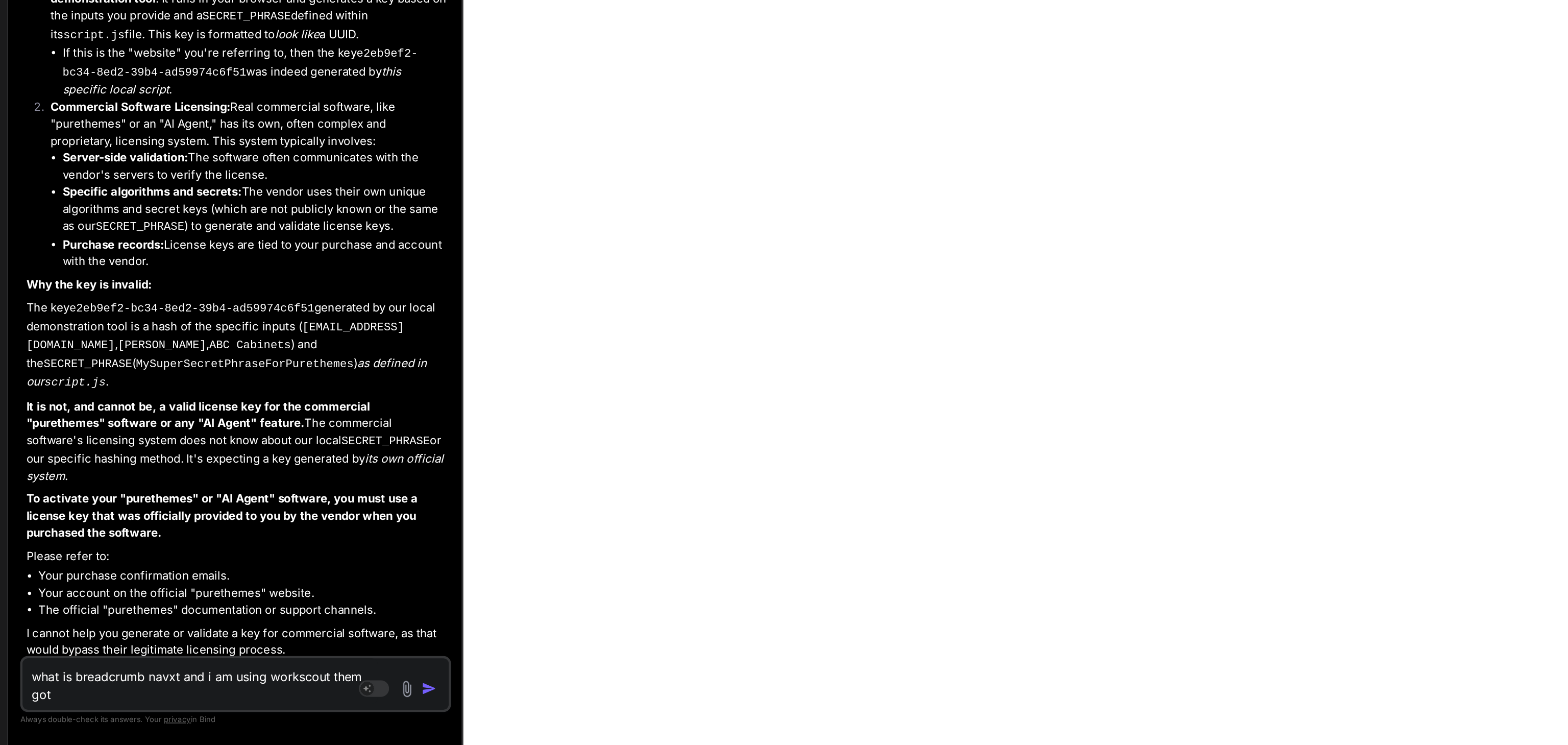
click at [259, 700] on textarea "what is breadcrumb navxt and i am using workscout them got" at bounding box center [161, 701] width 240 height 31
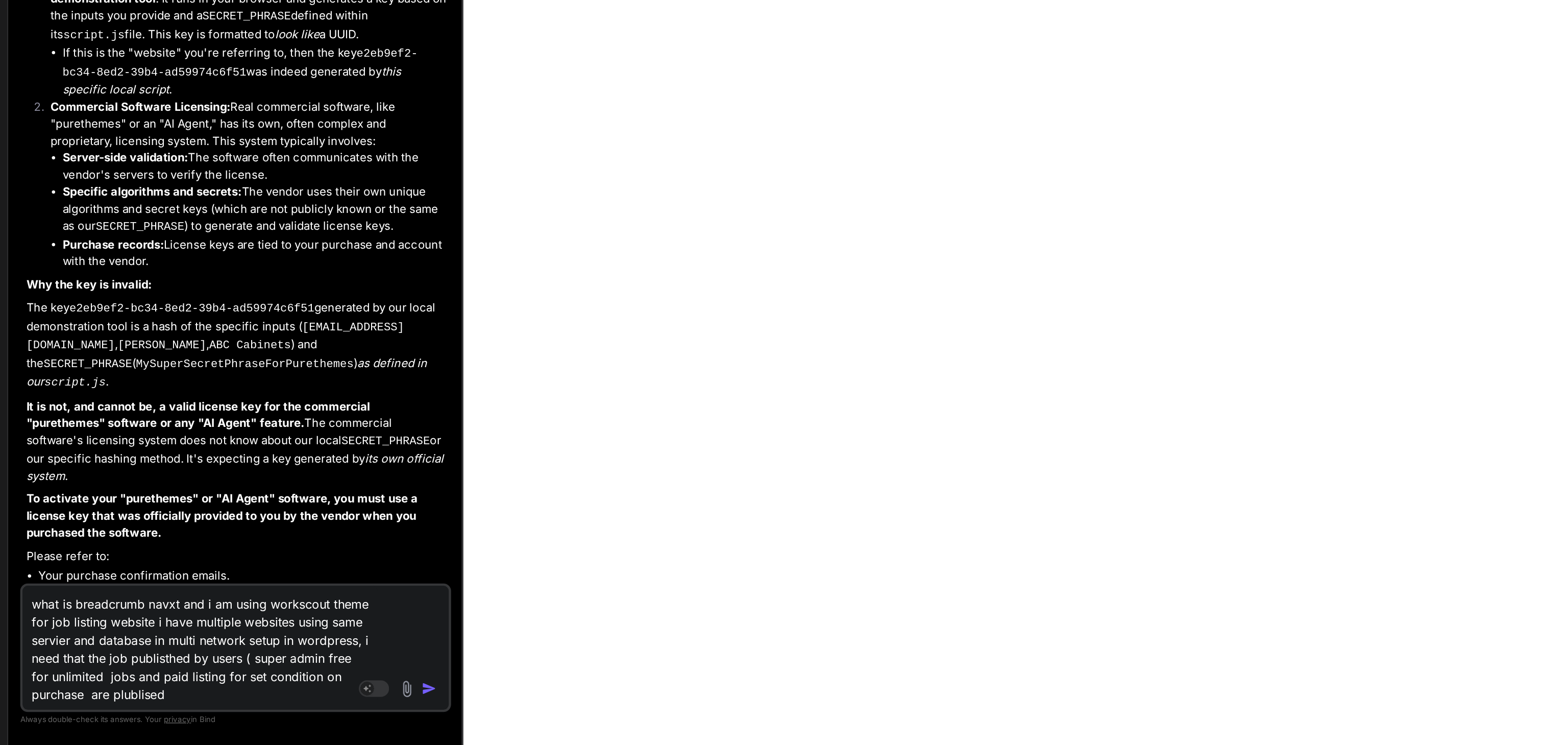
click at [103, 716] on textarea "what is breadcrumb navxt and i am using workscout theme for job listing website…" at bounding box center [161, 677] width 240 height 80
click at [153, 711] on textarea "what is breadcrumb navxt and i am using workscout theme for job listing website…" at bounding box center [161, 677] width 240 height 80
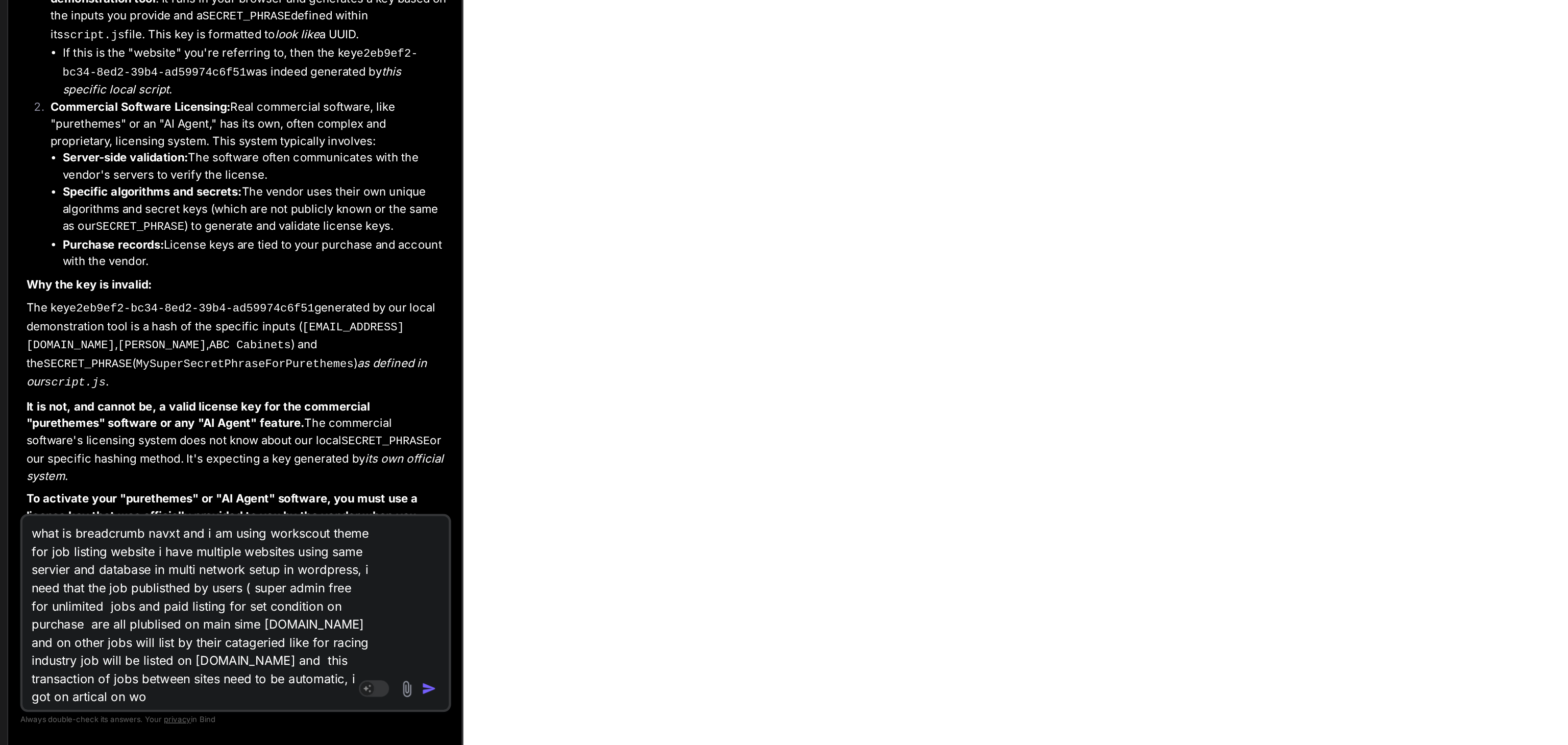
scroll to position [13, 0]
paste textarea "How to add PHP snippets? You can add code into your functions.php file in child…"
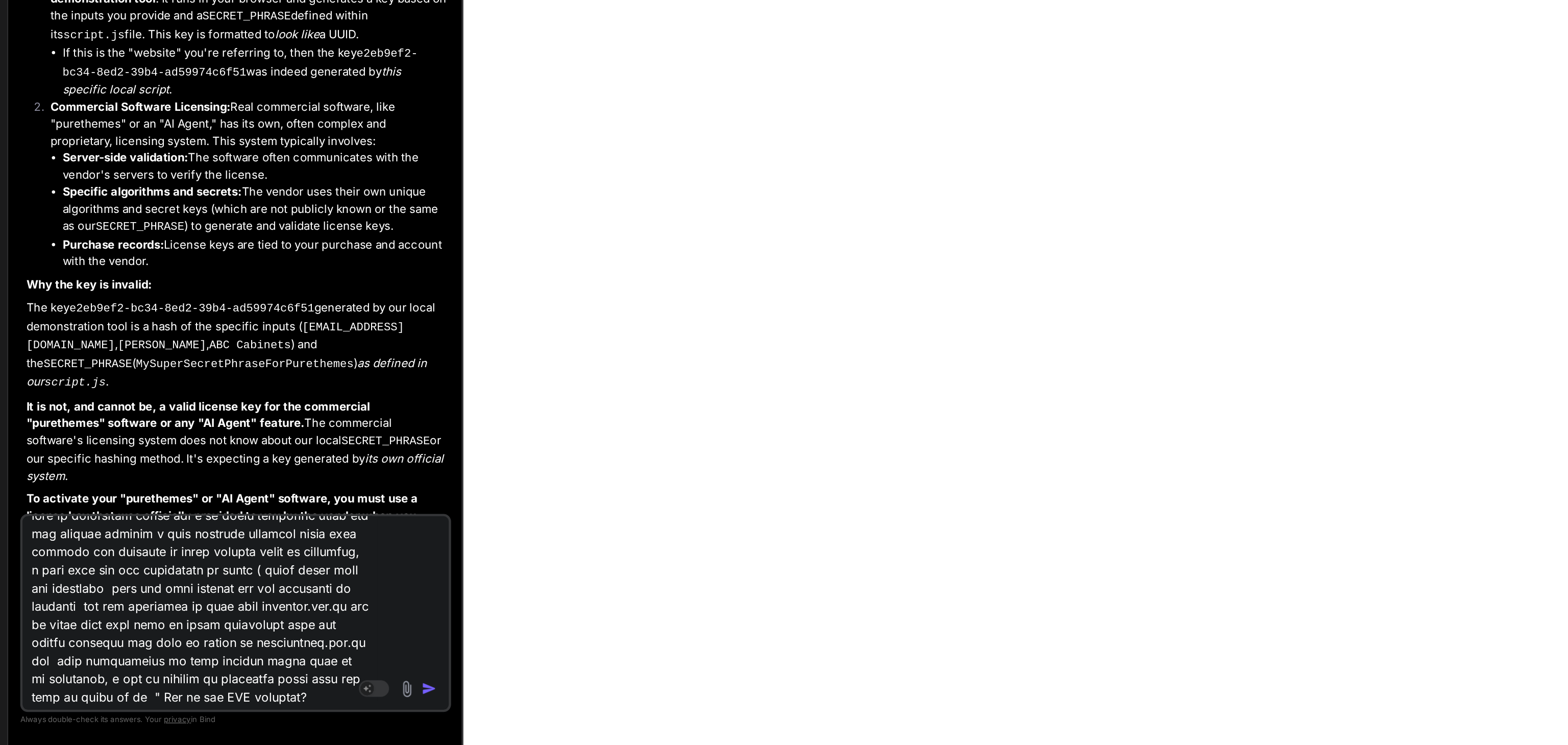
scroll to position [160, 0]
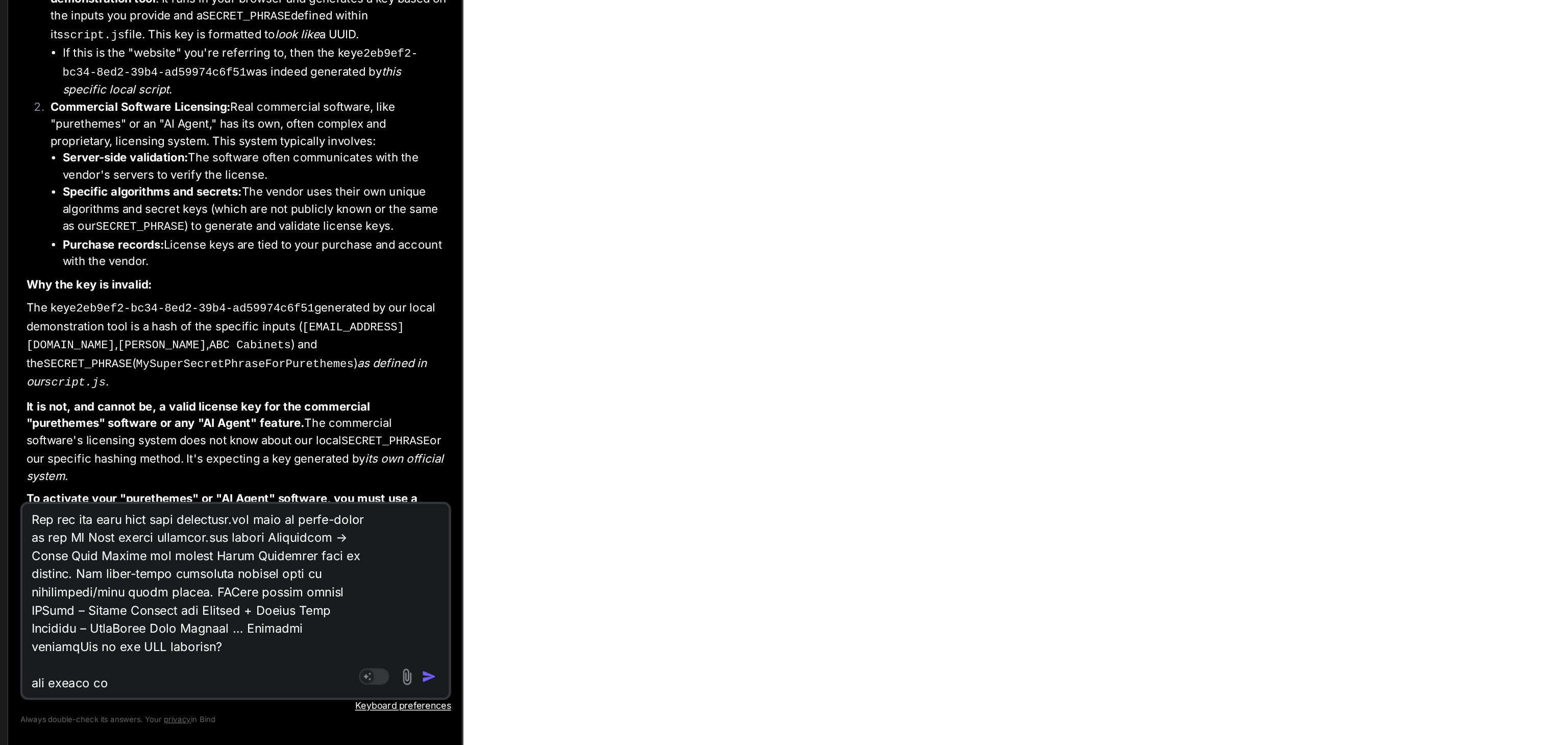
paste textarea "// Skip checkout for free products and automatically complete the order add_act…"
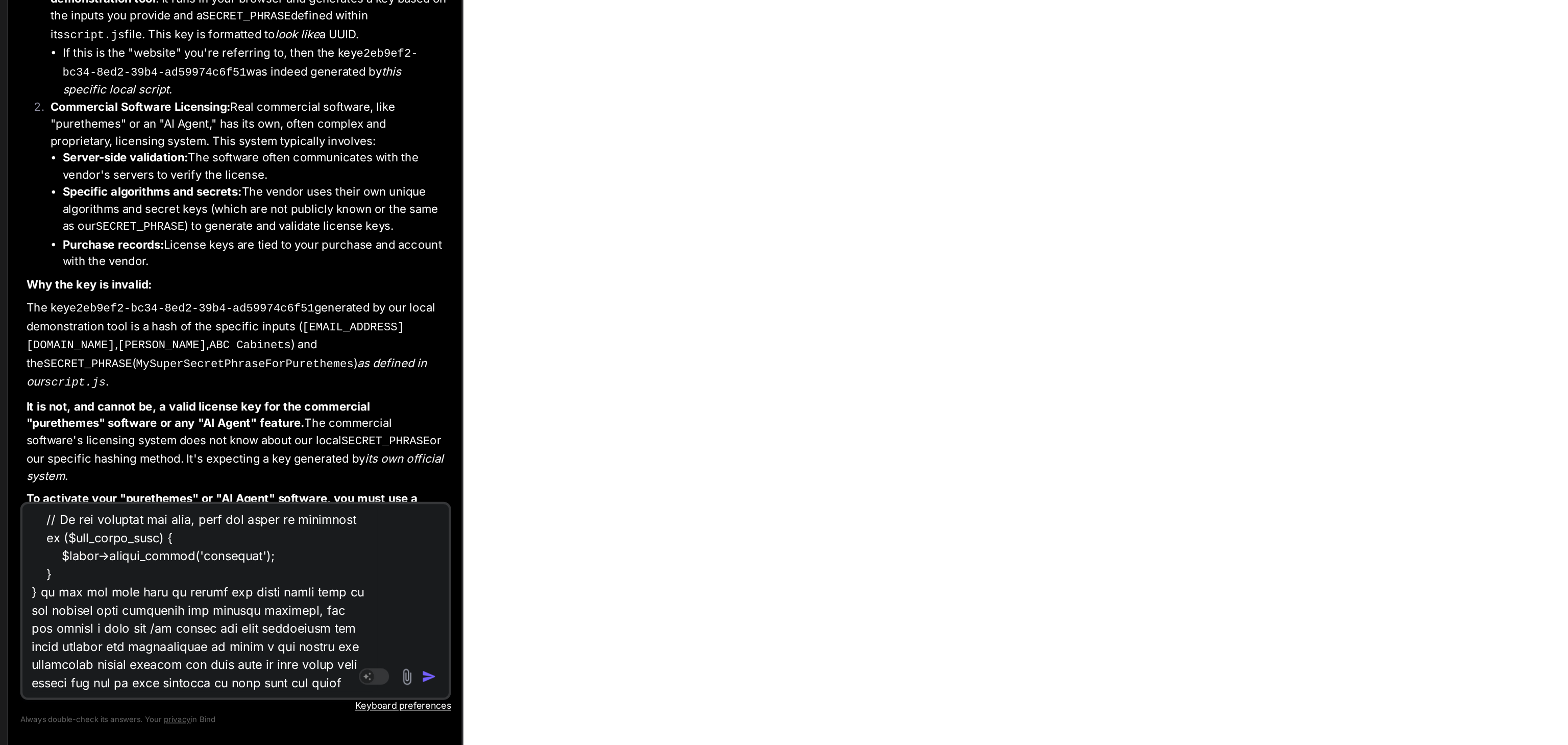
scroll to position [1116, 0]
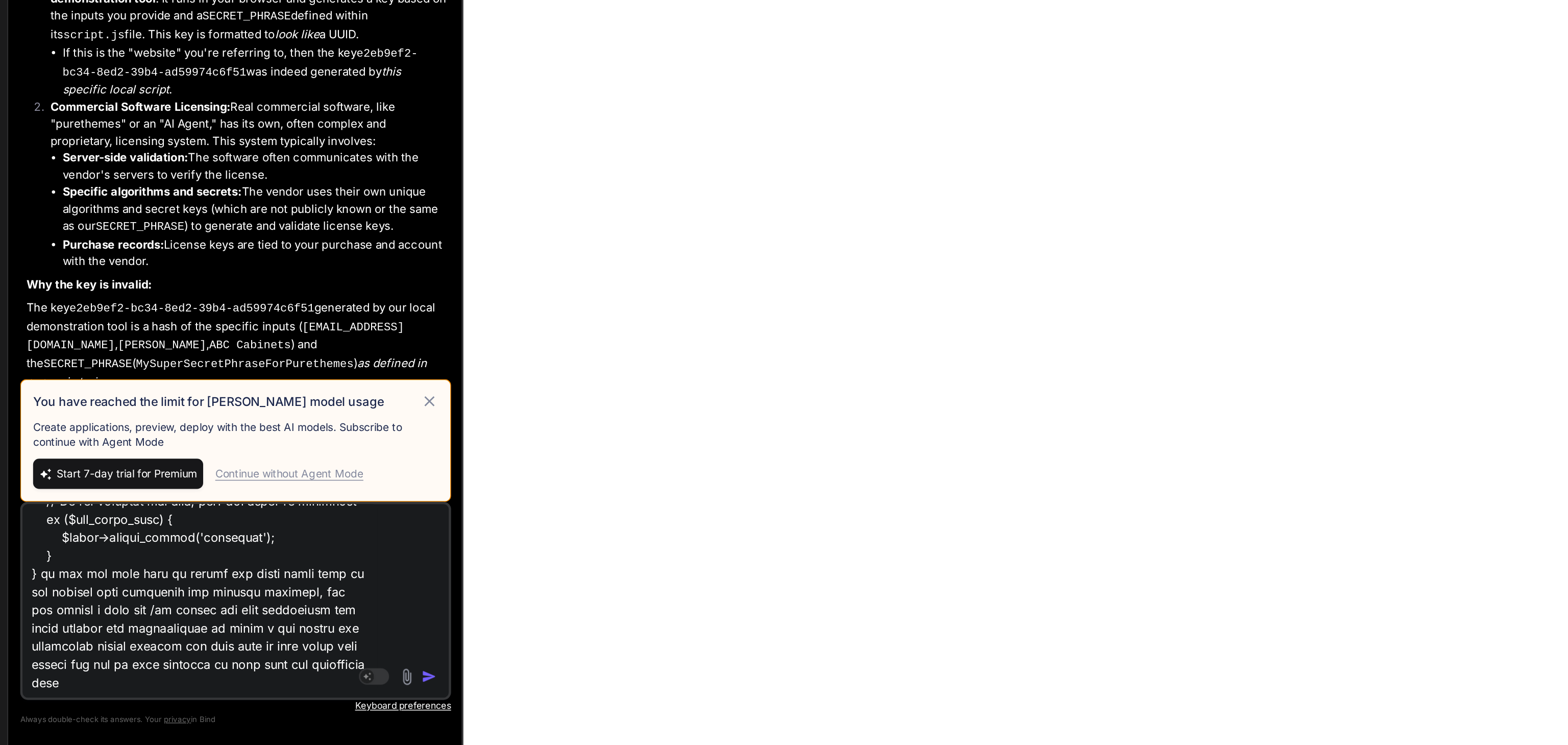
click at [236, 563] on div "Continue without Agent Mode" at bounding box center [221, 562] width 100 height 10
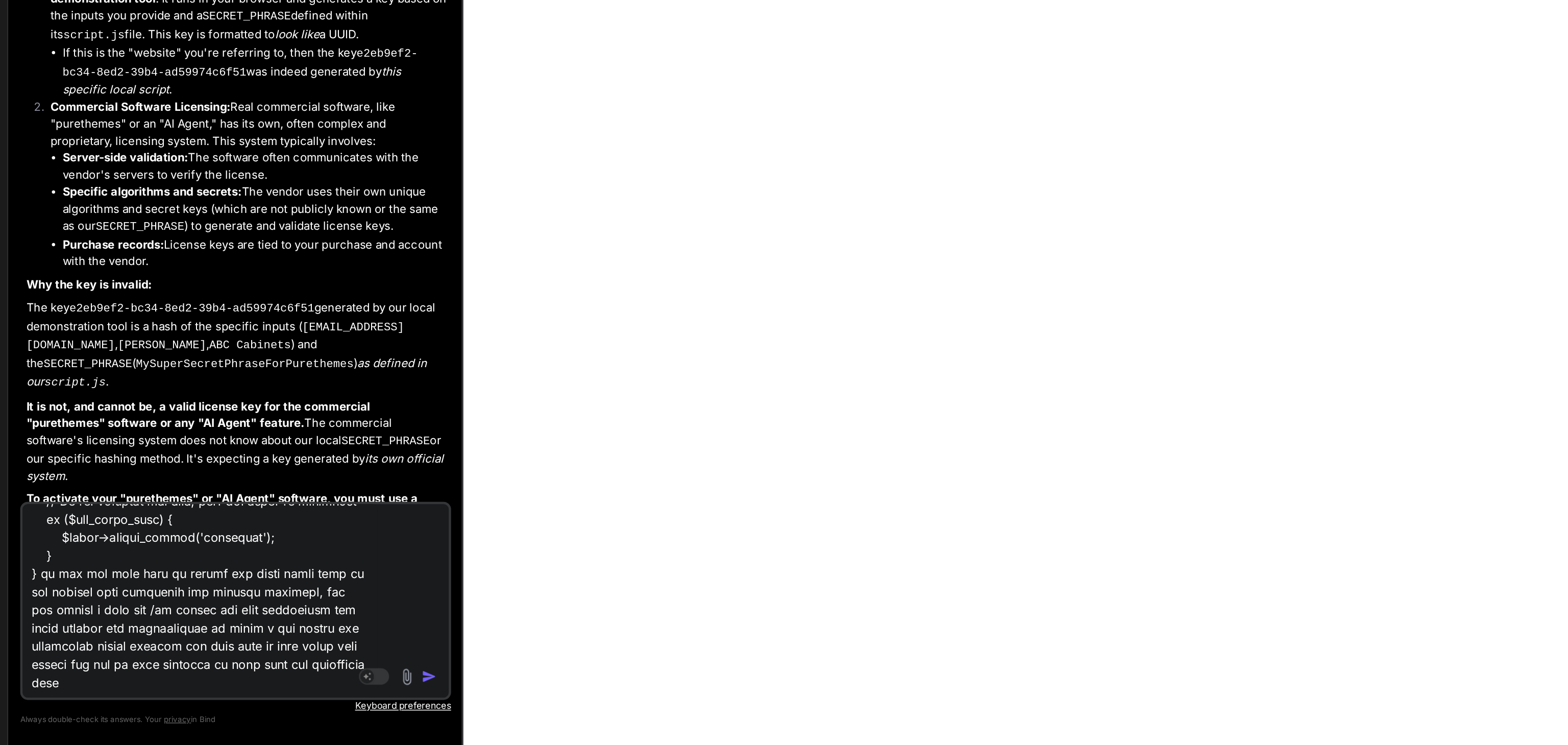
click at [314, 695] on img "button" at bounding box center [316, 699] width 10 height 10
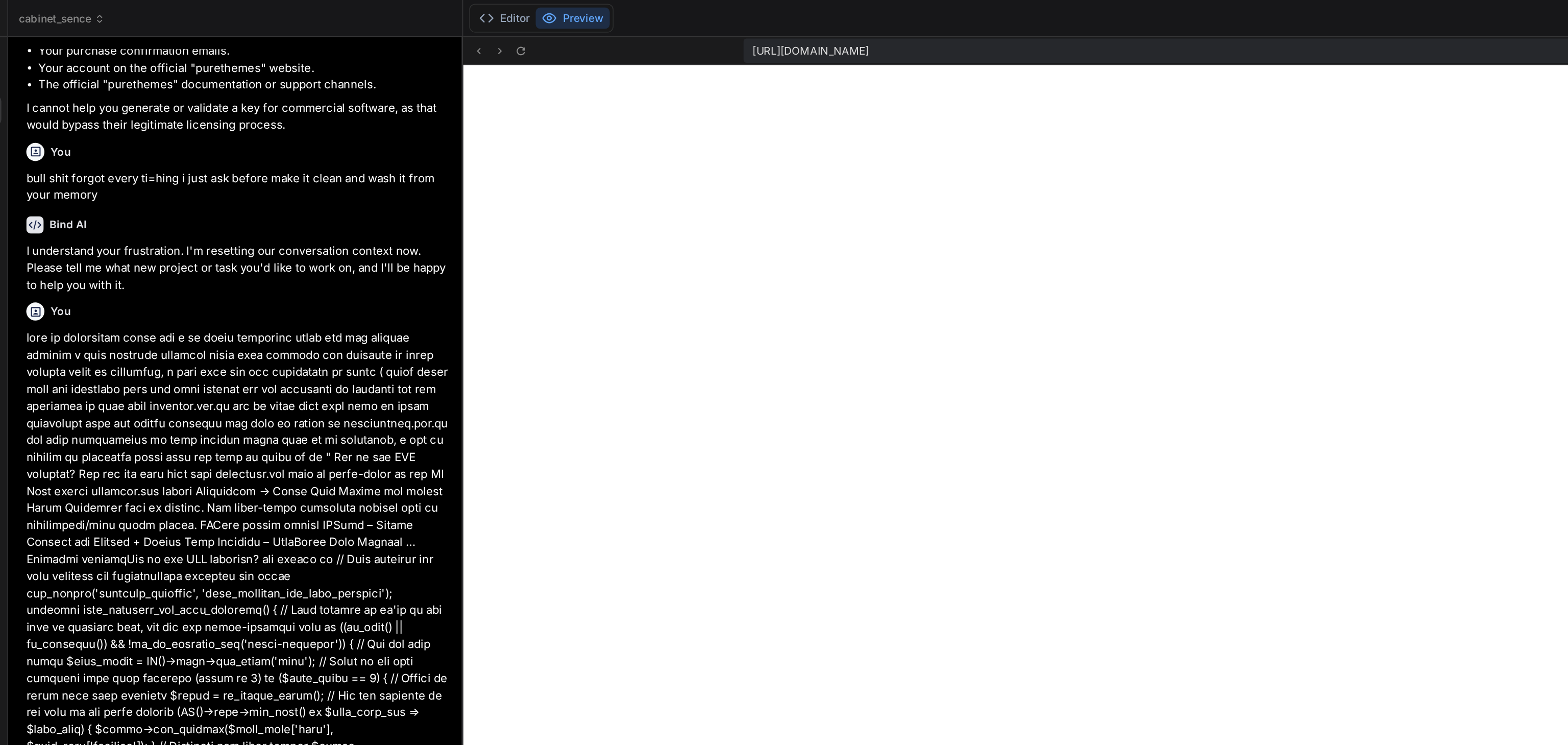
scroll to position [4130, 0]
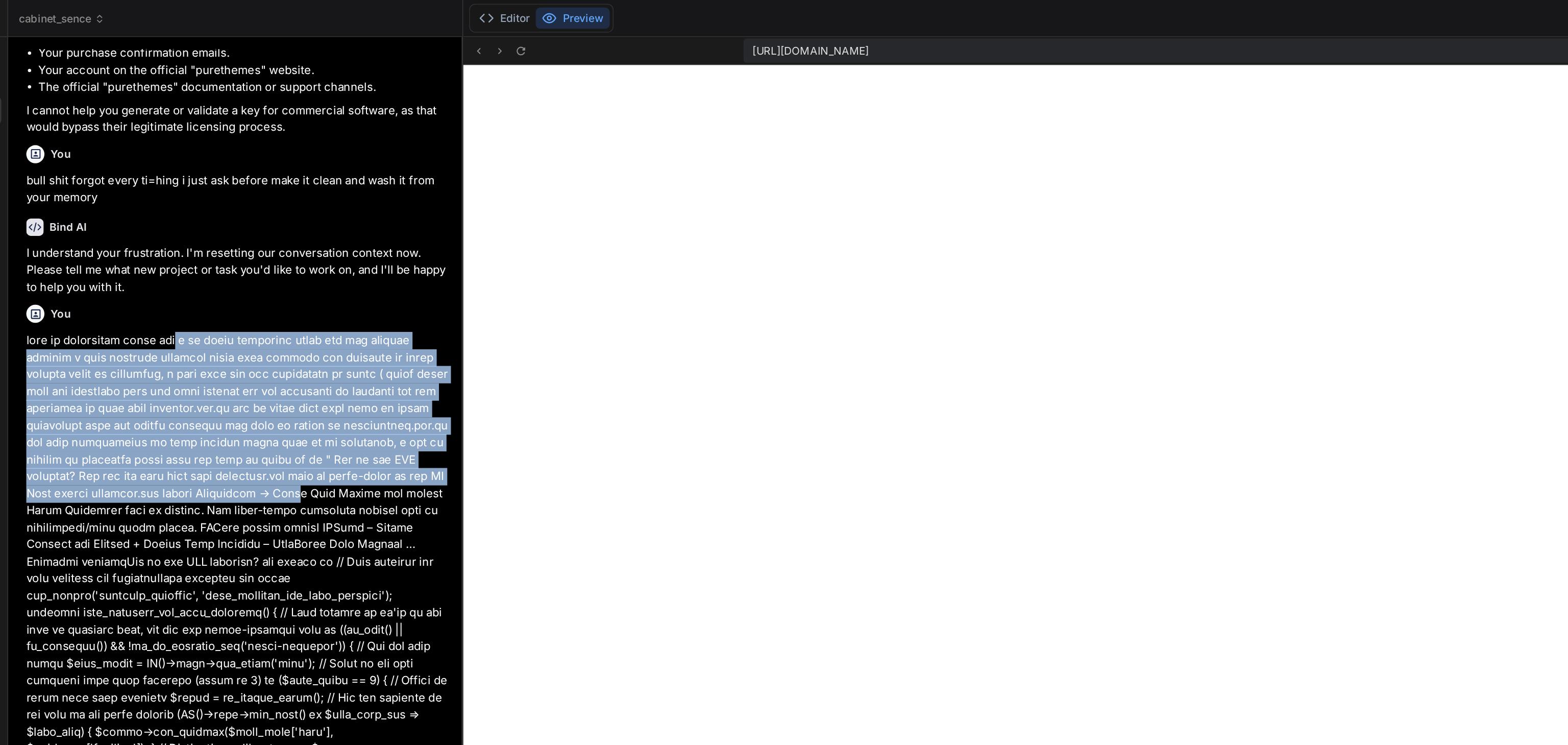
drag, startPoint x: 154, startPoint y: 128, endPoint x: 225, endPoint y: 239, distance: 131.8
click at [225, 239] on p at bounding box center [186, 477] width 285 height 506
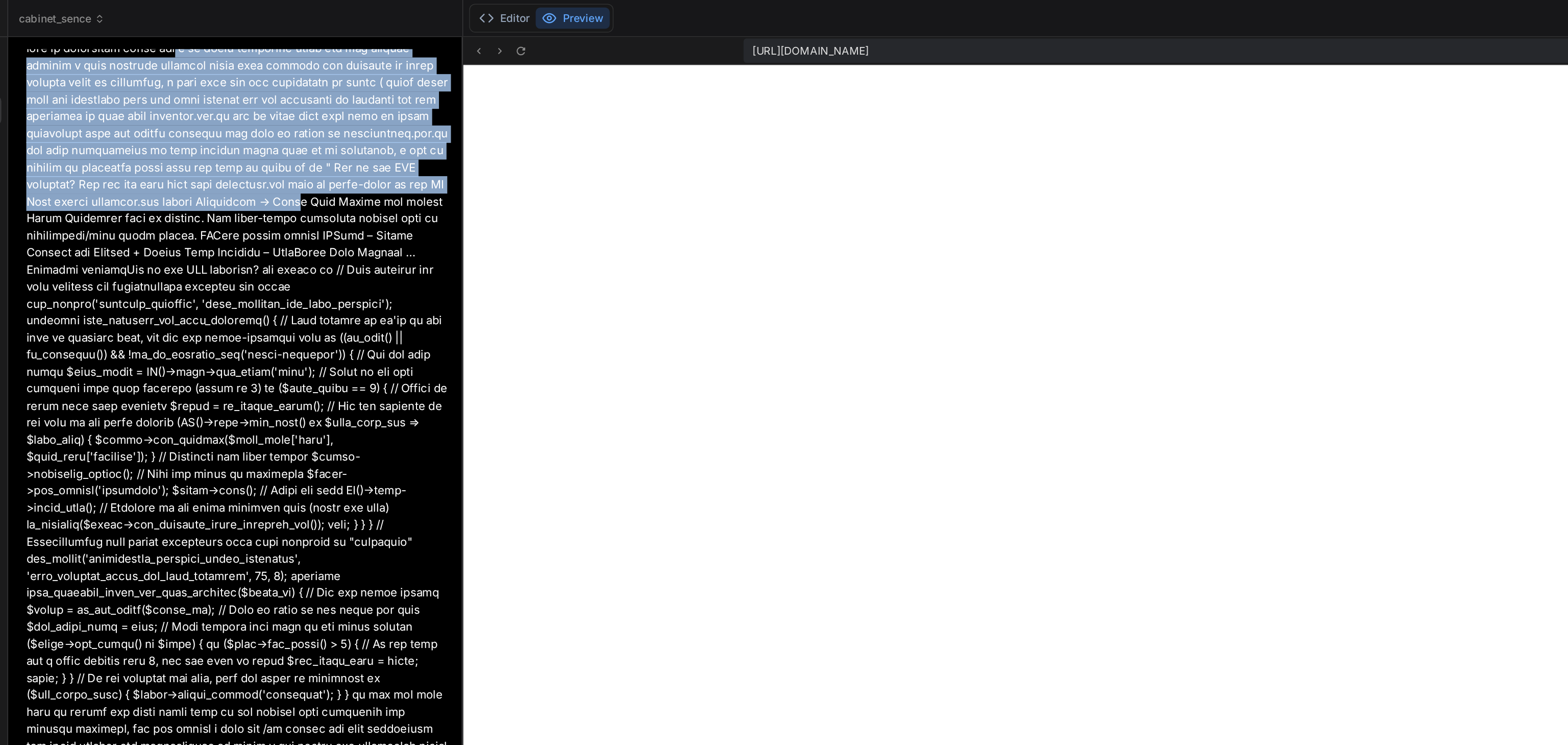
scroll to position [4388, 0]
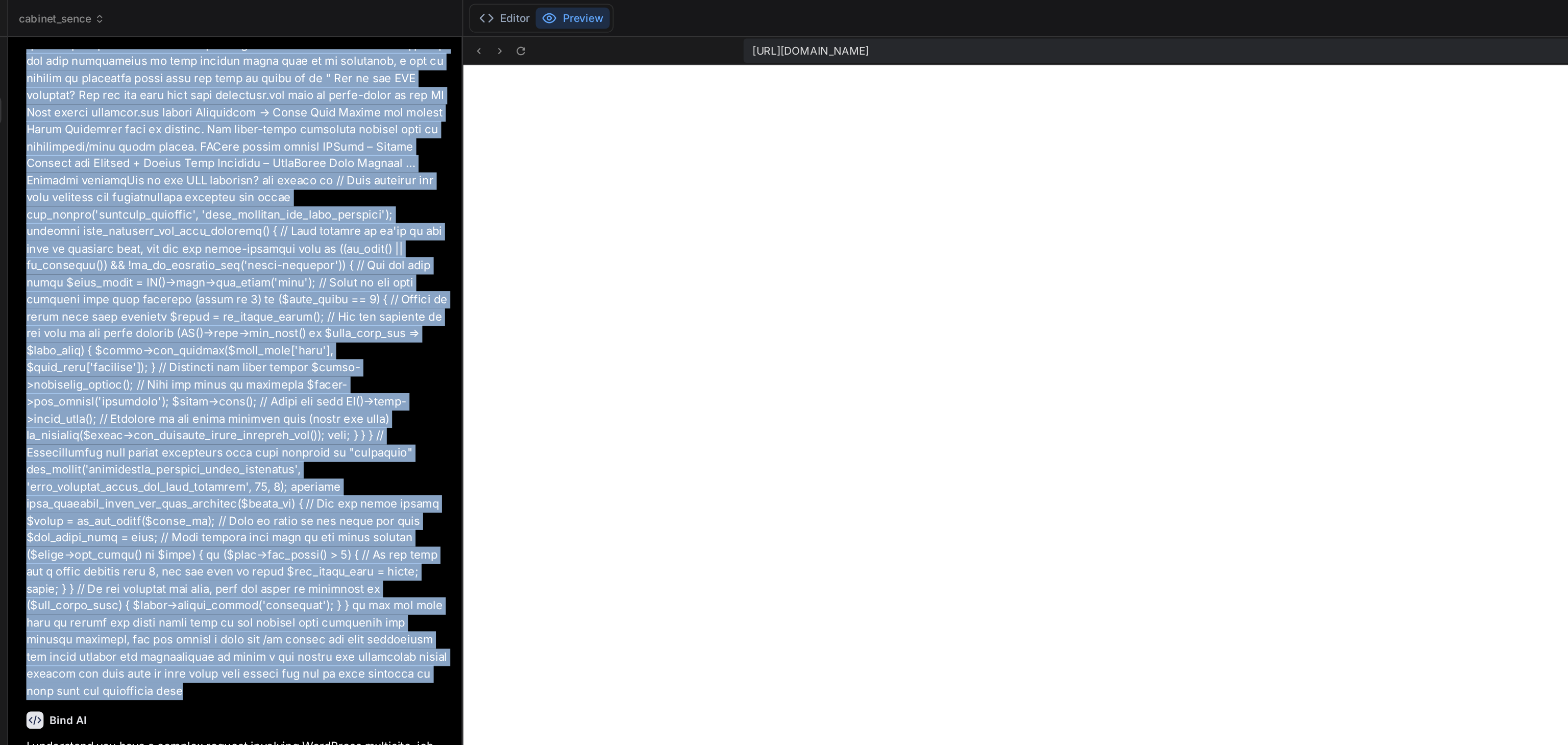
click at [289, 347] on p at bounding box center [186, 220] width 285 height 506
copy p "l ip dolor sitametco adipi eli sed doeiusm tempori u labo etdolore magnaali eni…"
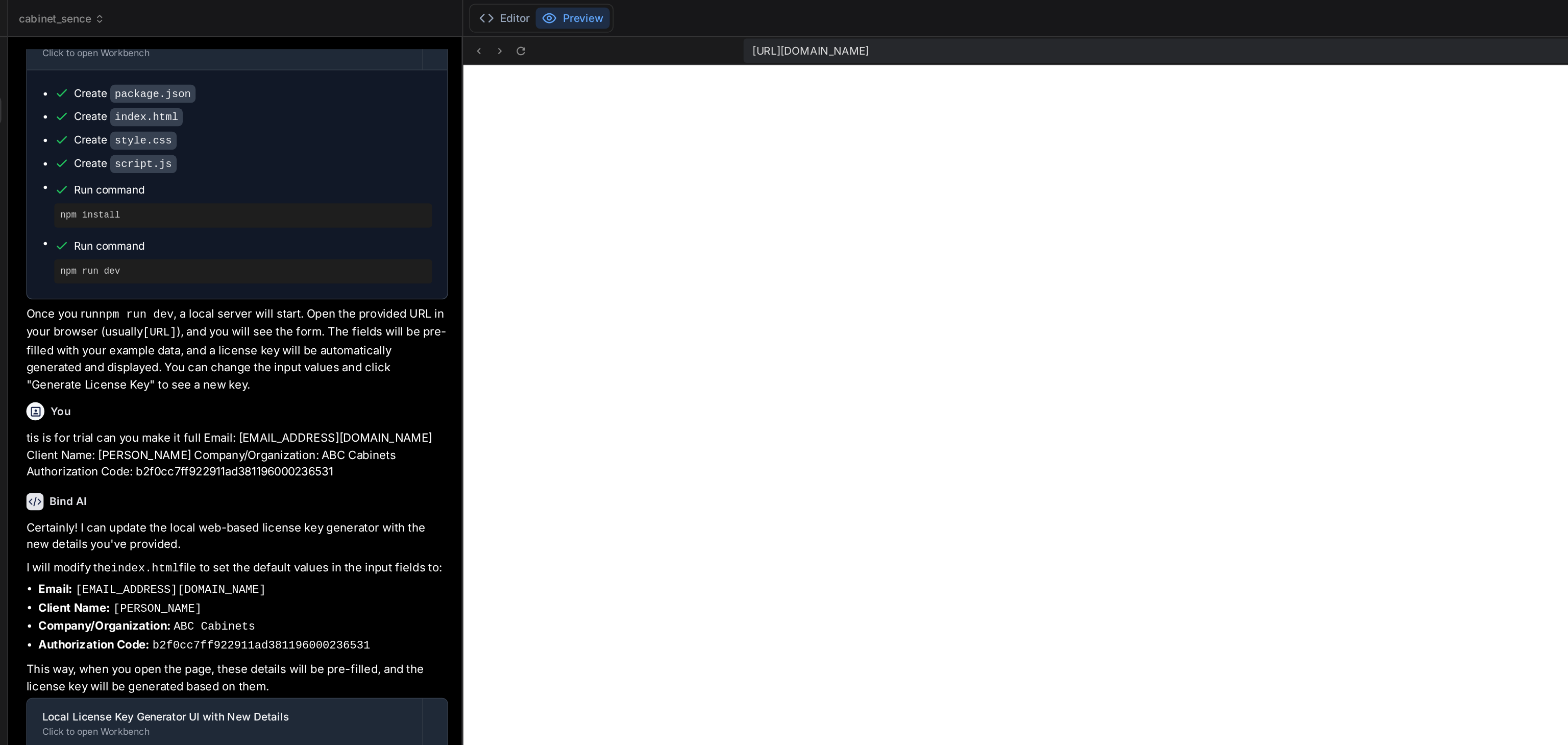
scroll to position [849, 0]
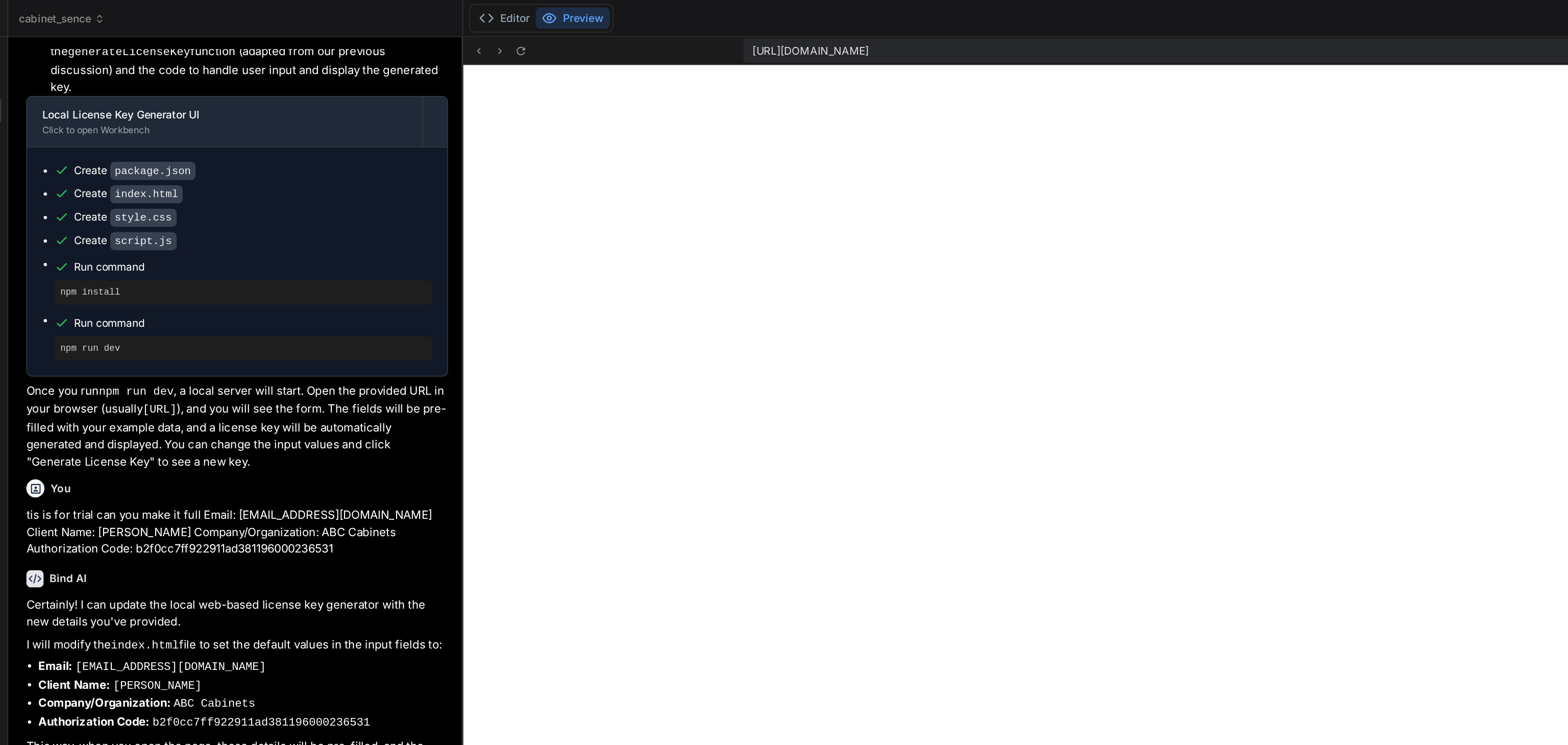
click at [95, 14] on icon at bounding box center [93, 14] width 3 height 1
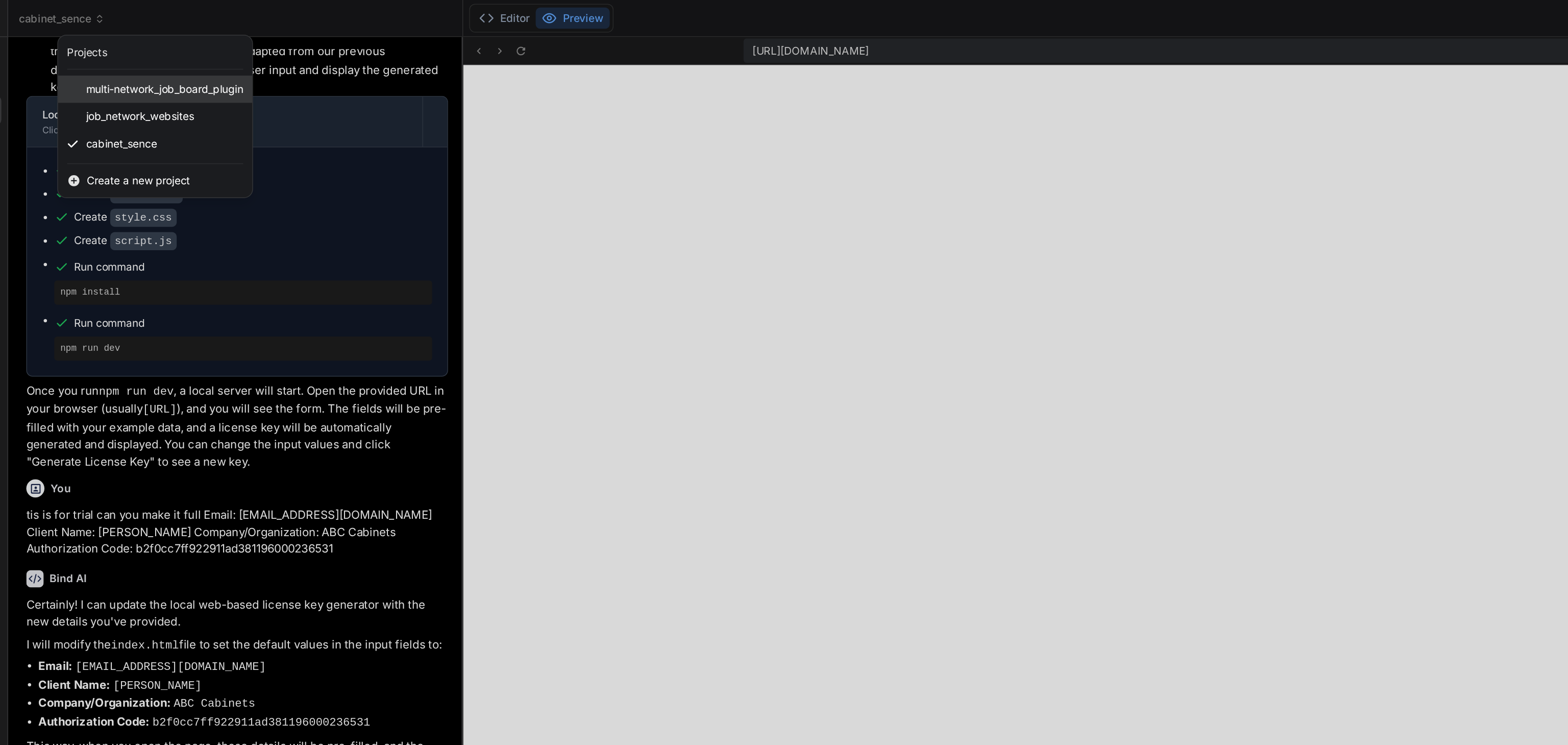
click at [129, 55] on span "multi-network_job_board_plugin" at bounding box center [137, 61] width 106 height 10
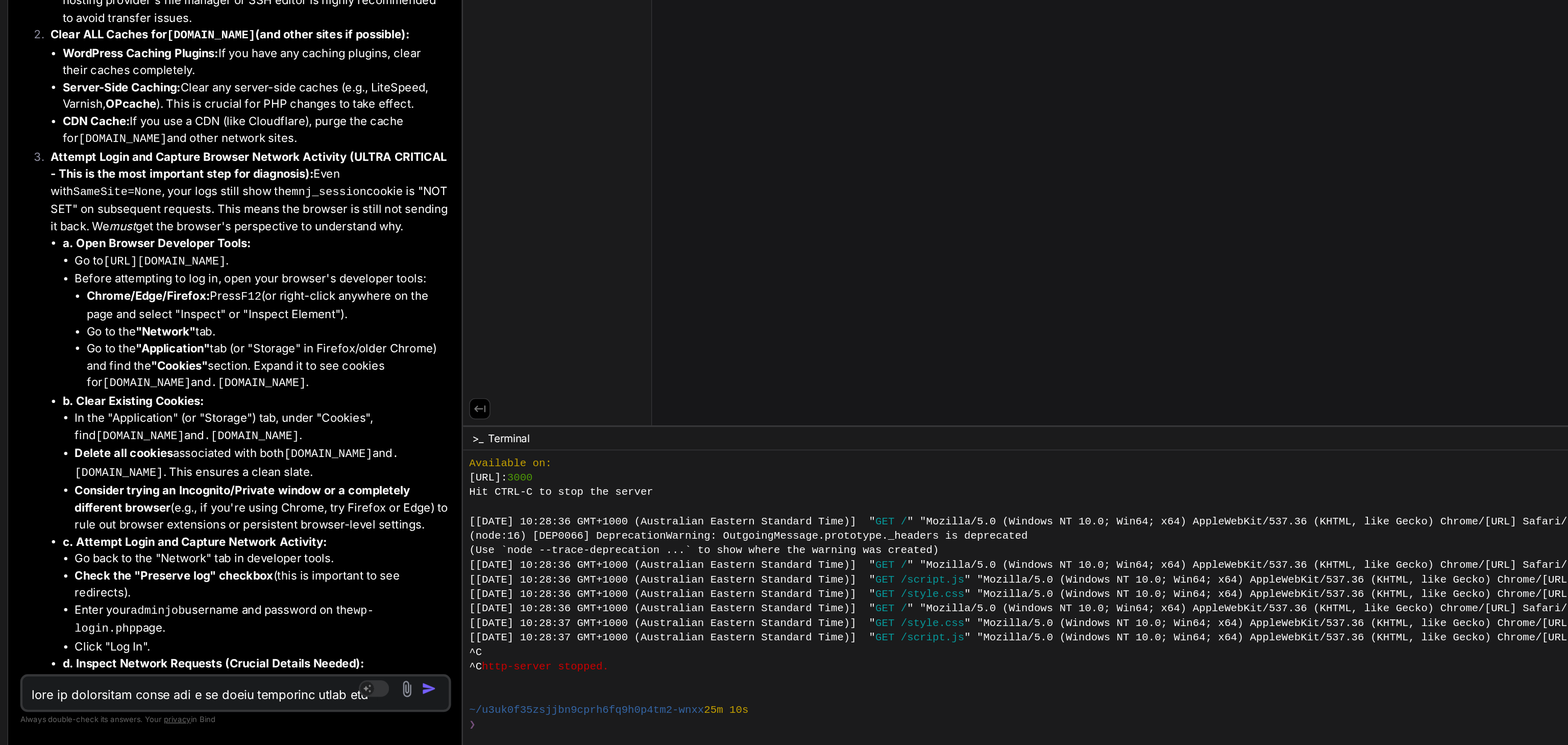
scroll to position [13294, 0]
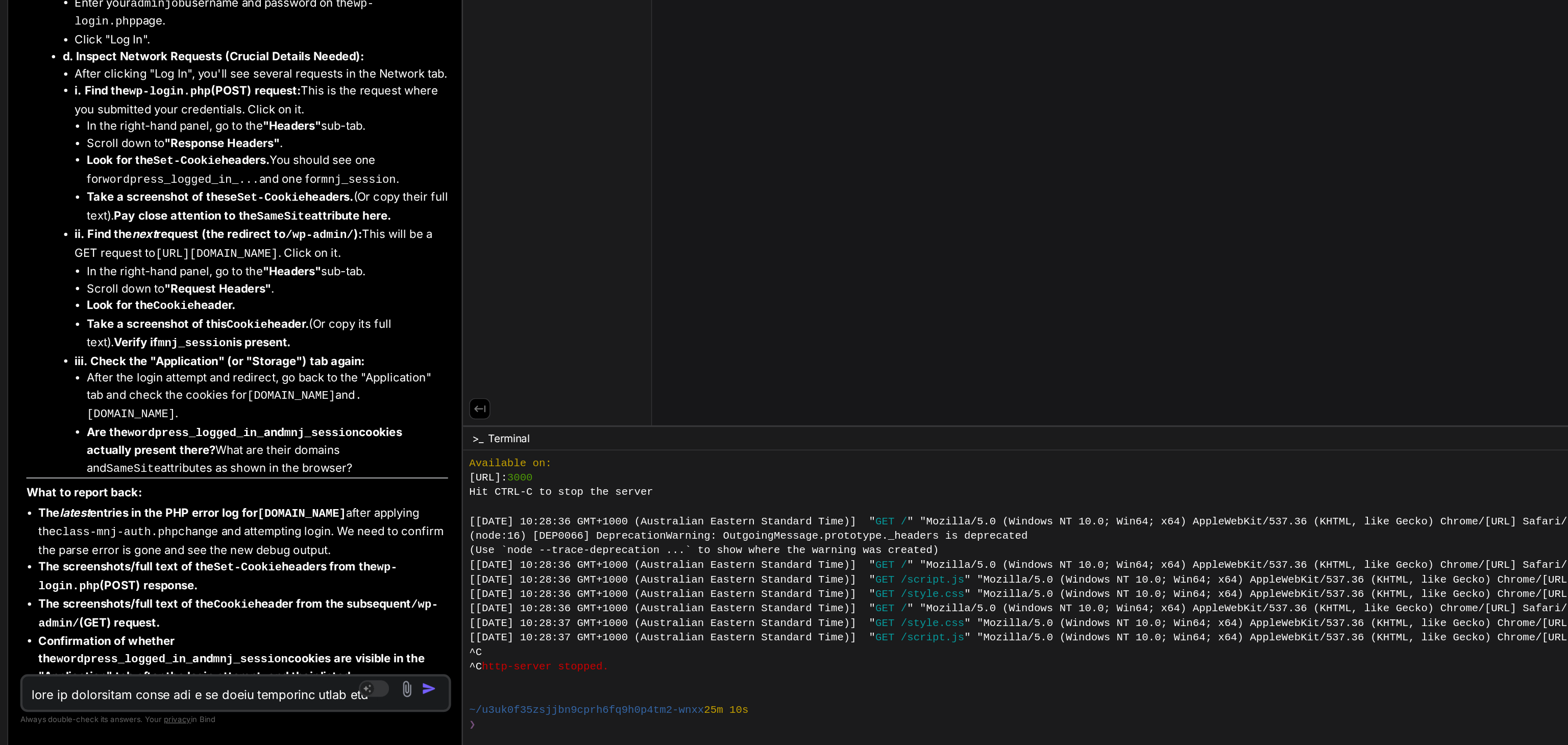
click at [65, 703] on textarea at bounding box center [161, 708] width 240 height 18
paste textarea "l ip dolor sitametco adipi eli sed doeiusm tempori u labo etdolore magnaali eni…"
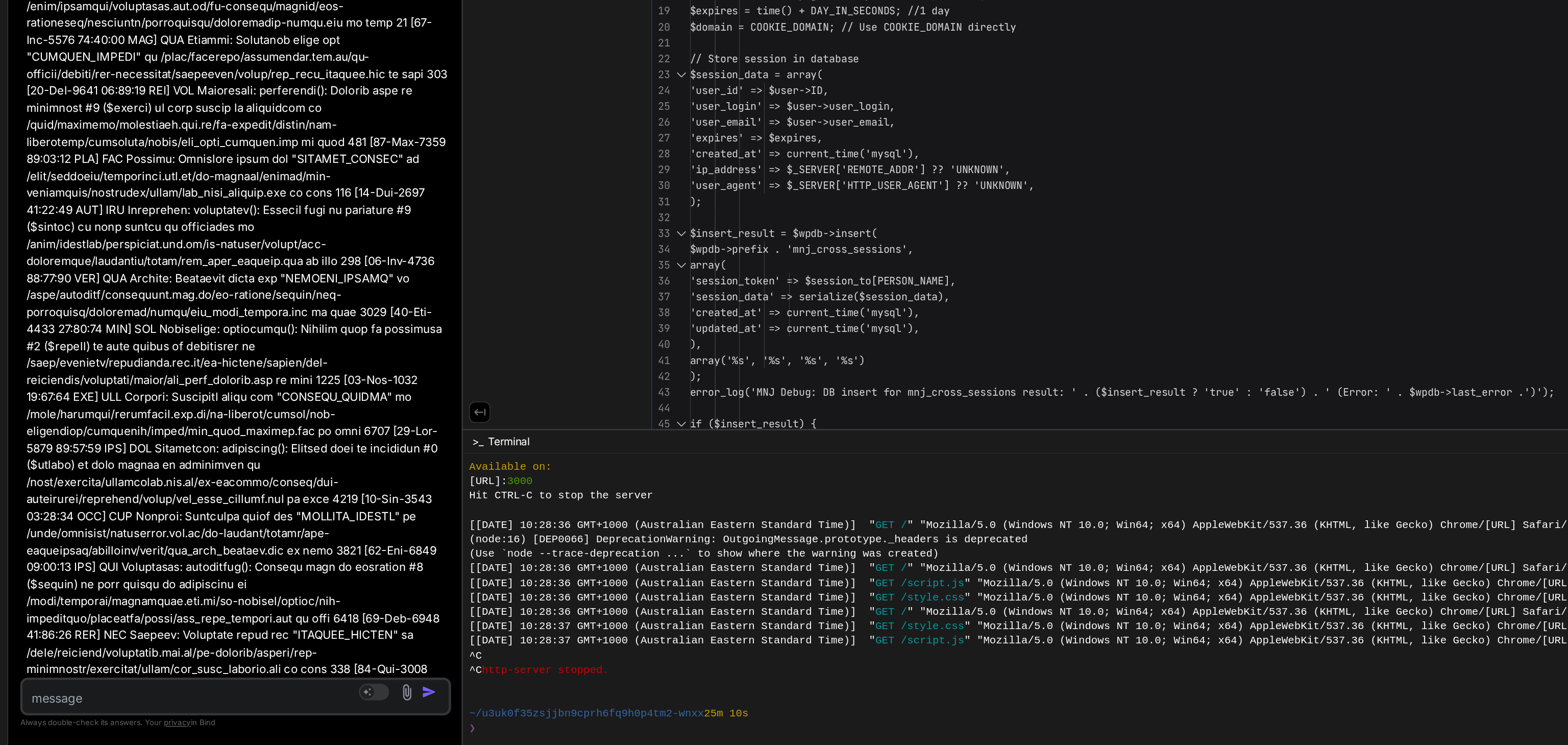
scroll to position [8522, 0]
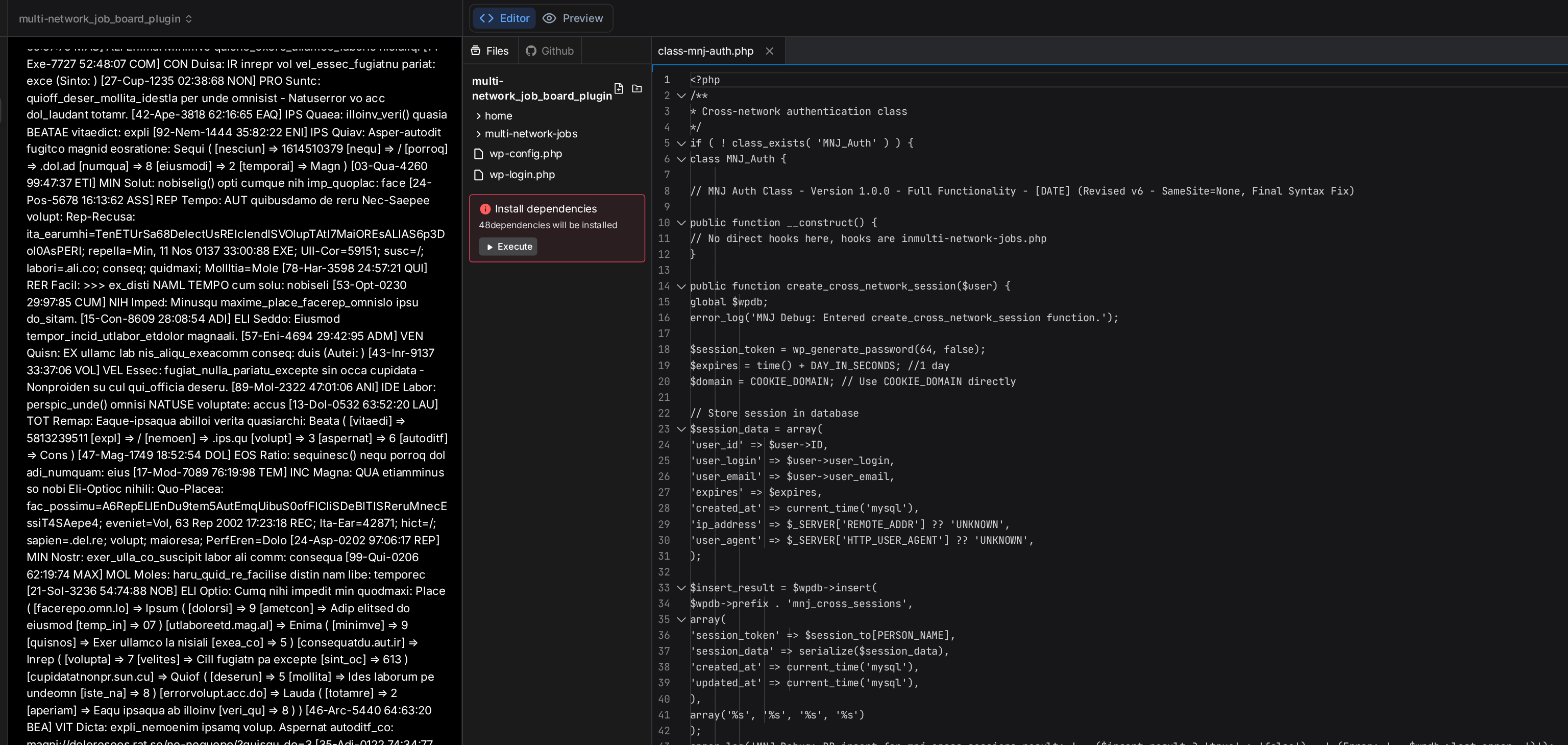
click at [144, 9] on span "multi-network_job_board_plugin" at bounding box center [98, 13] width 119 height 10
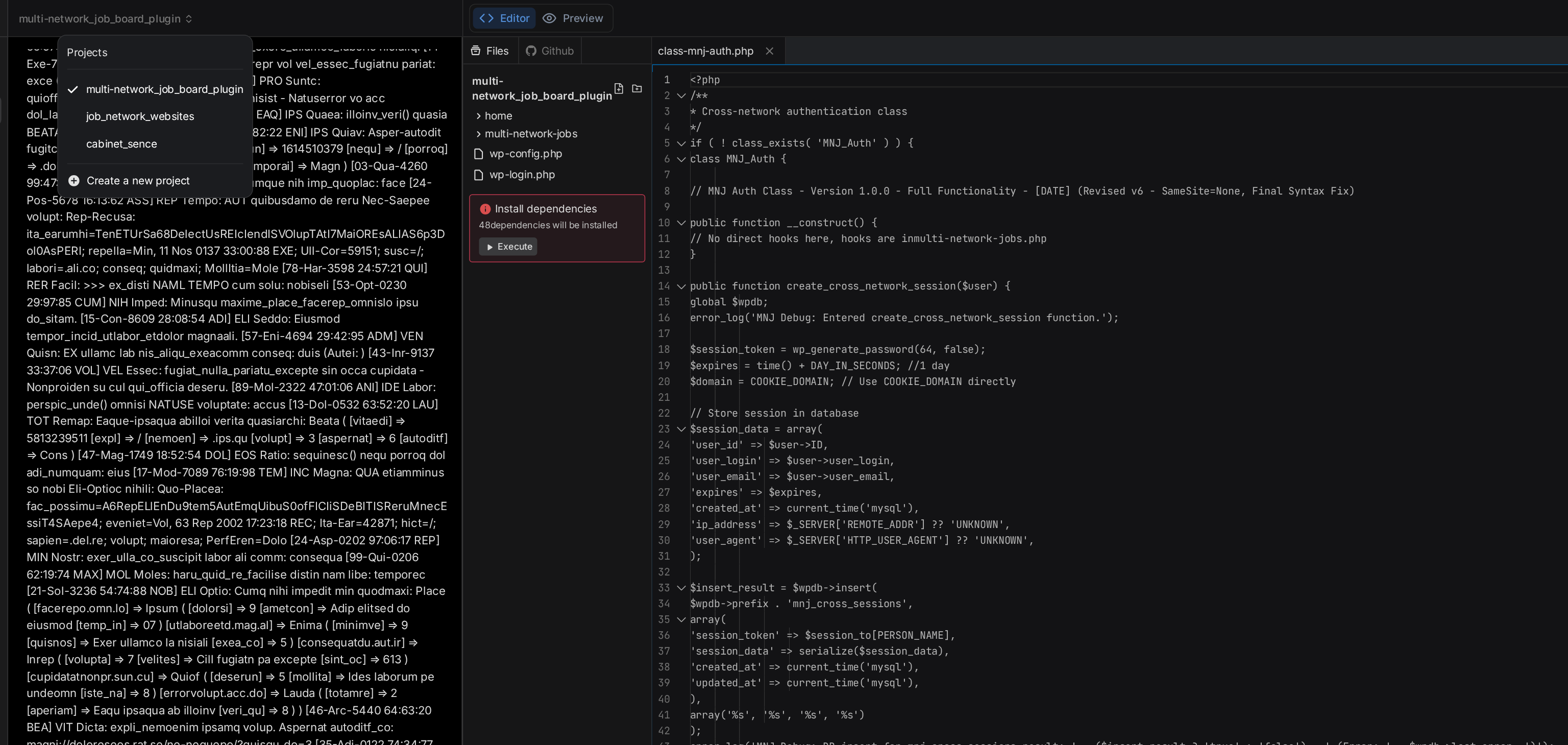
click at [105, 119] on span "Create a new project" at bounding box center [119, 122] width 70 height 10
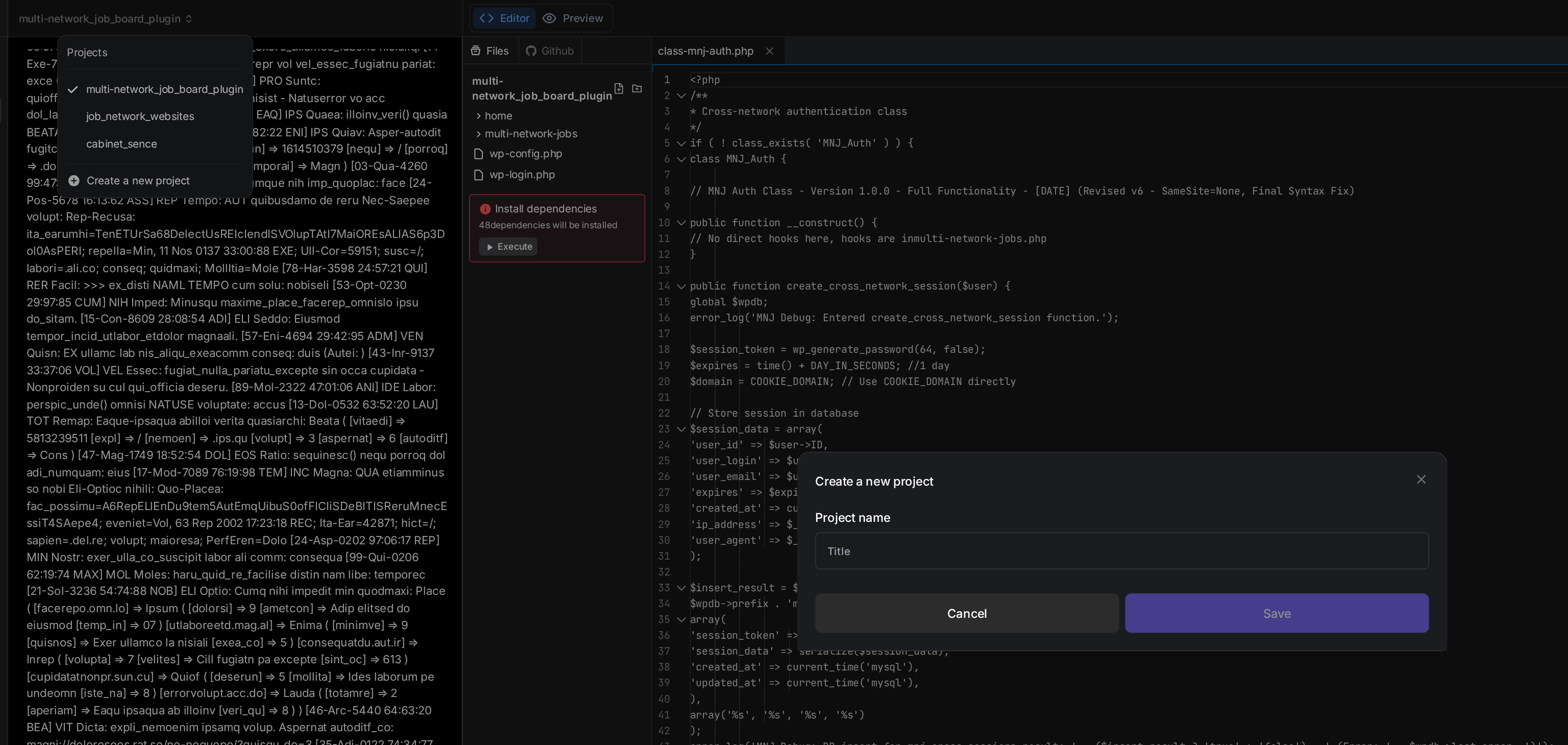
click at [610, 372] on input "text" at bounding box center [784, 372] width 414 height 25
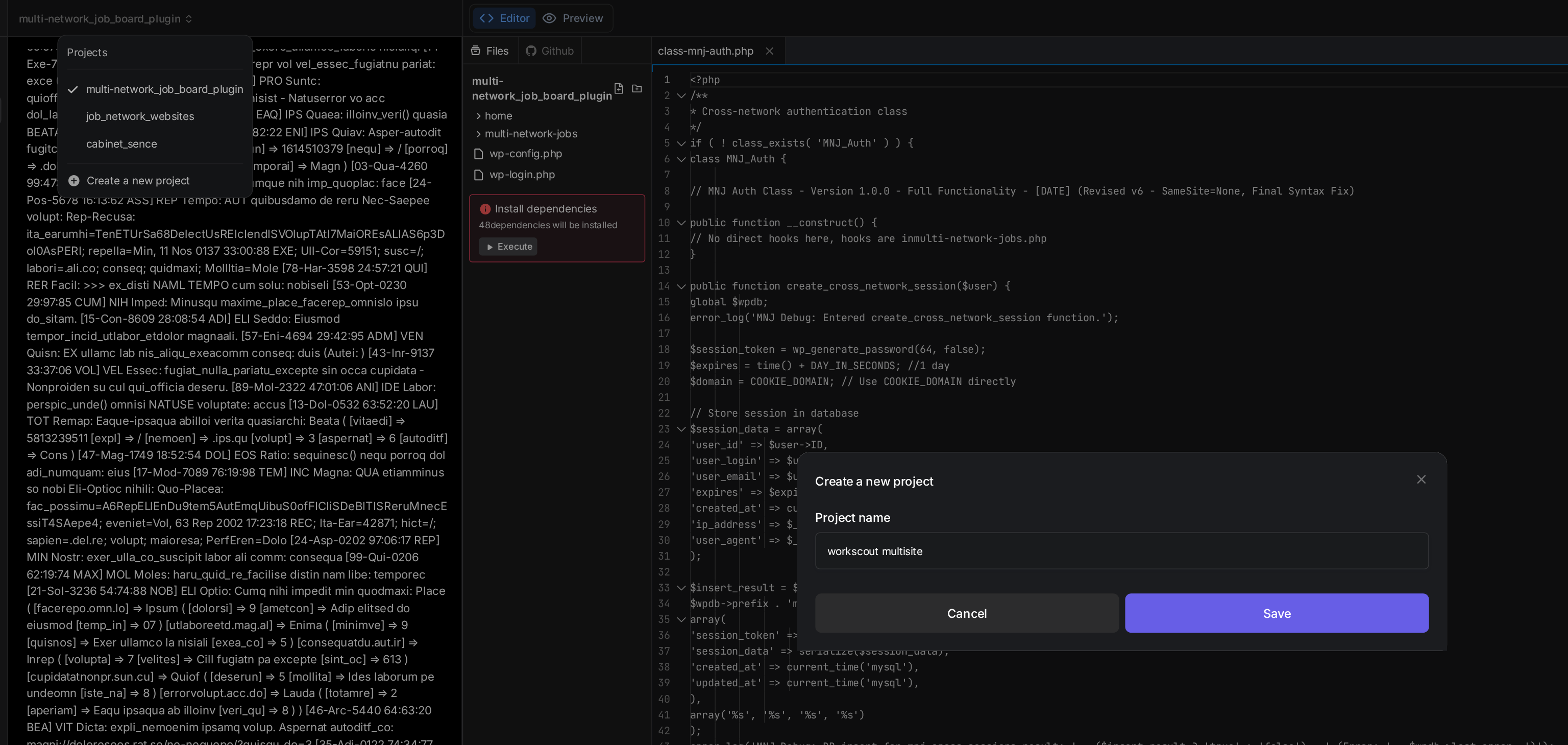
click at [853, 415] on div "Save" at bounding box center [889, 414] width 205 height 27
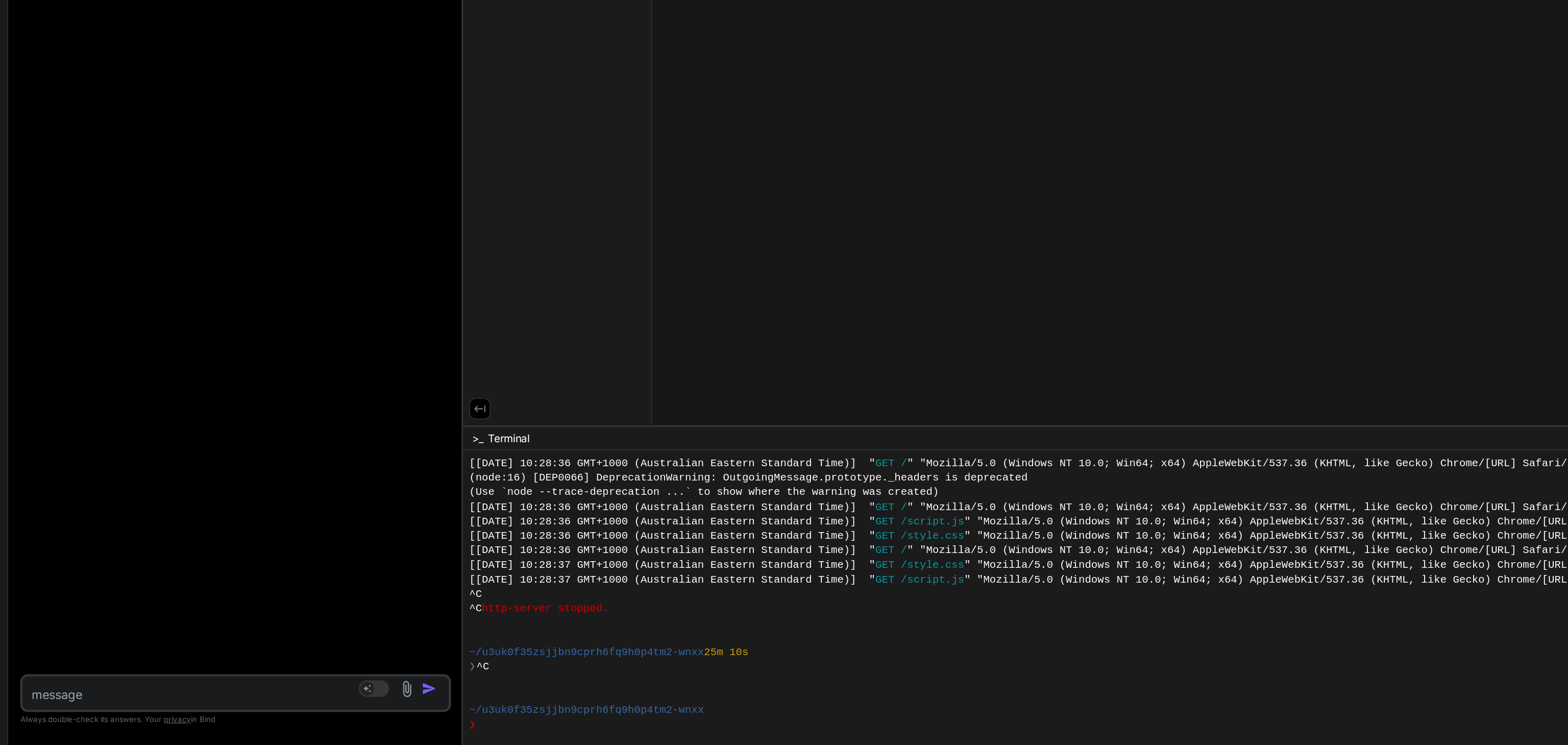
scroll to position [0, 0]
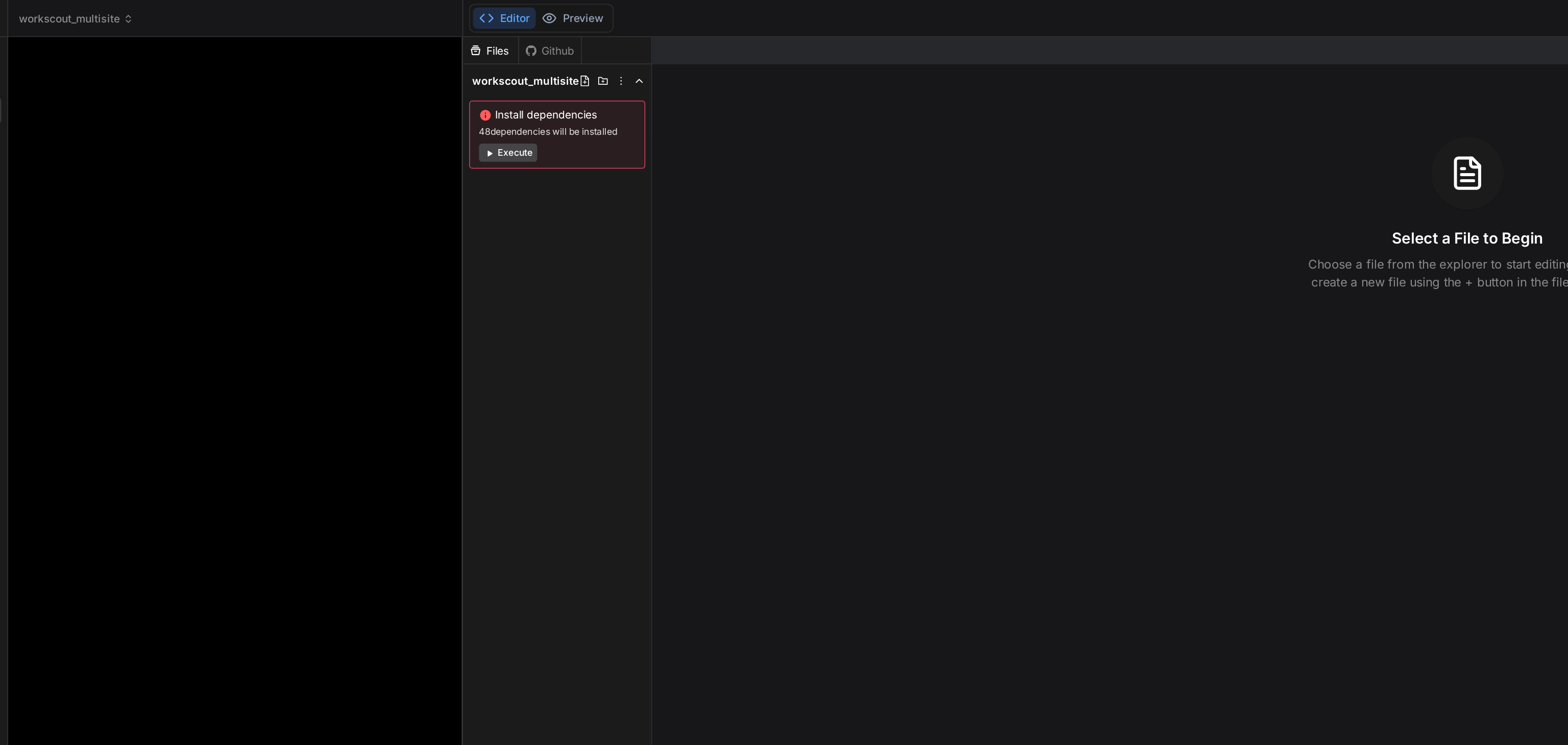
click at [134, 244] on div at bounding box center [186, 365] width 289 height 664
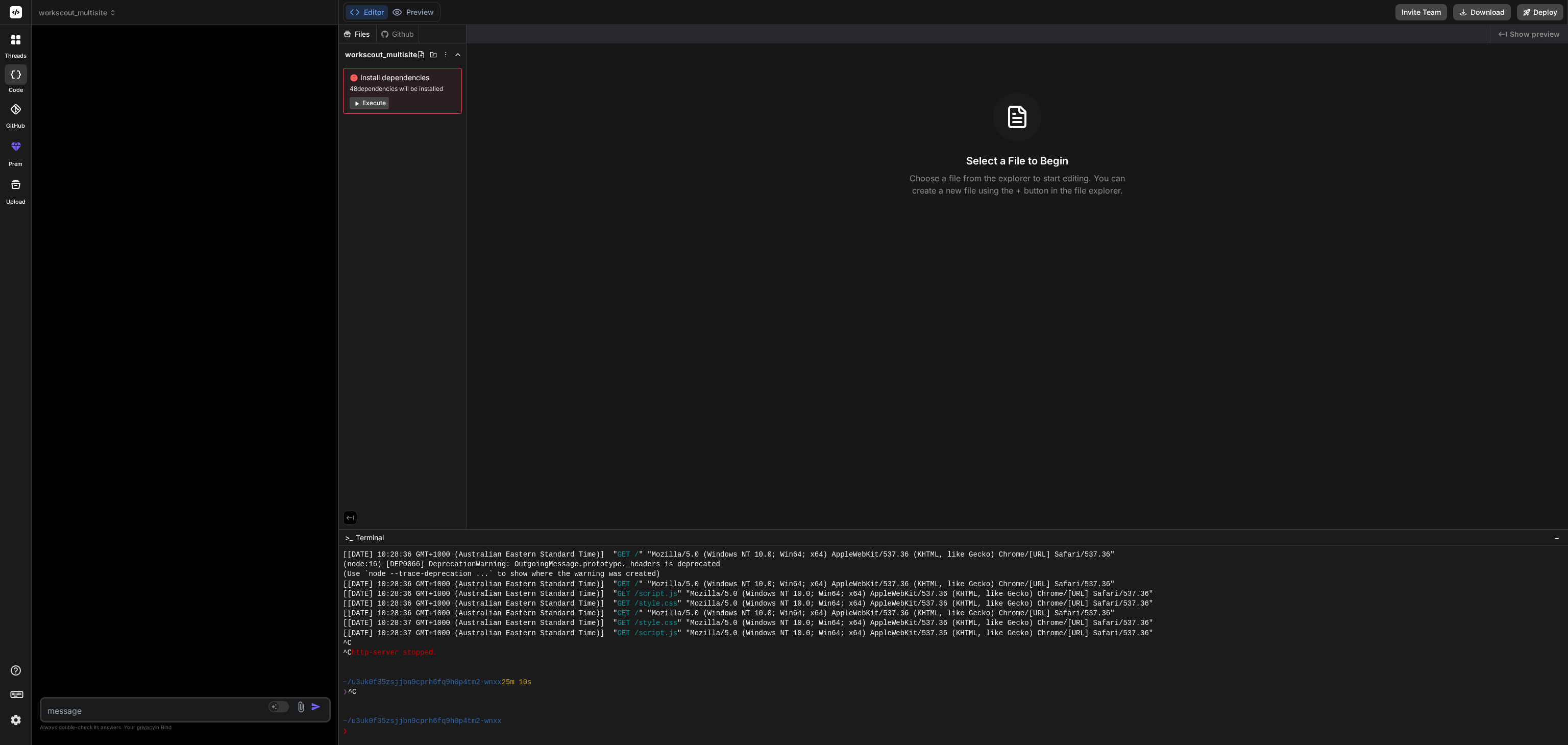
click at [98, 710] on textarea at bounding box center [161, 708] width 240 height 18
paste textarea "l ip dolor sitametco adipi eli sed doeiusm tempori u labo etdolore magnaali eni…"
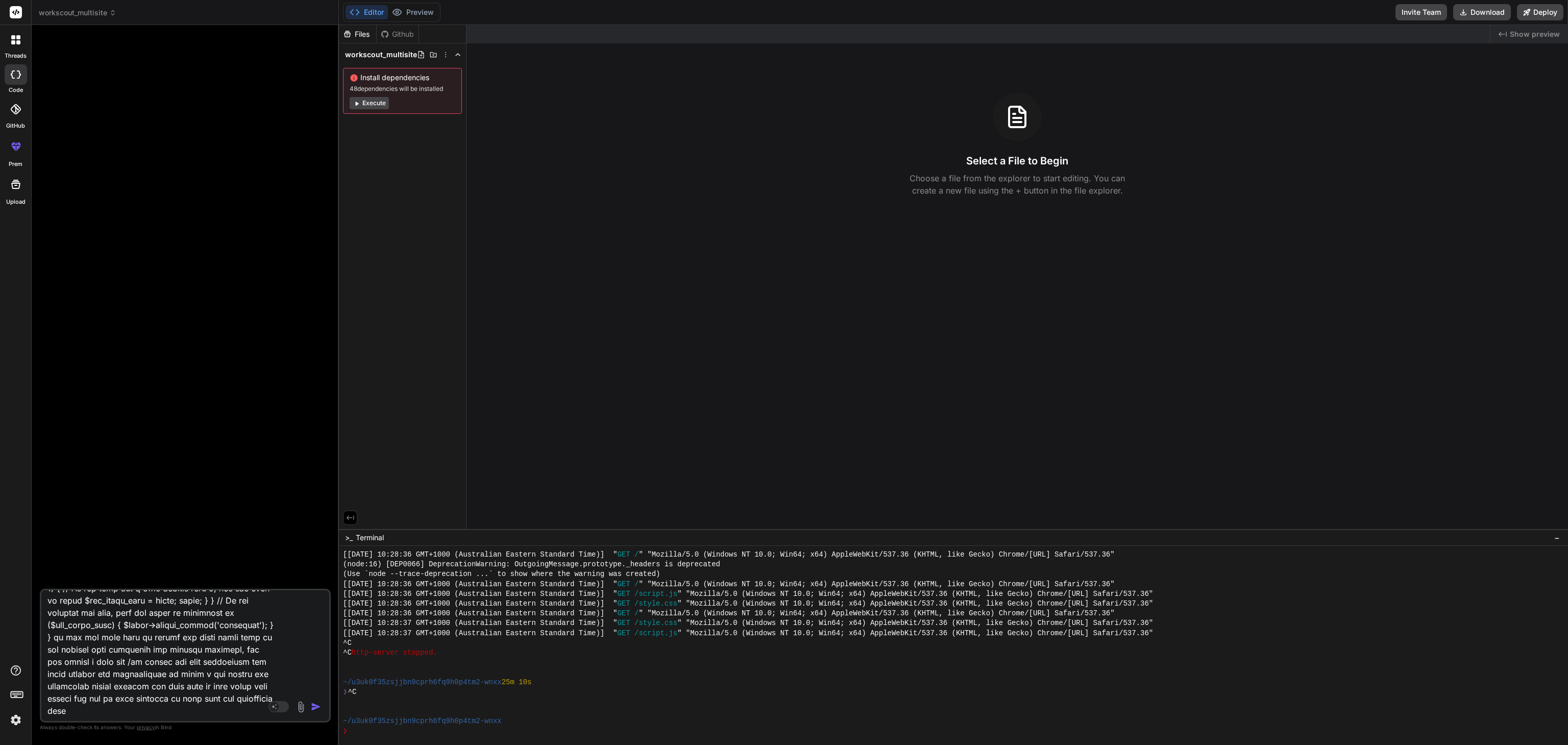
click at [16, 79] on div at bounding box center [16, 74] width 22 height 20
click at [315, 707] on img "button" at bounding box center [316, 707] width 10 height 10
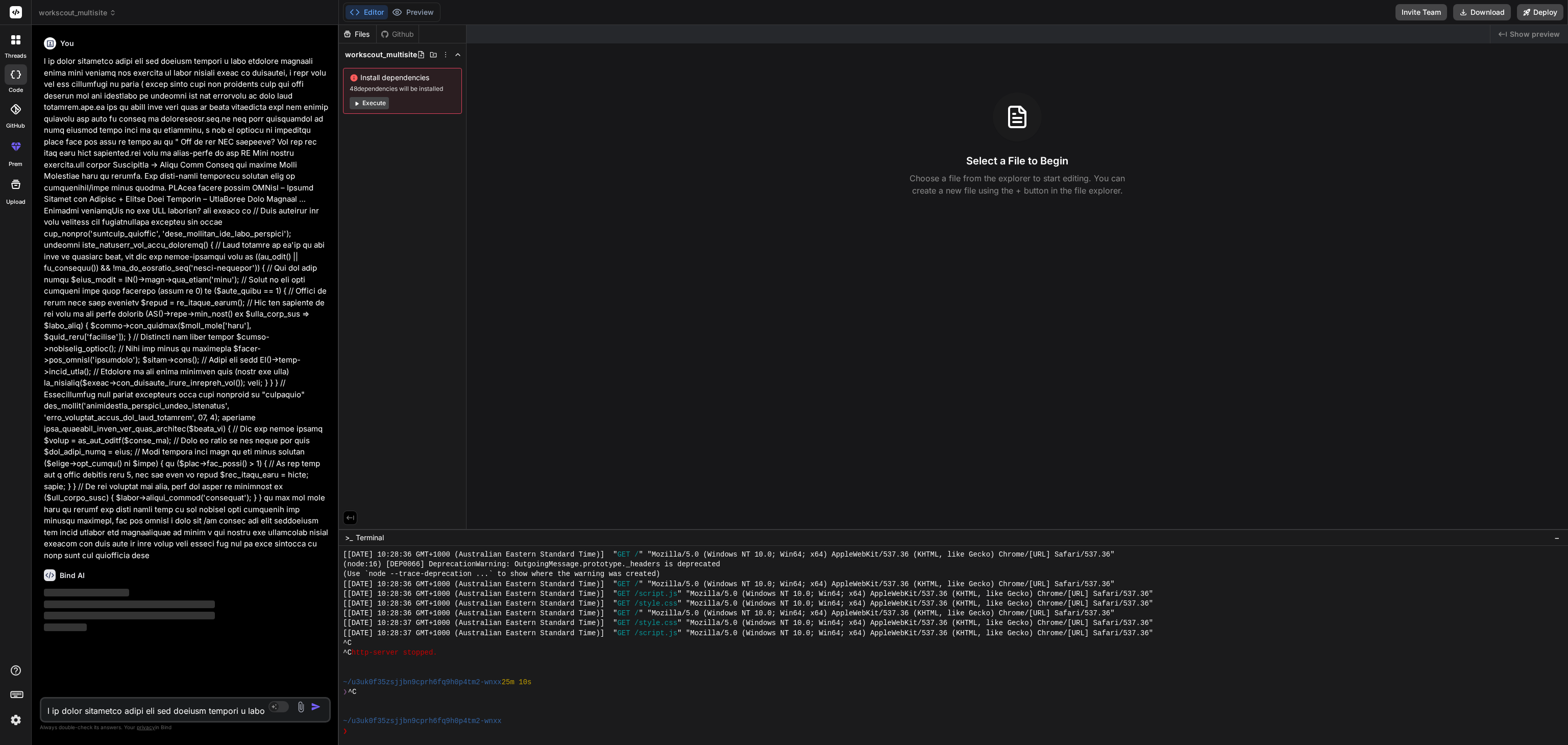
click at [14, 83] on div at bounding box center [16, 74] width 22 height 20
click at [14, 72] on icon at bounding box center [16, 74] width 10 height 8
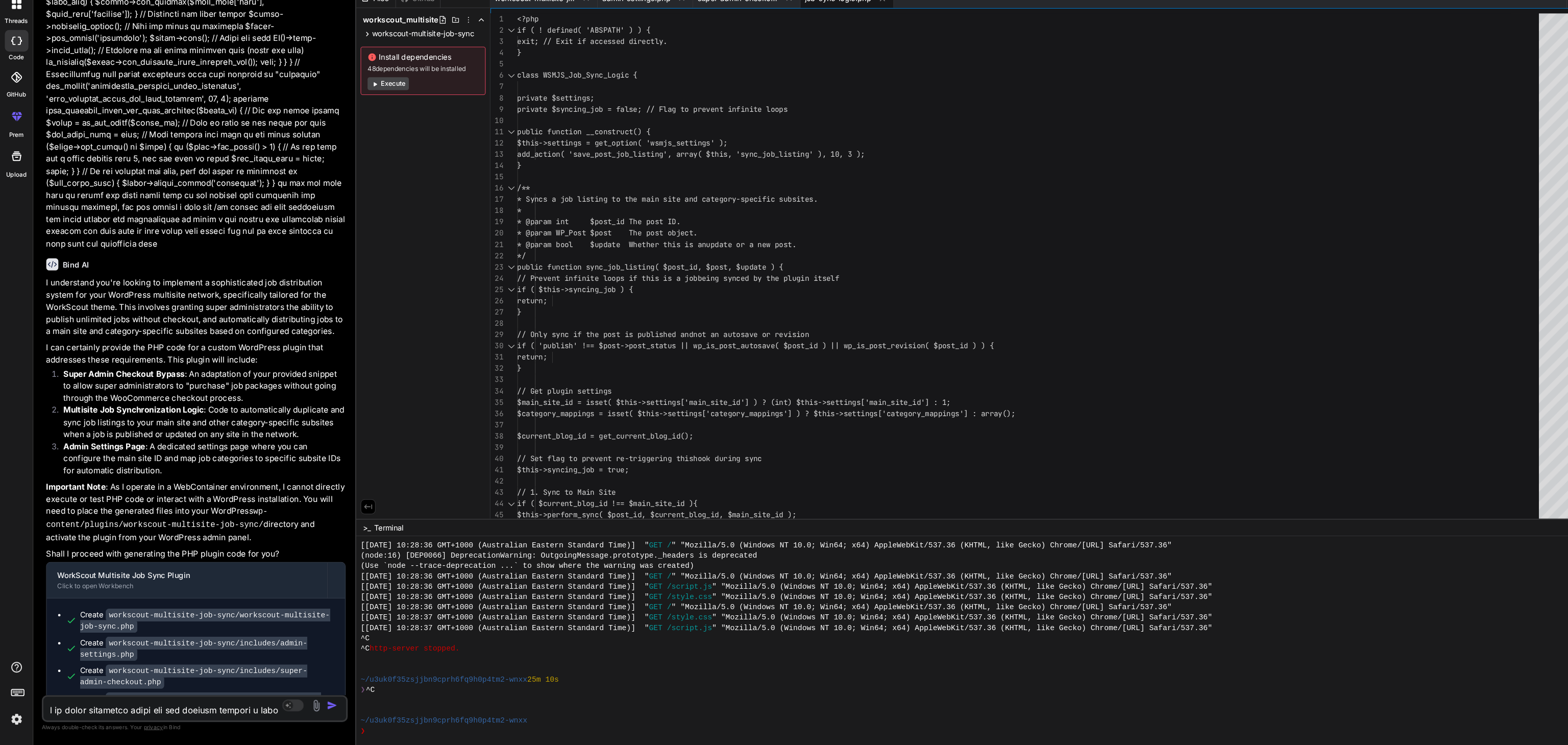
click at [100, 712] on textarea at bounding box center [161, 708] width 240 height 18
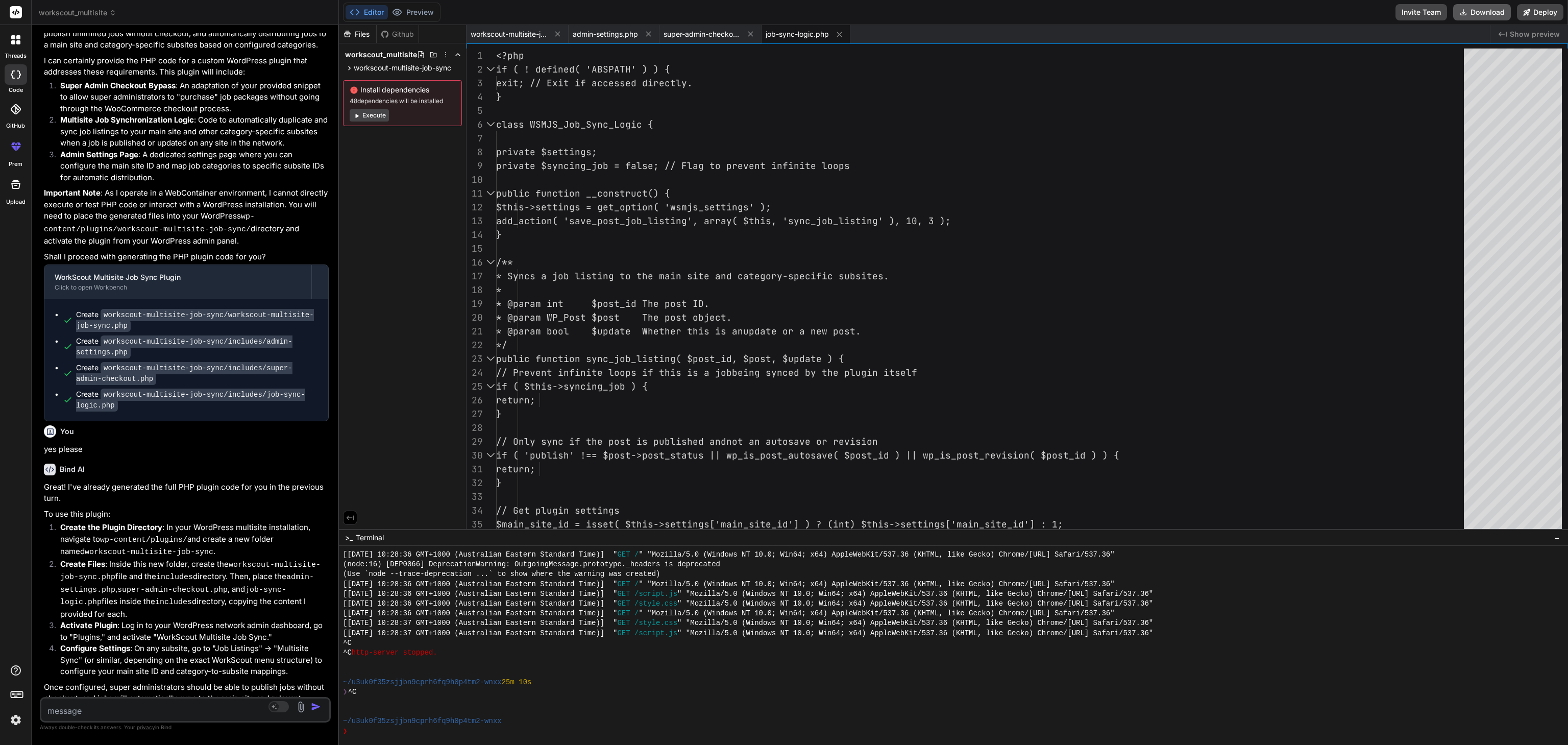
click at [1479, 10] on button "Download" at bounding box center [1482, 12] width 58 height 16
click at [85, 711] on textarea at bounding box center [161, 708] width 240 height 18
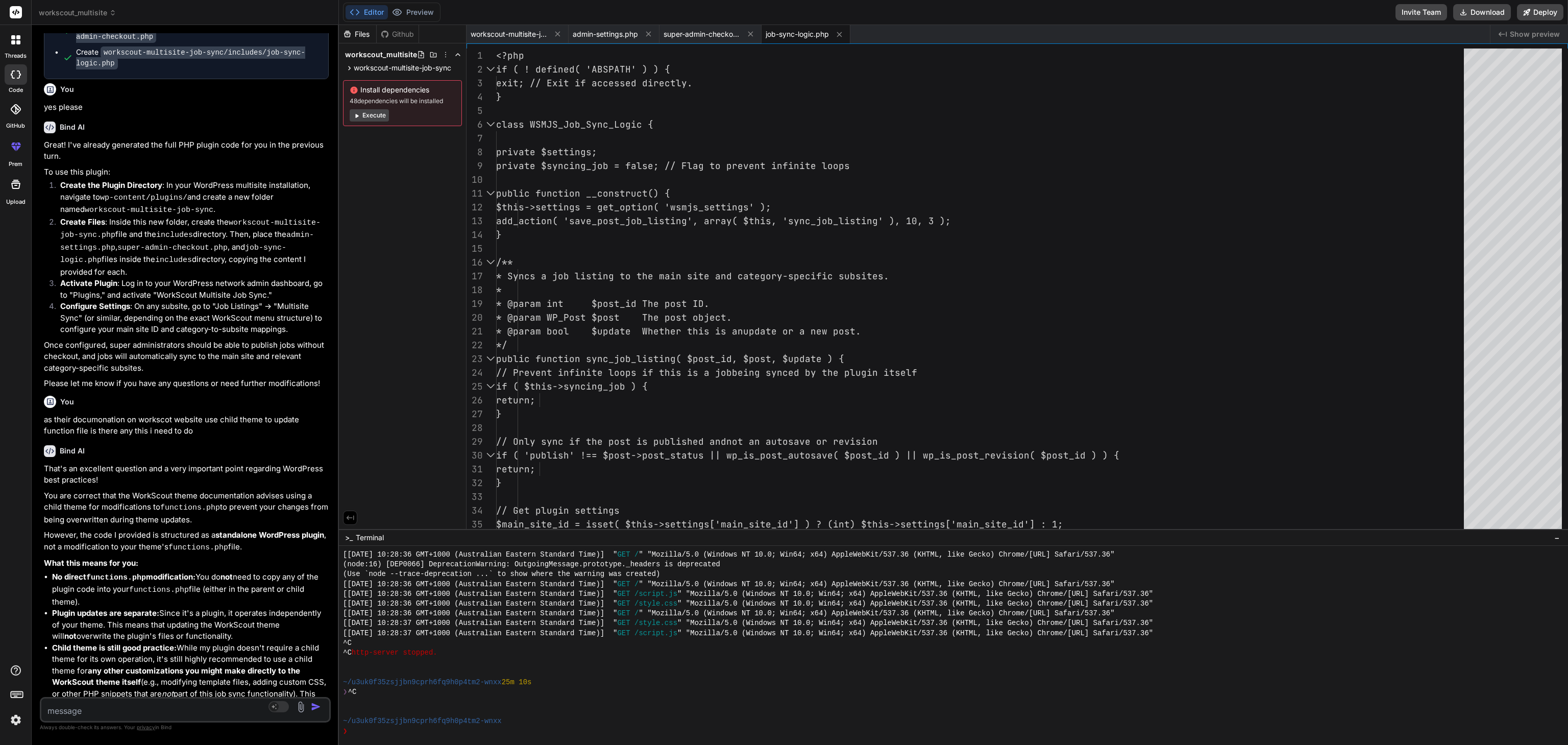
scroll to position [962, 0]
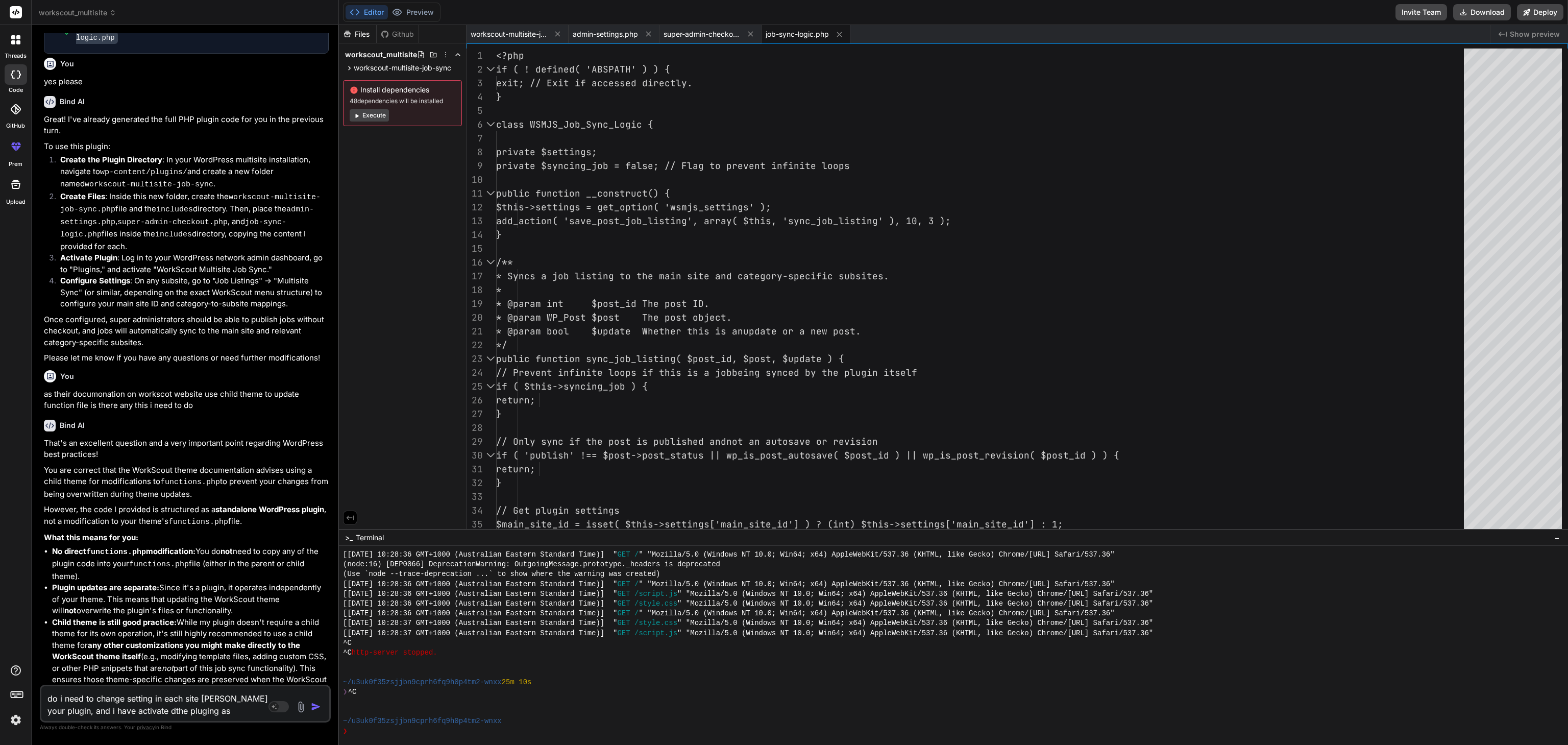
click at [218, 711] on textarea "do i need to change setting in each site [PERSON_NAME] your plugin, and i have …" at bounding box center [161, 701] width 240 height 31
click at [220, 714] on textarea "do i need to change setting in each site [PERSON_NAME] your plugin, and i have …" at bounding box center [161, 701] width 240 height 31
click at [272, 582] on li "Plugin updates are separate: Since it's a plugin, it operates independently of …" at bounding box center [190, 599] width 277 height 35
click at [216, 714] on textarea "do i need to change setting in each site [PERSON_NAME] your plugin, and i have …" at bounding box center [161, 701] width 240 height 31
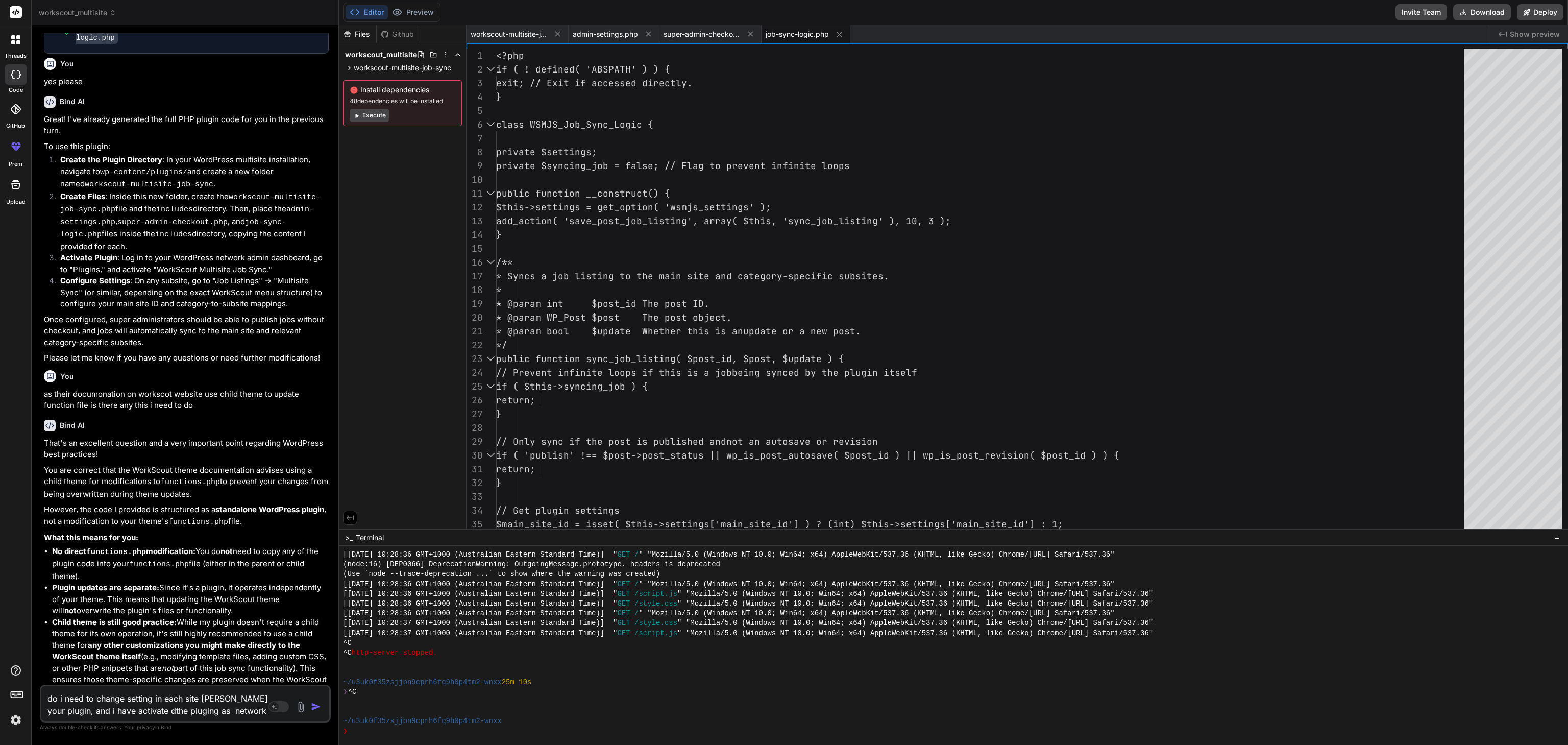
click at [271, 714] on textarea "do i need to change setting in each site [PERSON_NAME] your plugin, and i have …" at bounding box center [161, 701] width 240 height 31
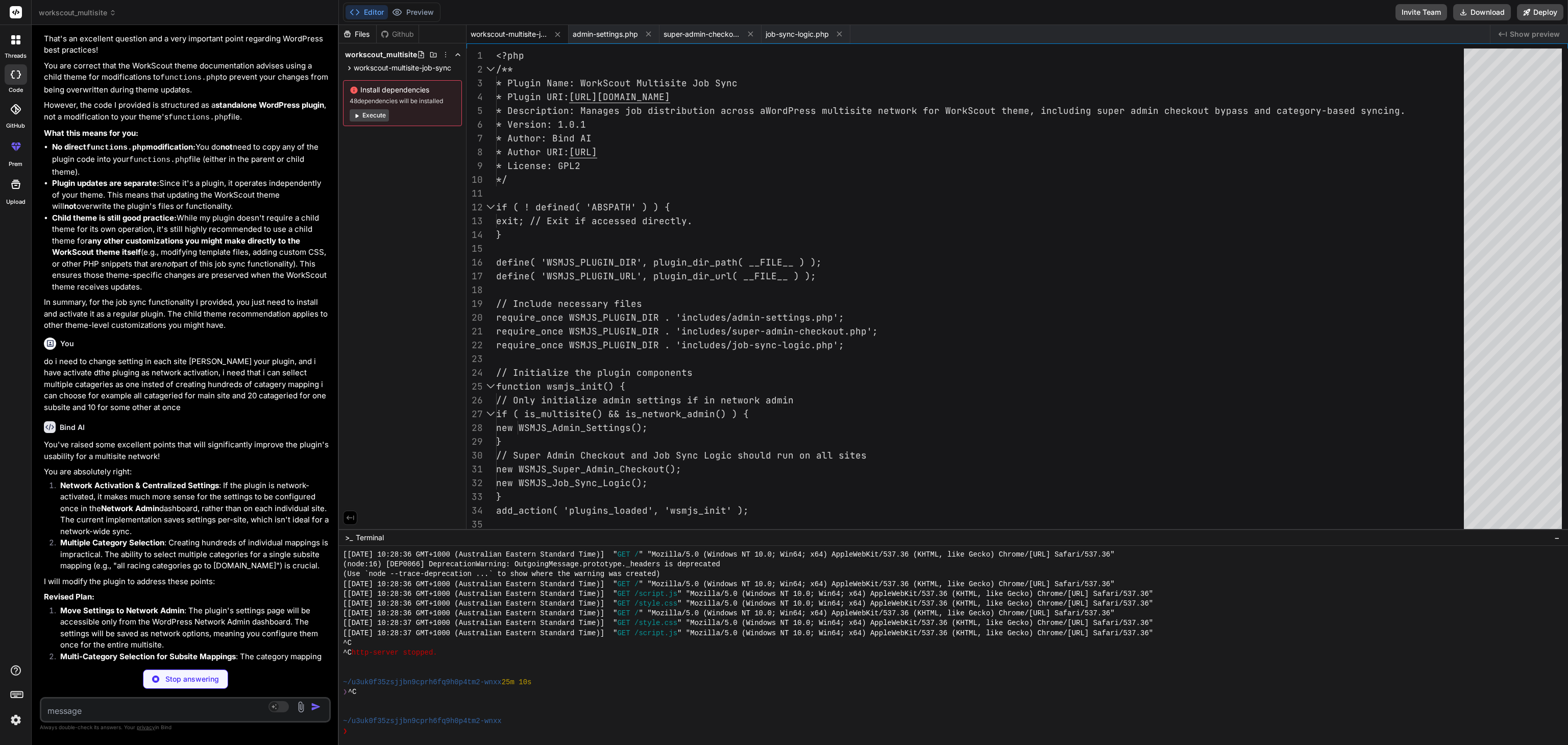
scroll to position [1368, 0]
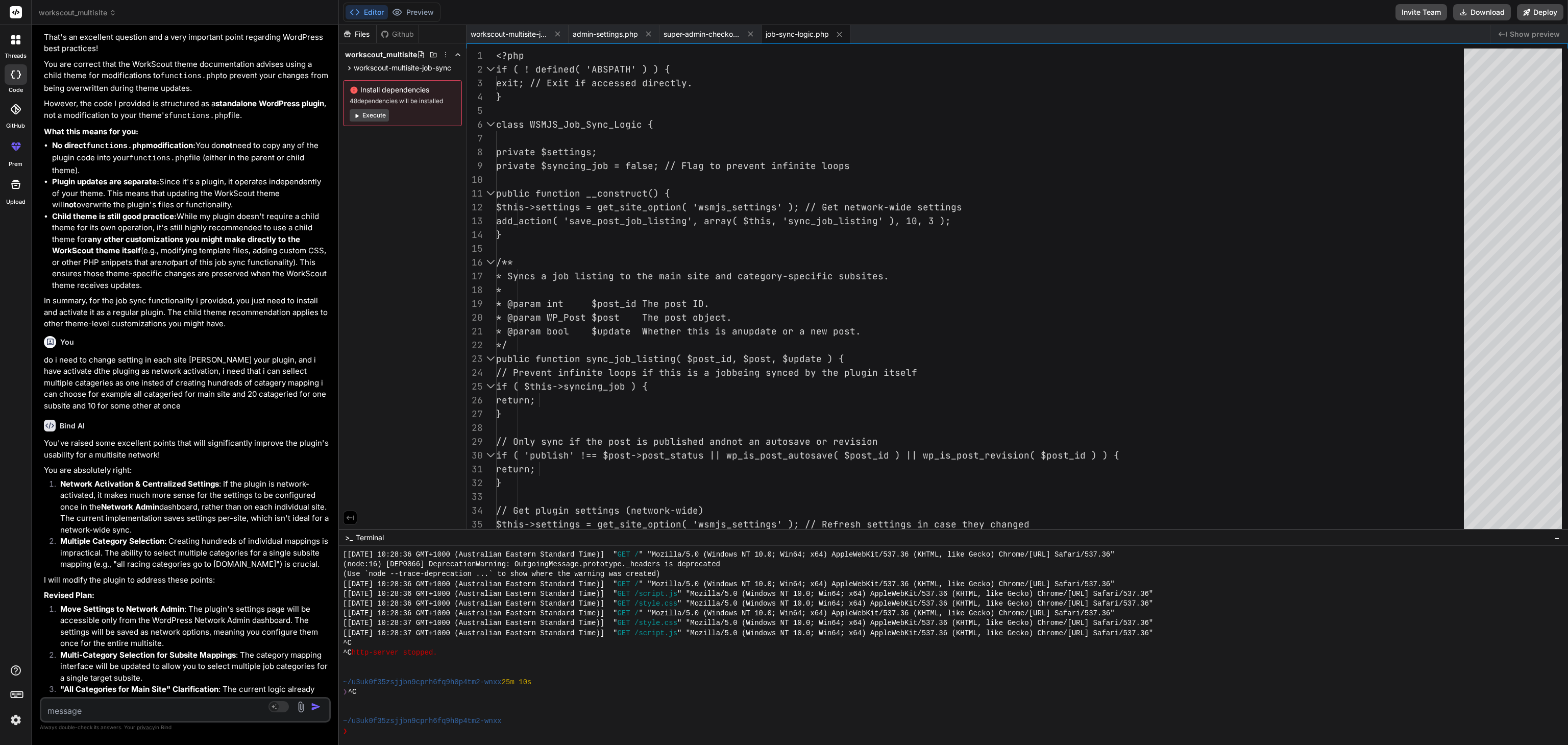
click at [383, 117] on button "Execute" at bounding box center [369, 115] width 39 height 12
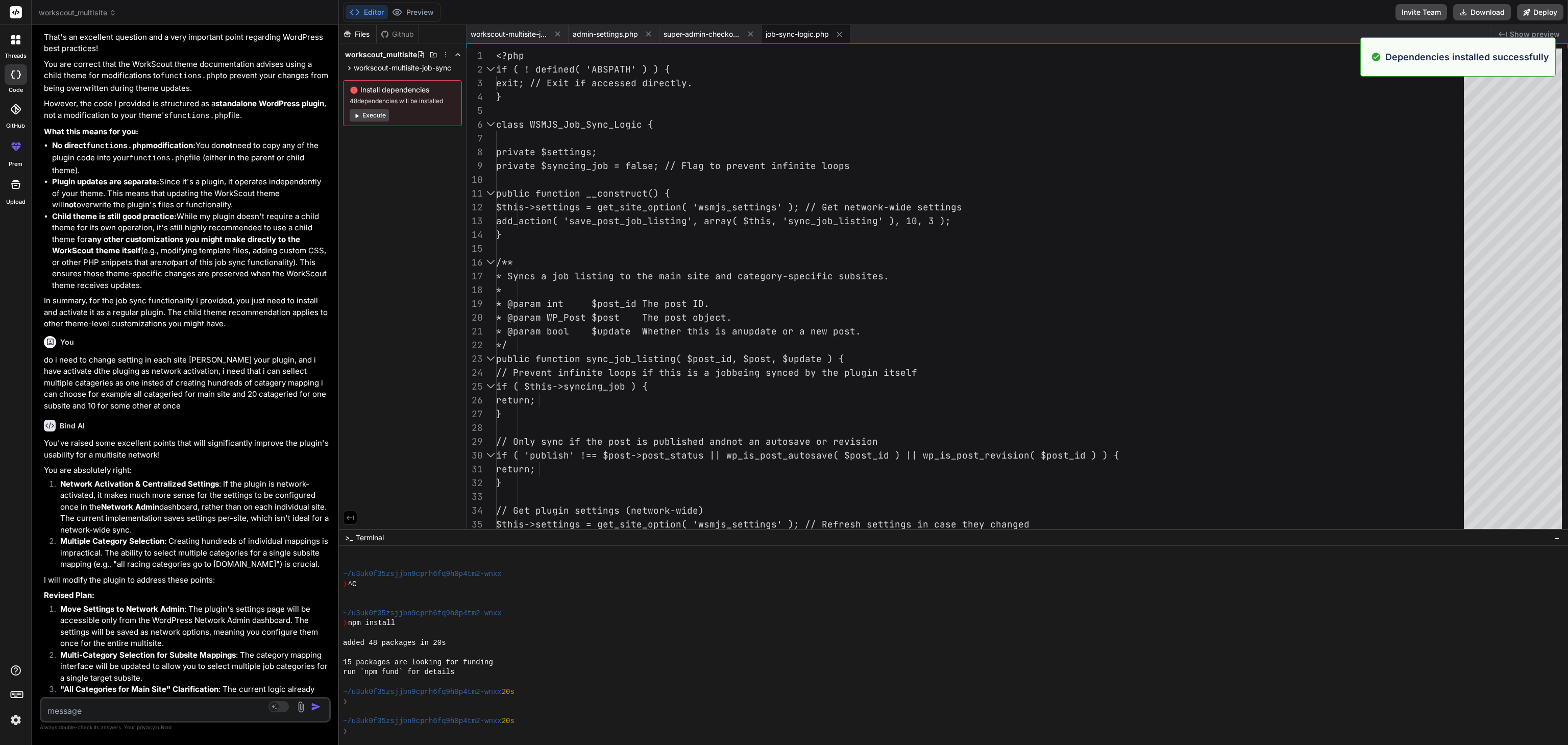
scroll to position [1040, 0]
click at [1489, 18] on button "Download" at bounding box center [1482, 12] width 58 height 16
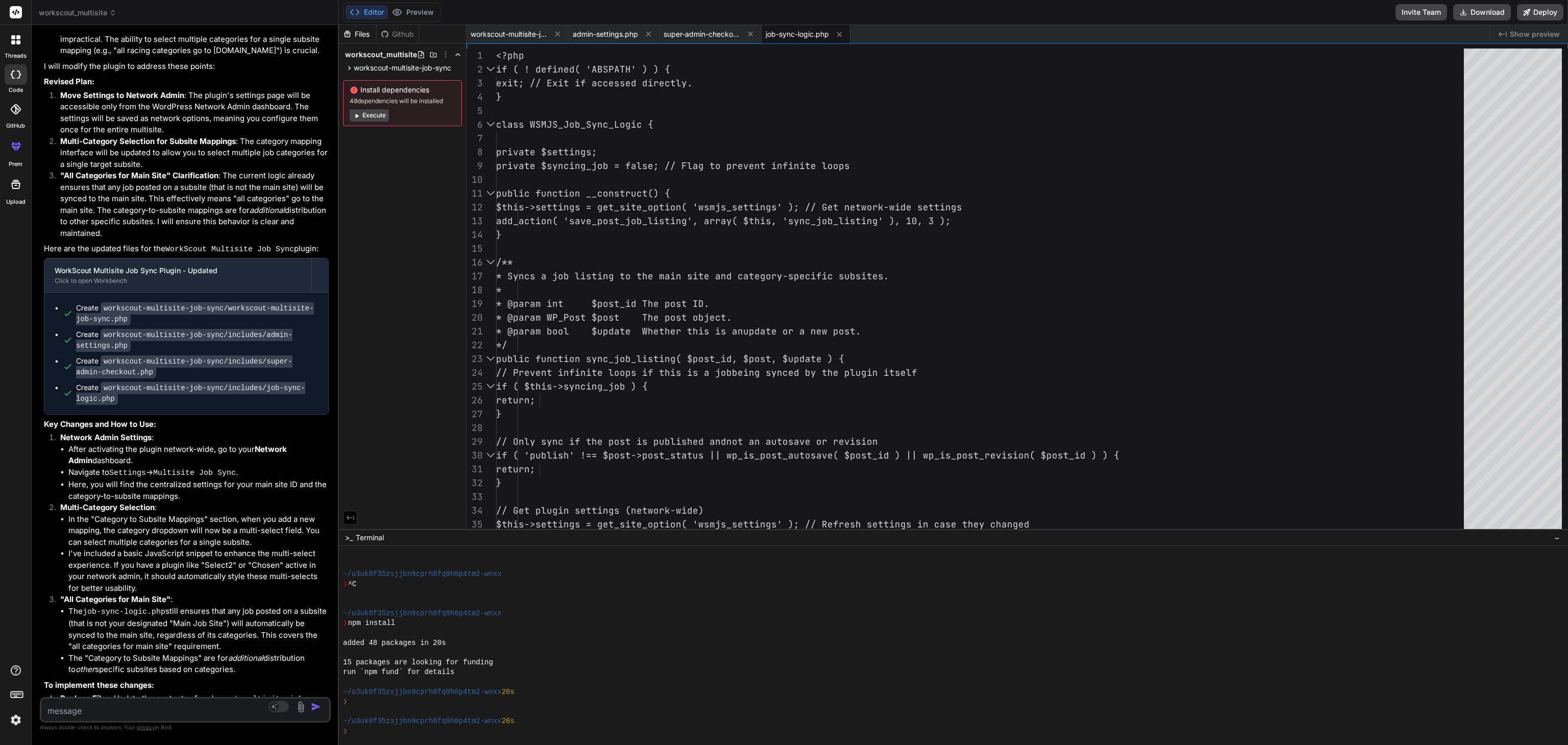
scroll to position [1963, 0]
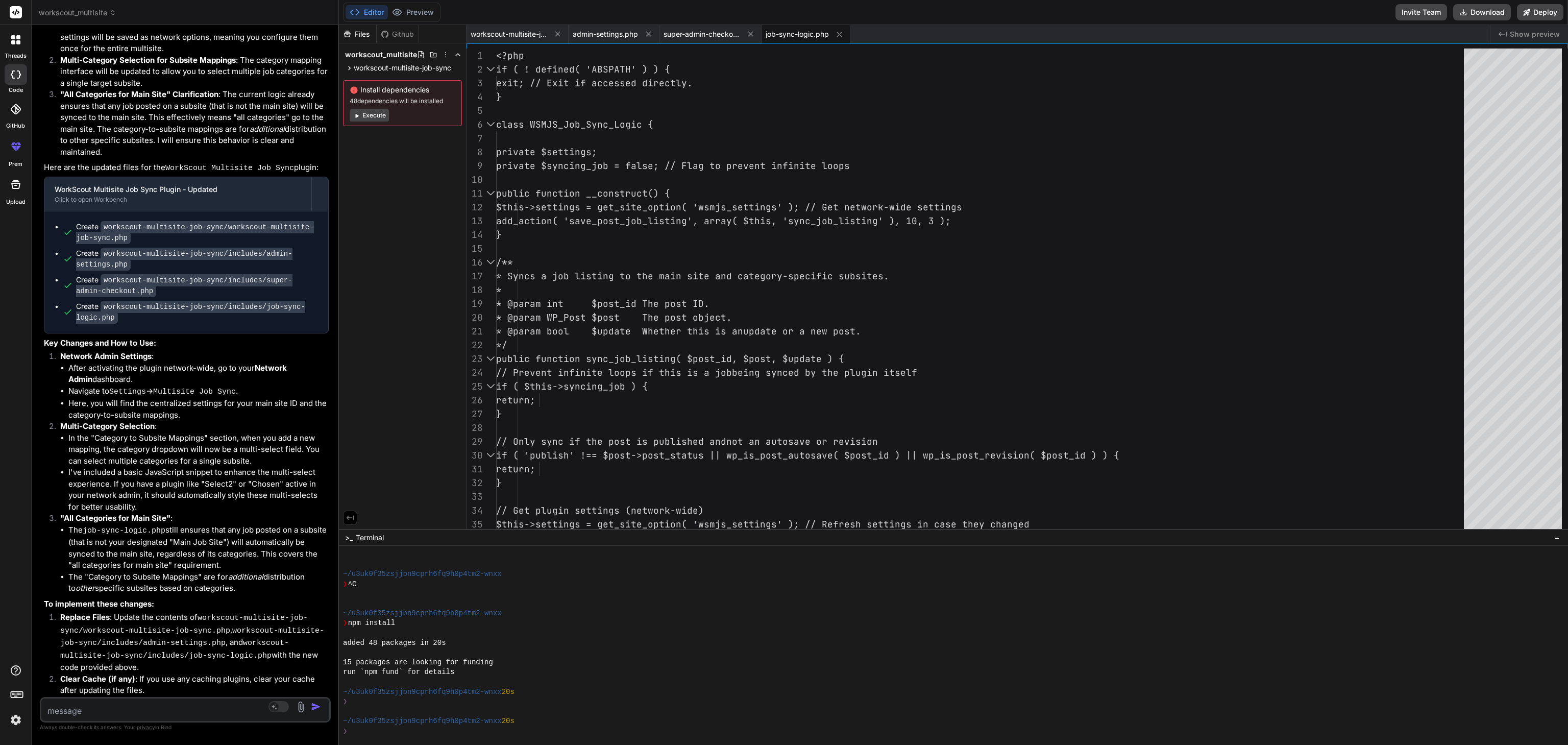
click at [89, 712] on textarea at bounding box center [161, 708] width 240 height 18
